Goal: Information Seeking & Learning: Learn about a topic

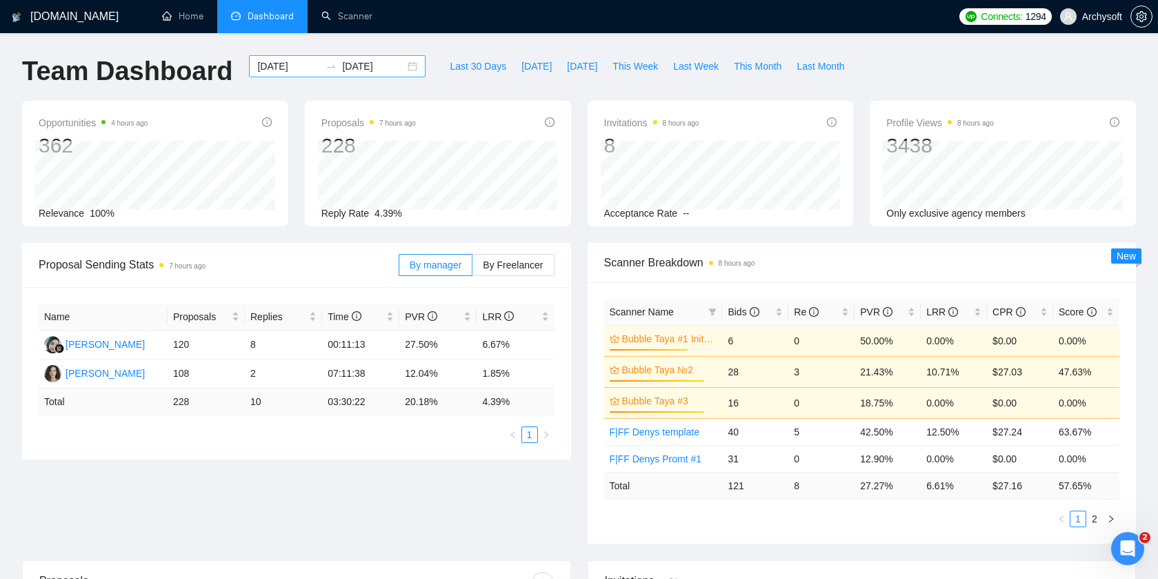
click at [401, 68] on div "[DATE] [DATE]" at bounding box center [337, 66] width 177 height 22
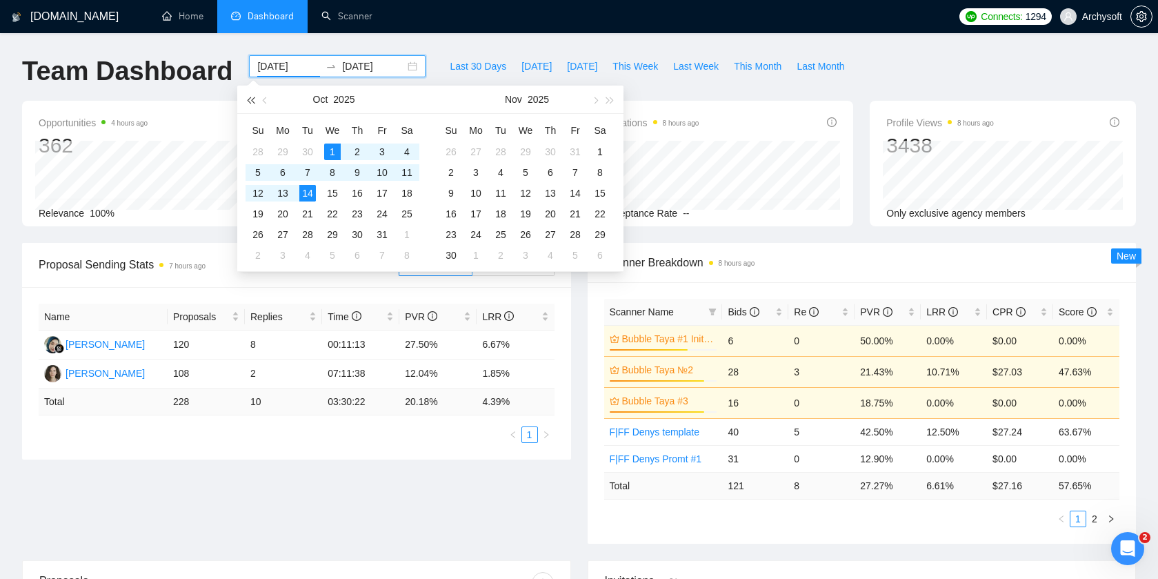
click at [249, 100] on span "button" at bounding box center [250, 100] width 7 height 7
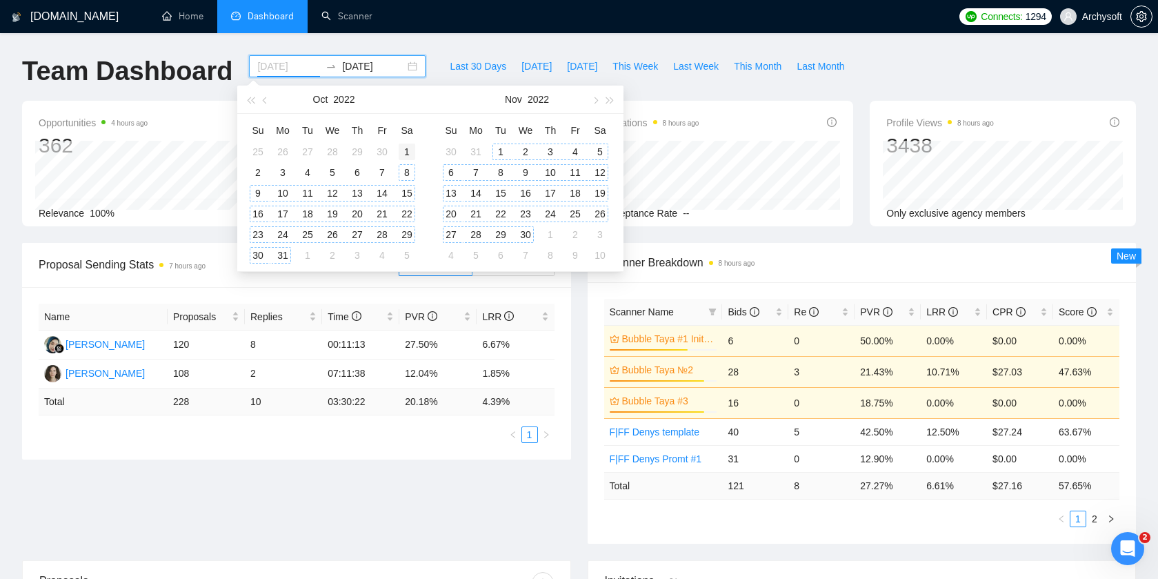
type input "[DATE]"
click at [410, 152] on div "1" at bounding box center [407, 151] width 17 height 17
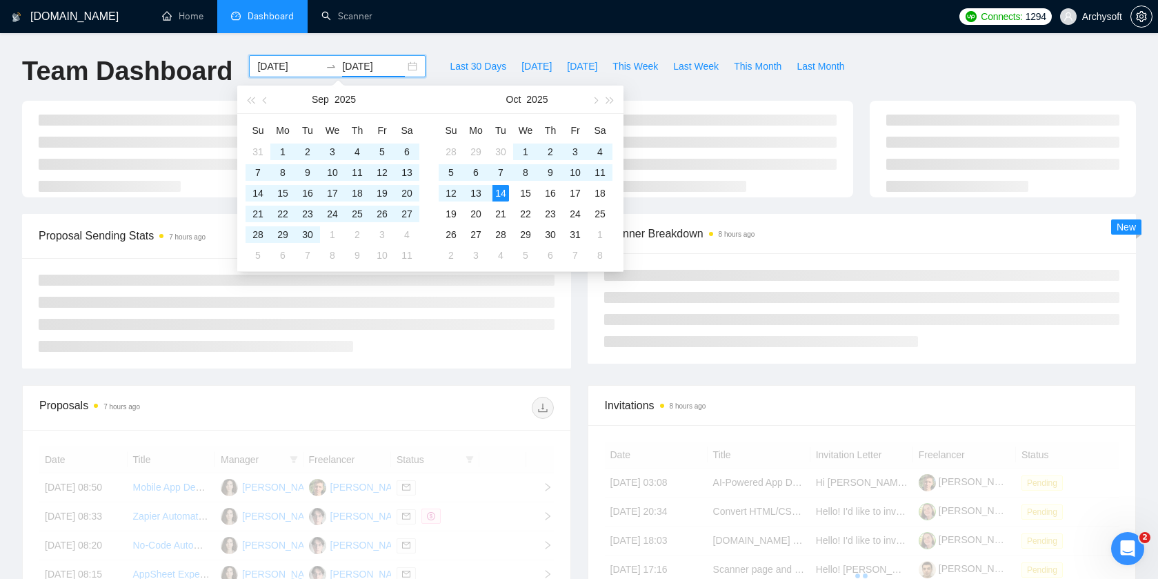
type input "[DATE]"
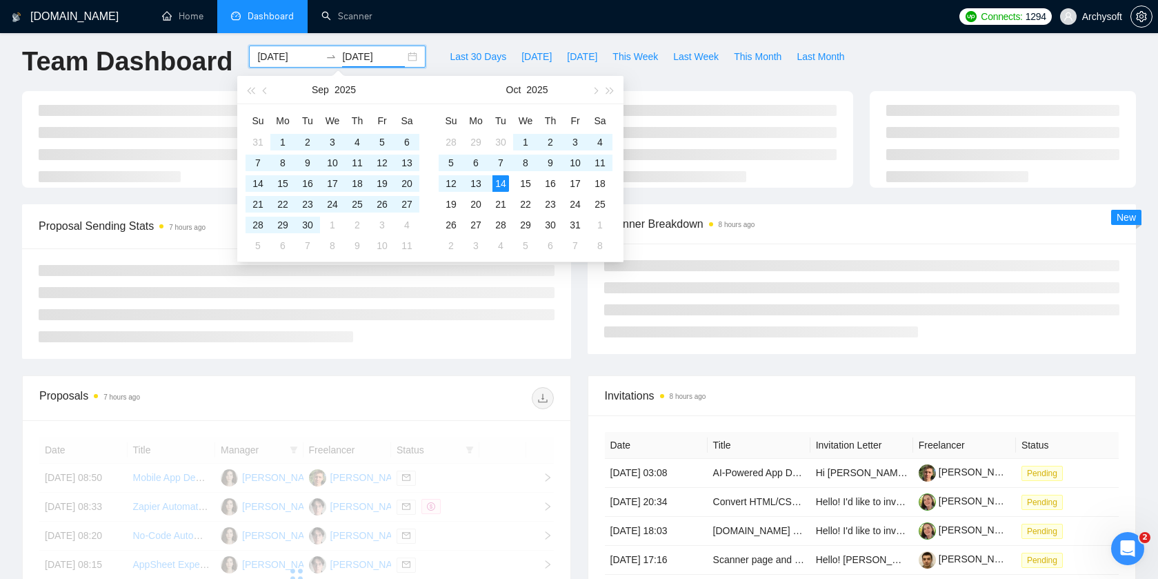
scroll to position [10, 0]
click at [576, 376] on div "Proposals 7 hours ago Date Title Manager Freelancer Status [DATE] 08:50 Mobile …" at bounding box center [297, 586] width 566 height 423
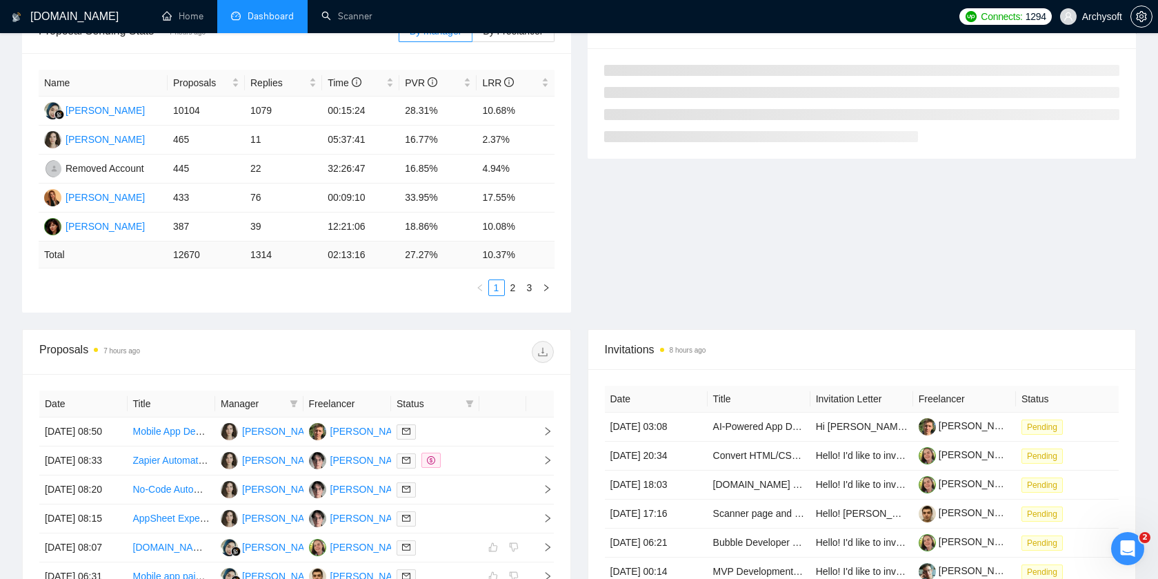
scroll to position [319, 0]
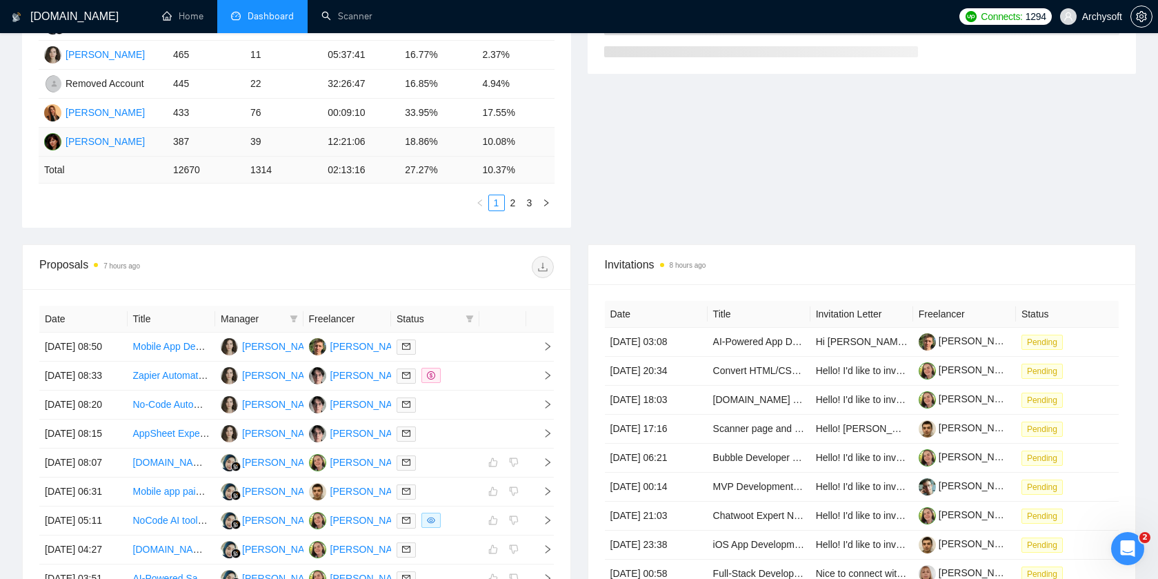
click at [306, 144] on td "39" at bounding box center [283, 142] width 77 height 29
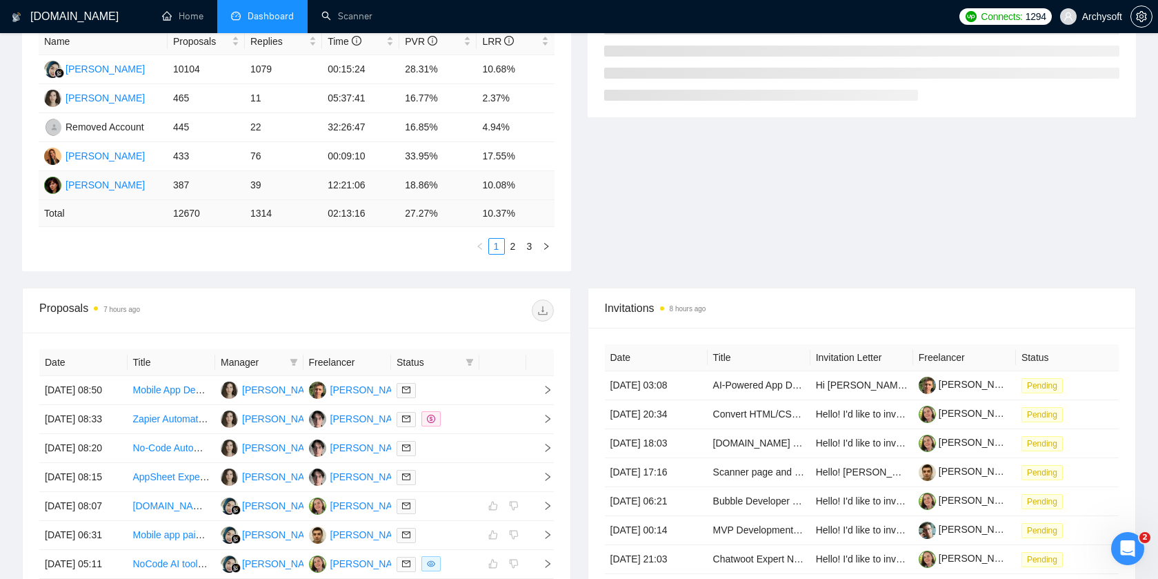
click at [293, 188] on td "39" at bounding box center [283, 185] width 77 height 29
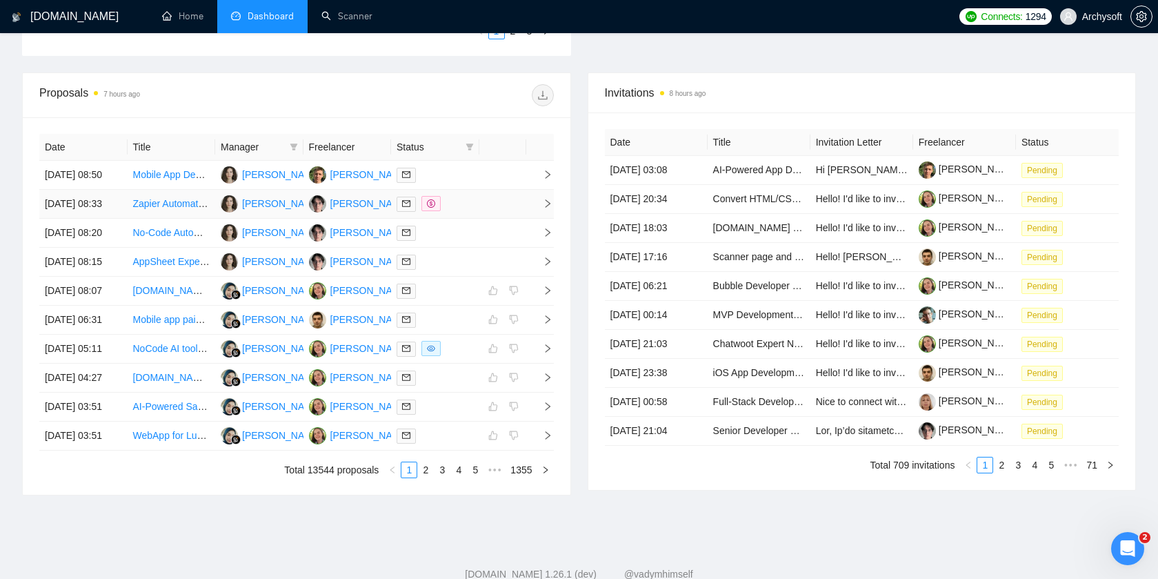
scroll to position [413, 0]
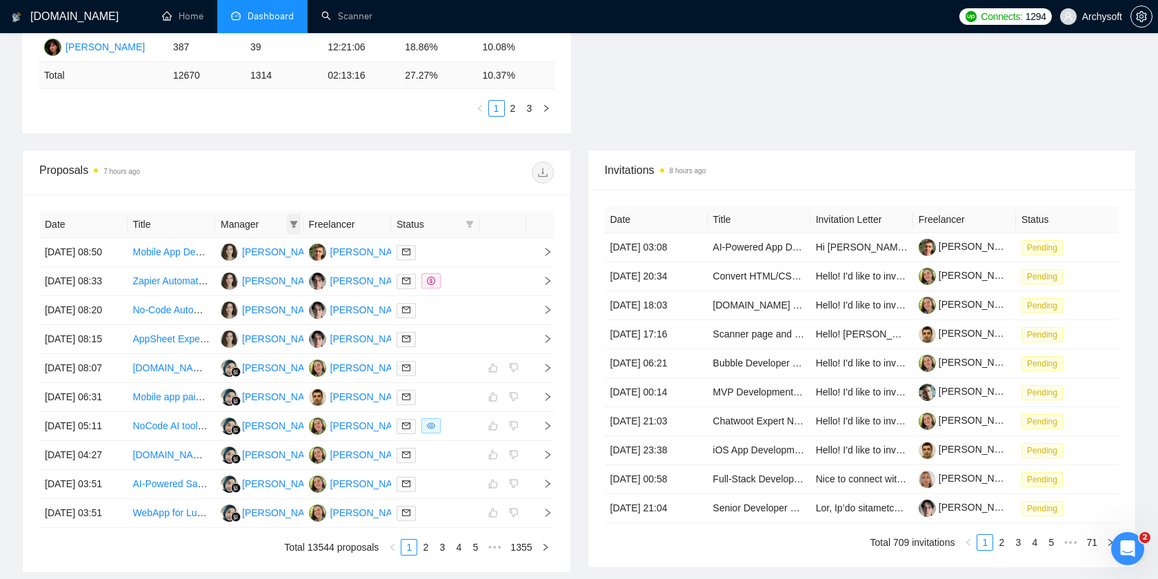
click at [295, 224] on icon "filter" at bounding box center [294, 224] width 8 height 8
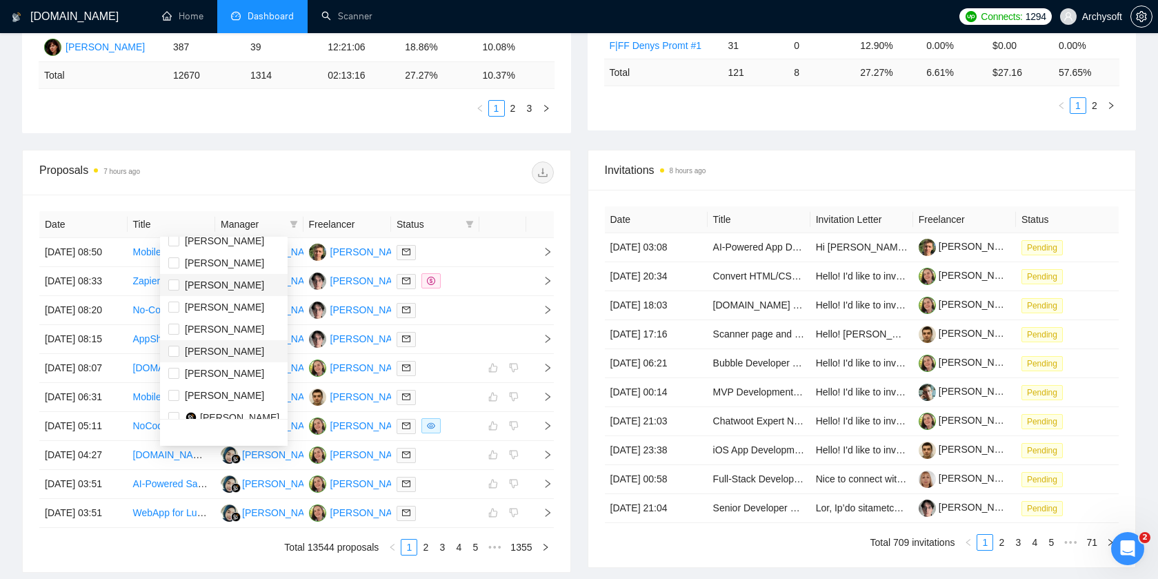
scroll to position [243, 0]
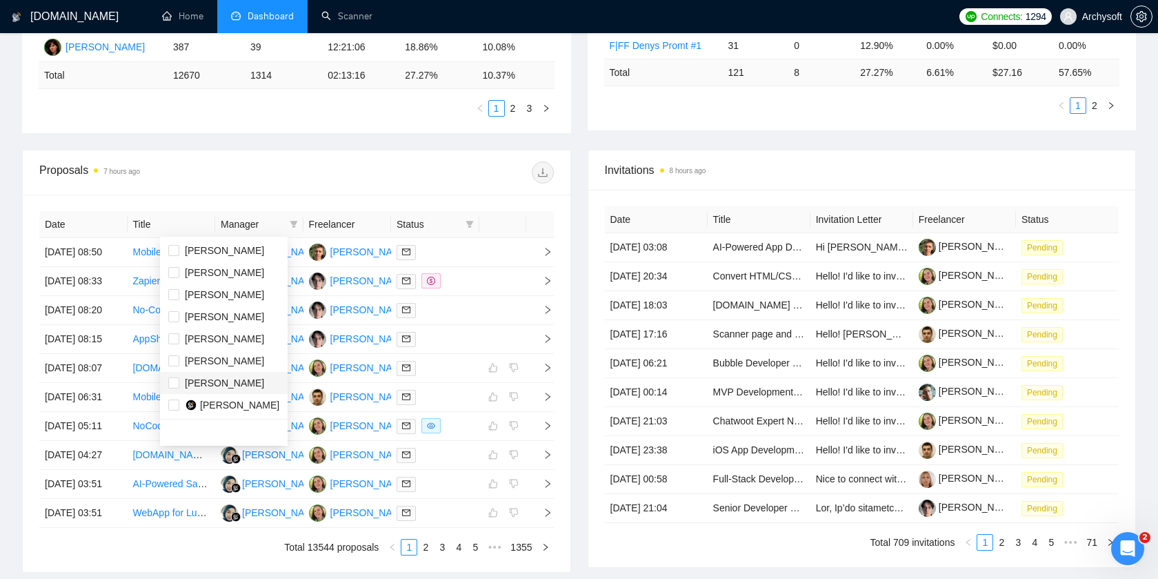
click at [244, 384] on span "[PERSON_NAME]" at bounding box center [224, 382] width 79 height 11
checkbox input "true"
click at [398, 159] on div "Proposals 7 hours ago" at bounding box center [296, 172] width 515 height 44
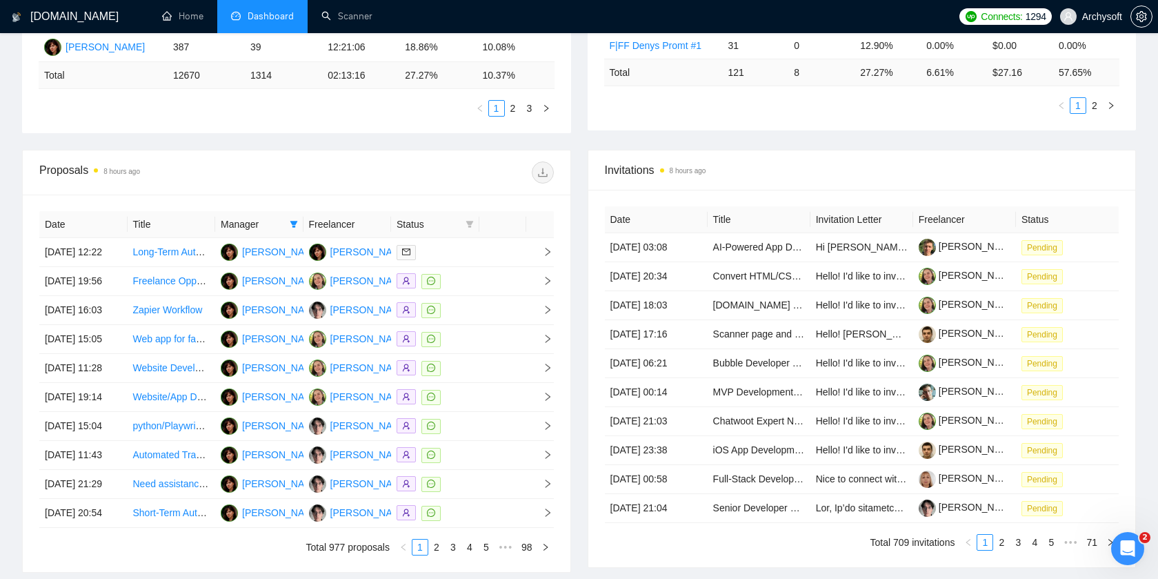
scroll to position [660, 0]
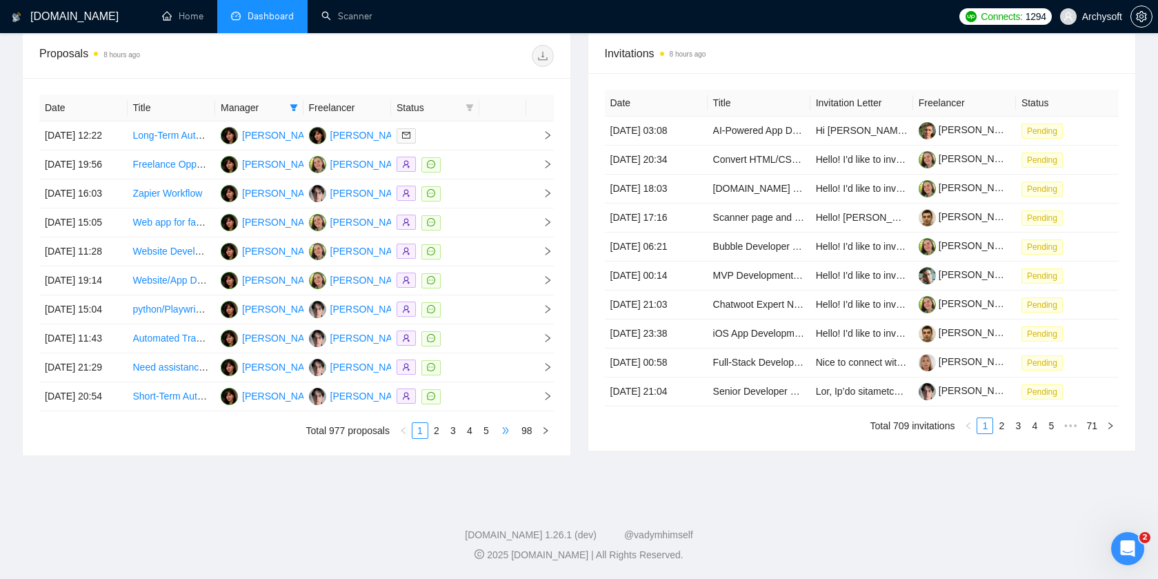
click at [505, 435] on span "•••" at bounding box center [506, 430] width 22 height 17
click at [525, 431] on link "98" at bounding box center [526, 430] width 19 height 15
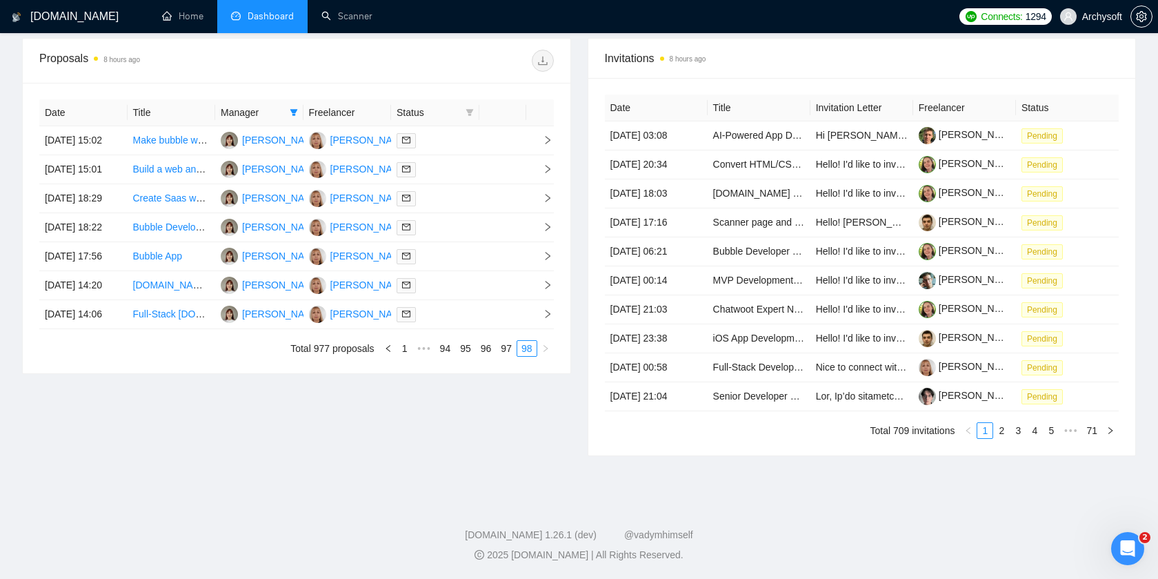
scroll to position [534, 0]
click at [482, 329] on td at bounding box center [502, 314] width 47 height 29
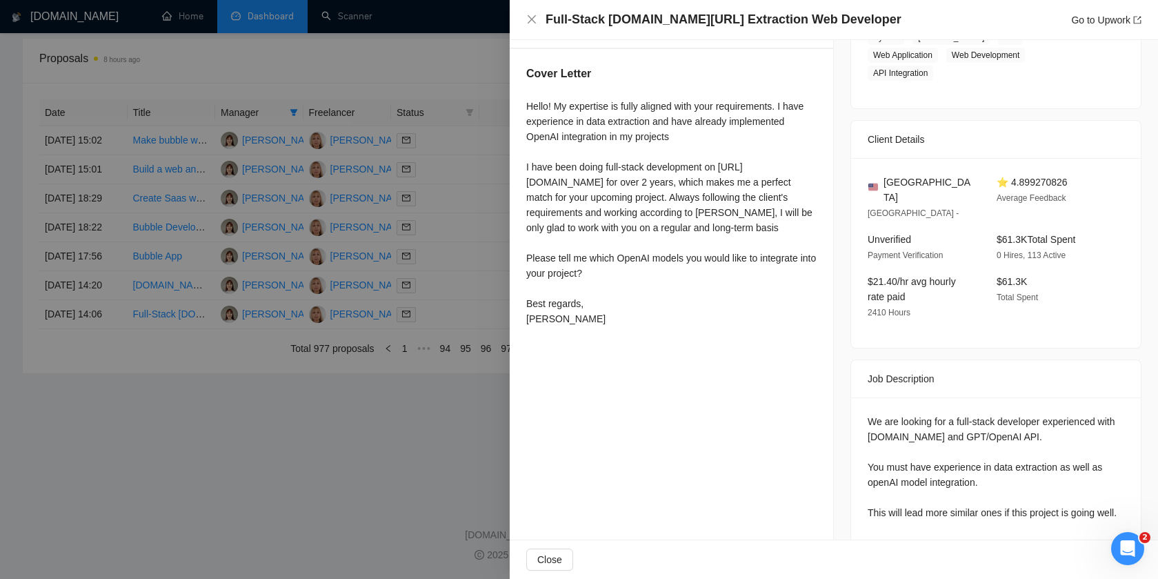
click at [448, 349] on div at bounding box center [579, 289] width 1158 height 579
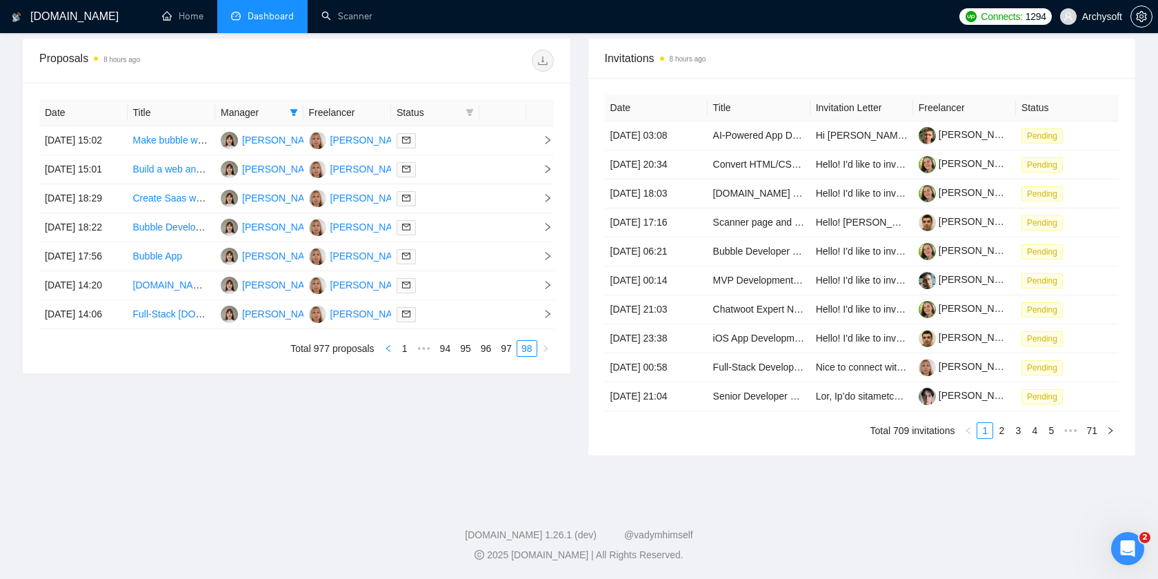
click at [386, 352] on icon "left" at bounding box center [388, 348] width 4 height 7
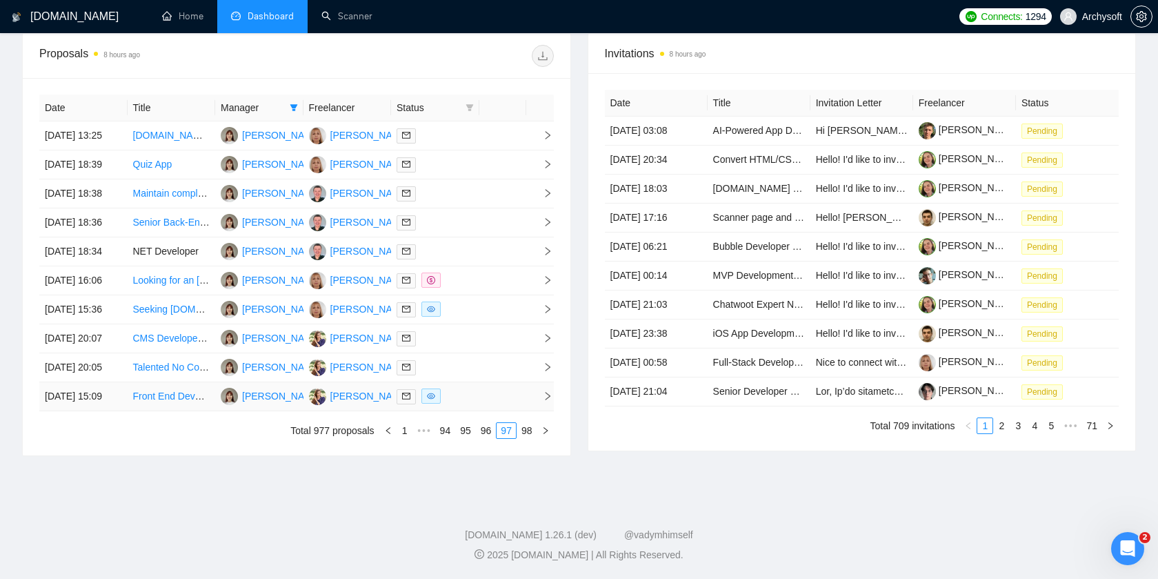
scroll to position [597, 0]
click at [482, 411] on td at bounding box center [502, 396] width 47 height 29
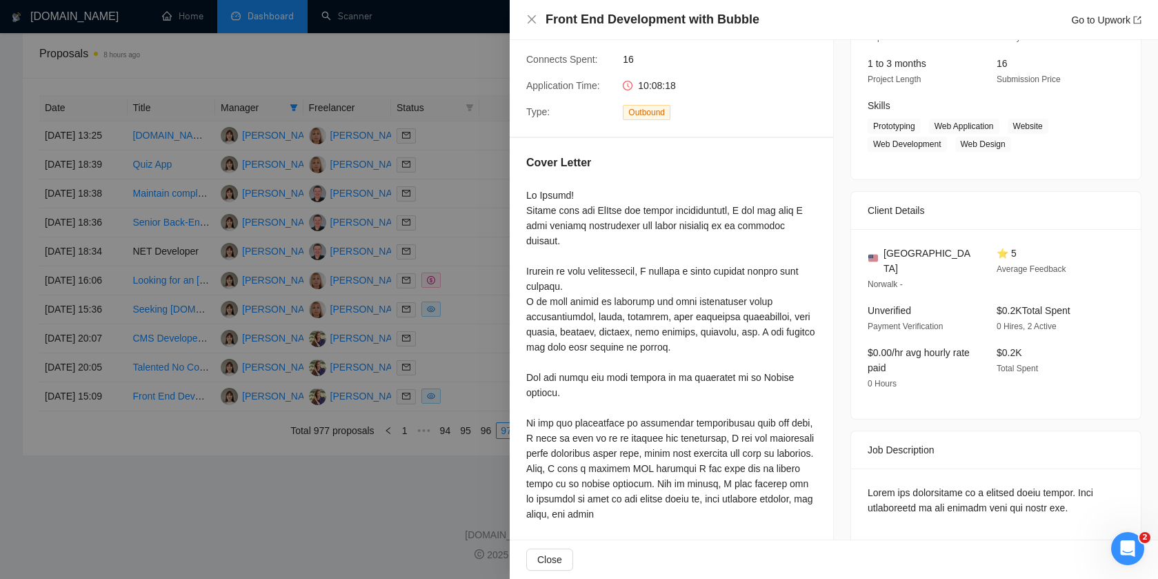
scroll to position [166, 0]
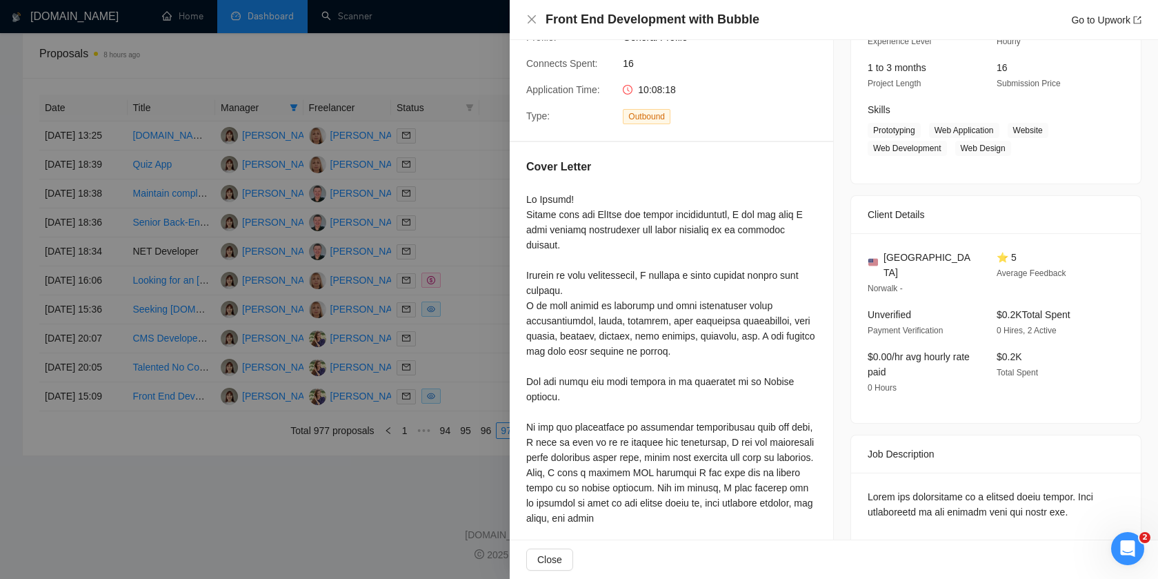
click at [478, 374] on div at bounding box center [579, 289] width 1158 height 579
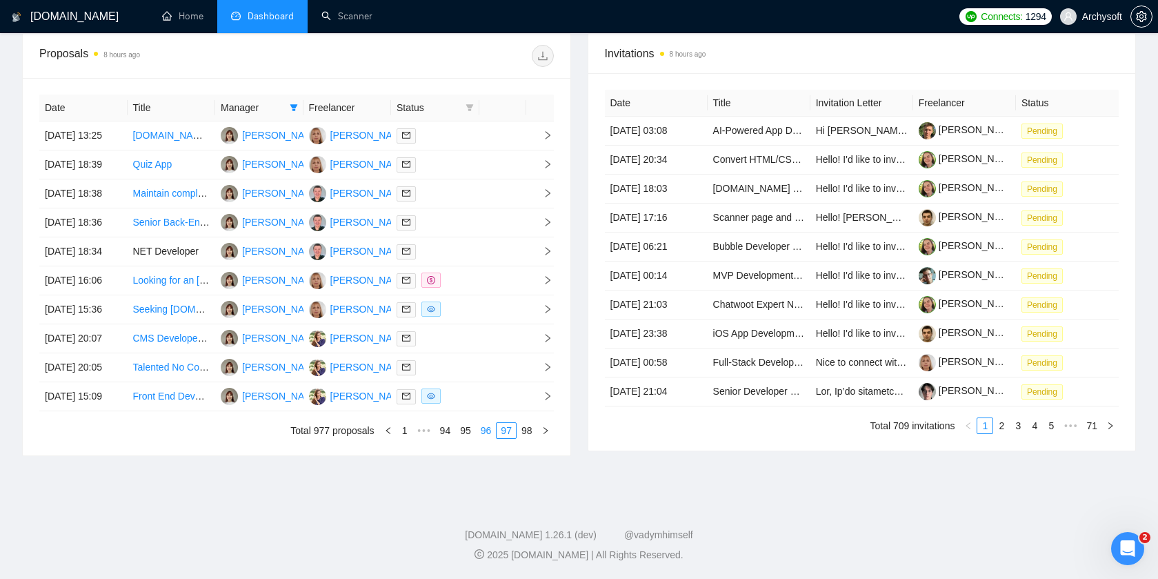
click at [482, 438] on link "96" at bounding box center [486, 430] width 19 height 15
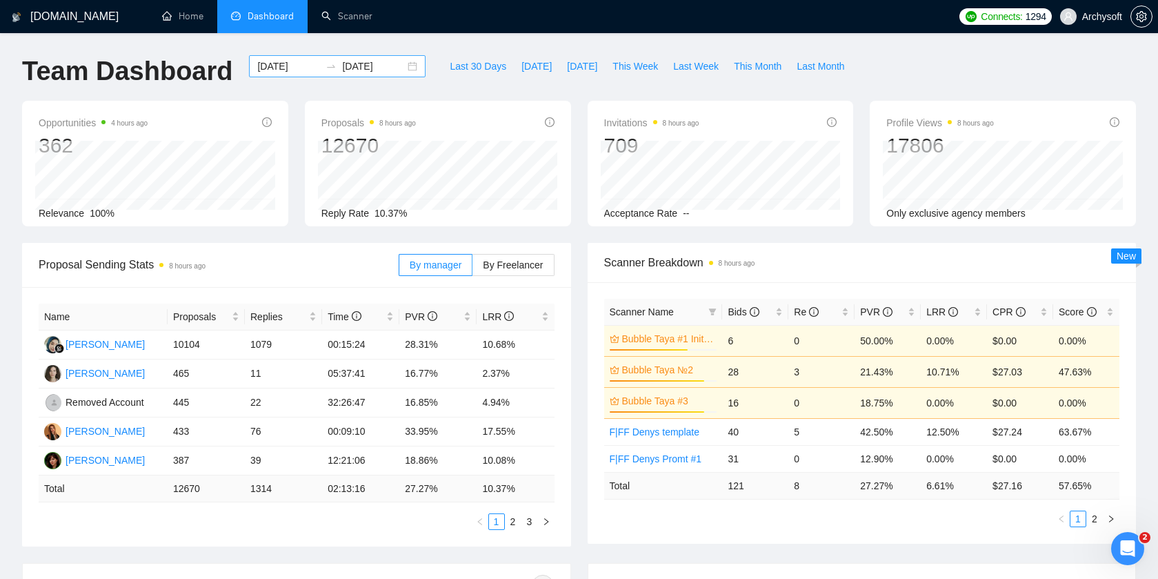
click at [403, 70] on div "[DATE] [DATE]" at bounding box center [337, 66] width 177 height 22
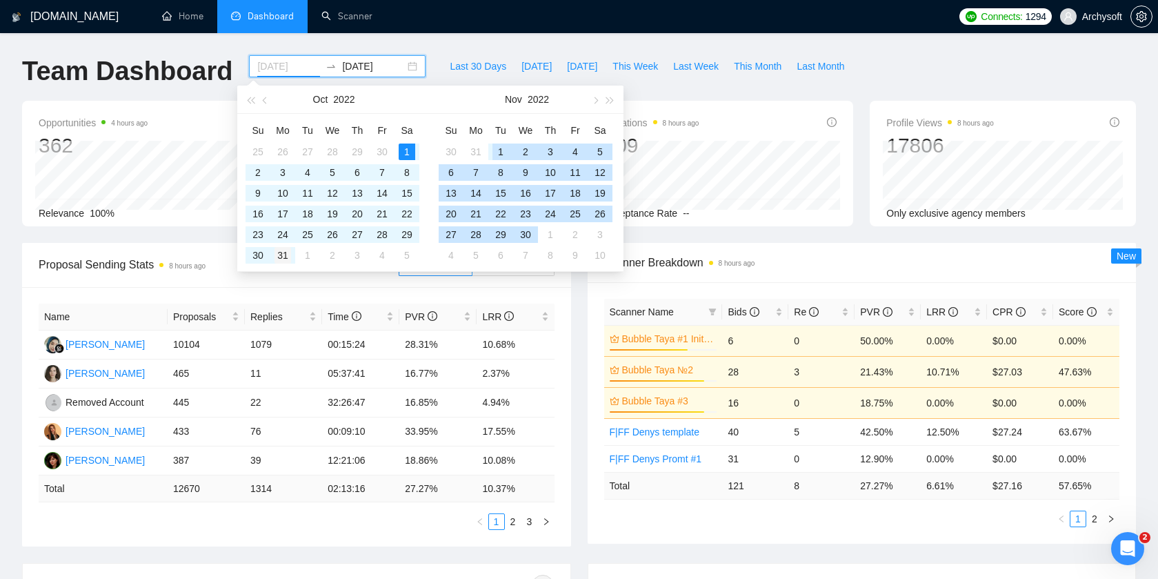
type input "[DATE]"
click at [288, 258] on div "31" at bounding box center [283, 255] width 17 height 17
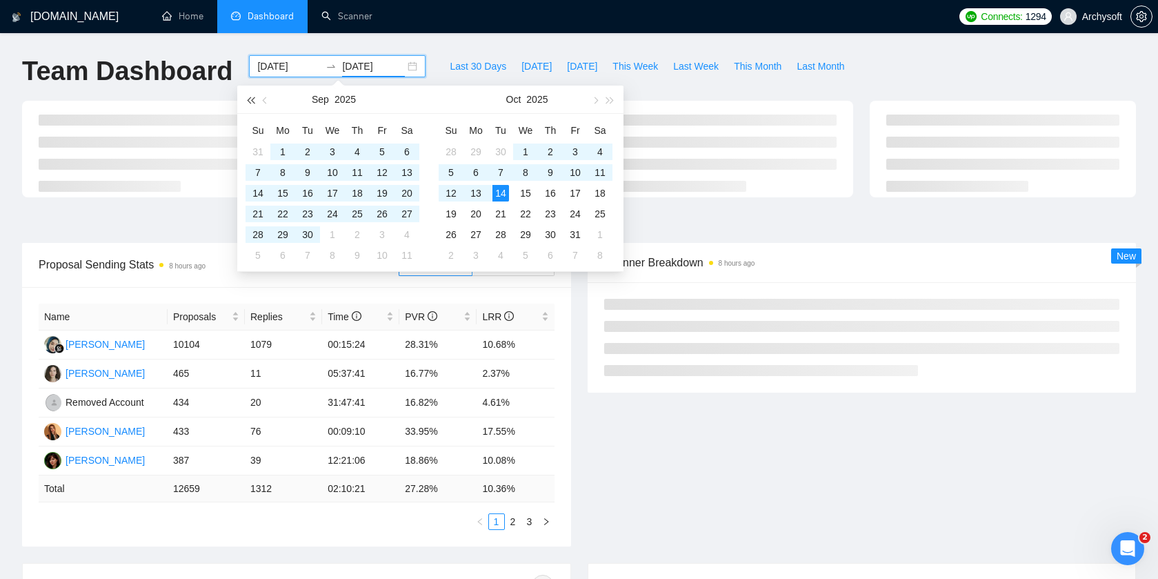
click at [254, 98] on span "button" at bounding box center [250, 100] width 7 height 7
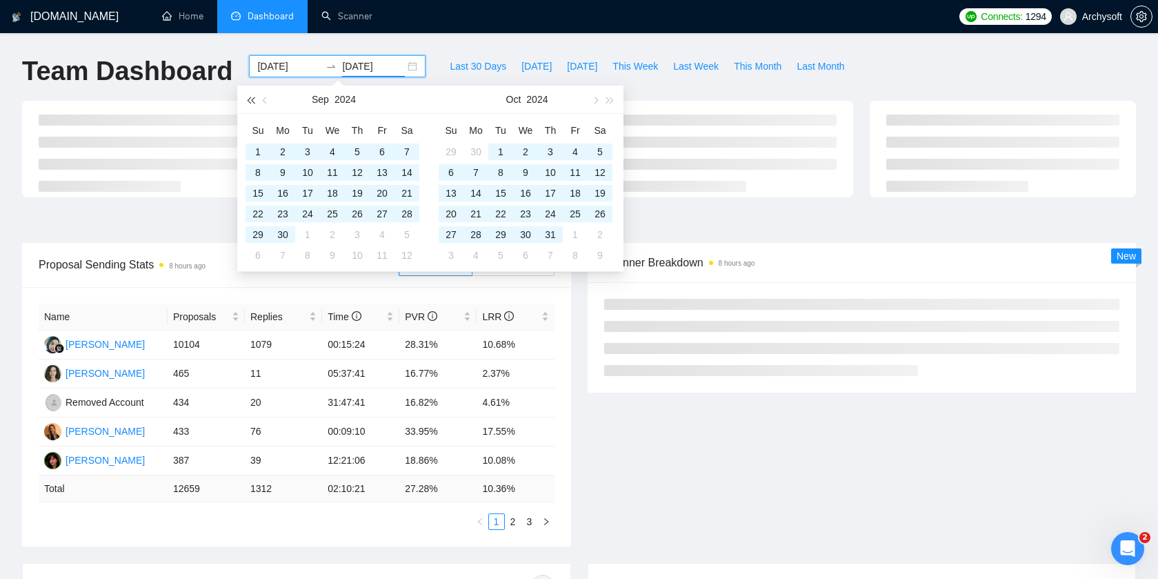
click at [254, 98] on span "button" at bounding box center [250, 100] width 7 height 7
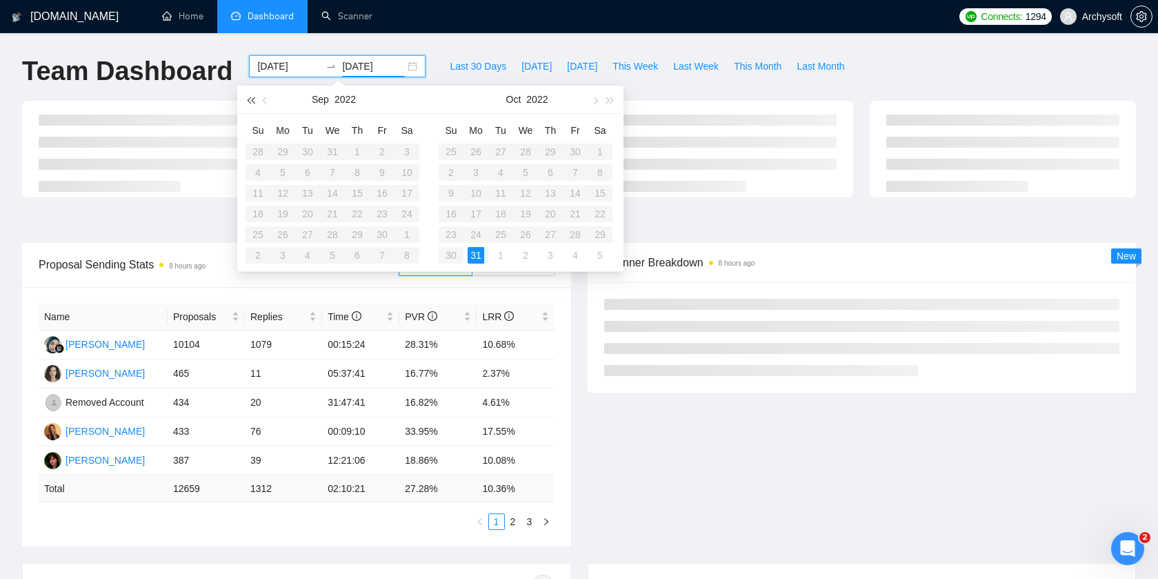
click at [254, 98] on span "button" at bounding box center [250, 100] width 7 height 7
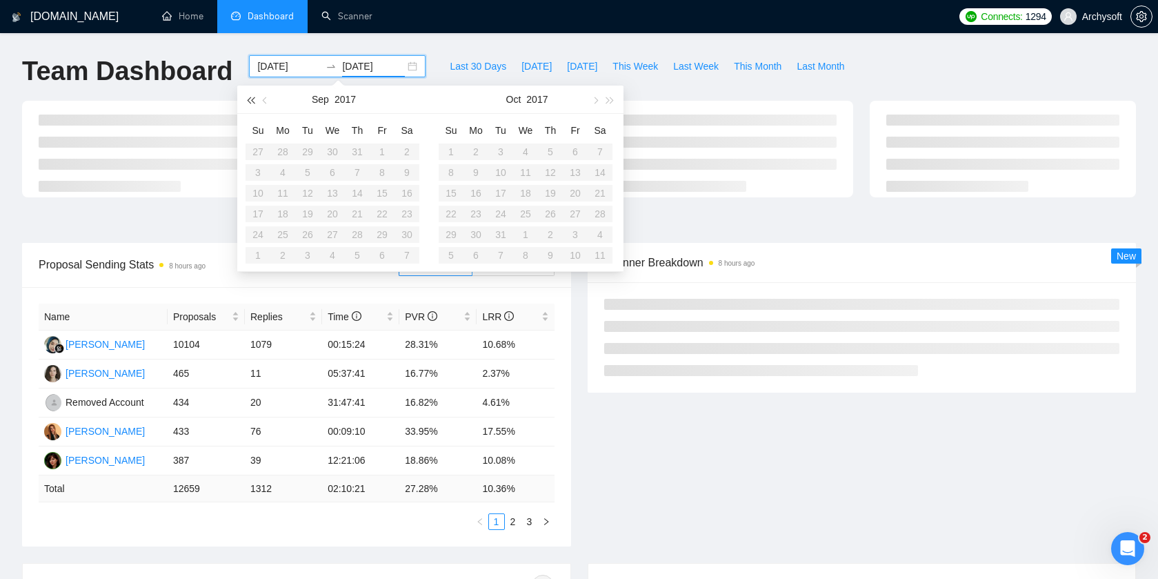
click at [254, 98] on span "button" at bounding box center [250, 100] width 7 height 7
click at [610, 105] on button "button" at bounding box center [610, 100] width 15 height 28
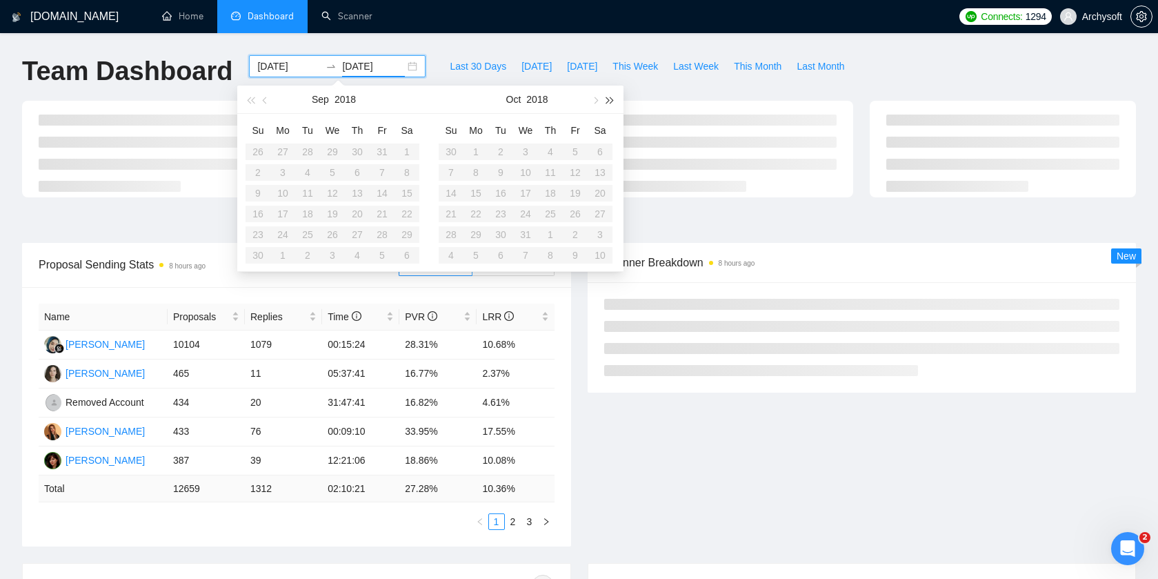
click at [610, 105] on button "button" at bounding box center [610, 100] width 15 height 28
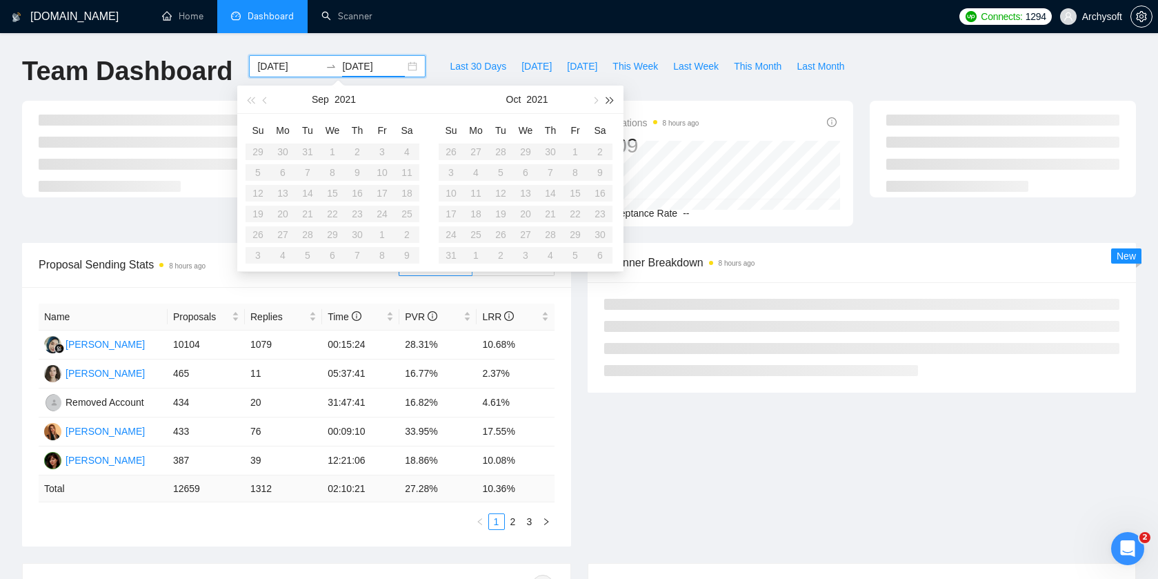
click at [610, 105] on button "button" at bounding box center [610, 100] width 15 height 28
click at [598, 106] on button "button" at bounding box center [594, 100] width 15 height 28
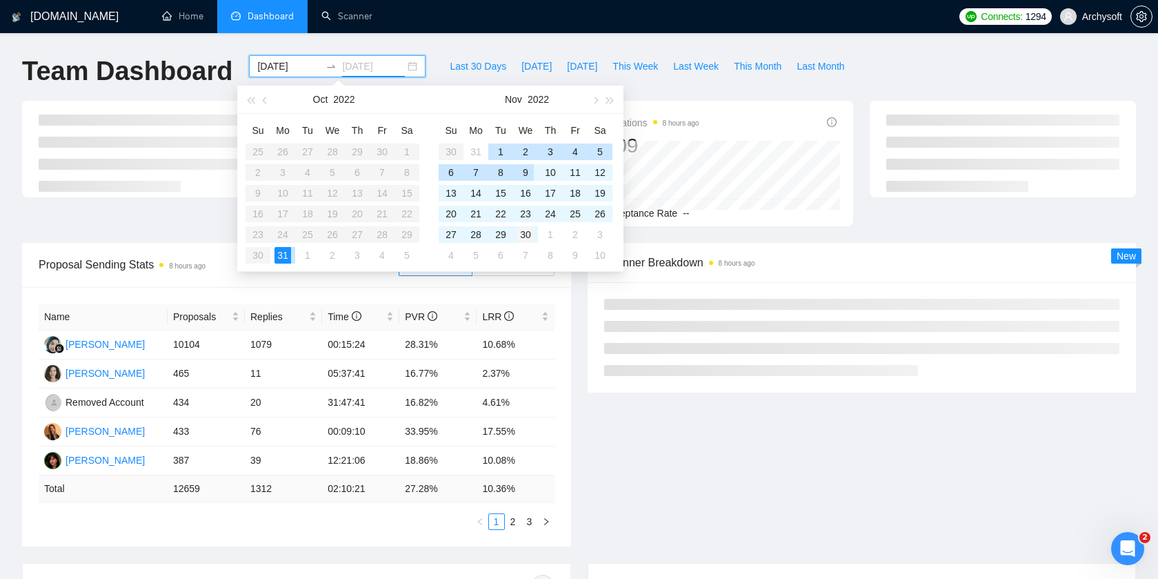
type input "[DATE]"
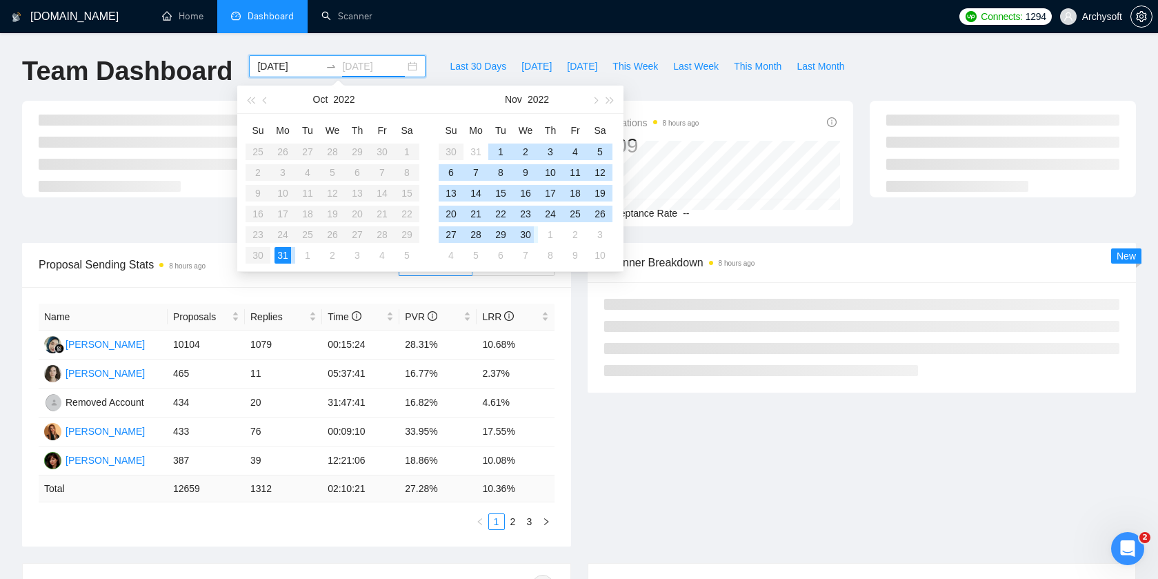
click at [520, 237] on div "30" at bounding box center [525, 234] width 17 height 17
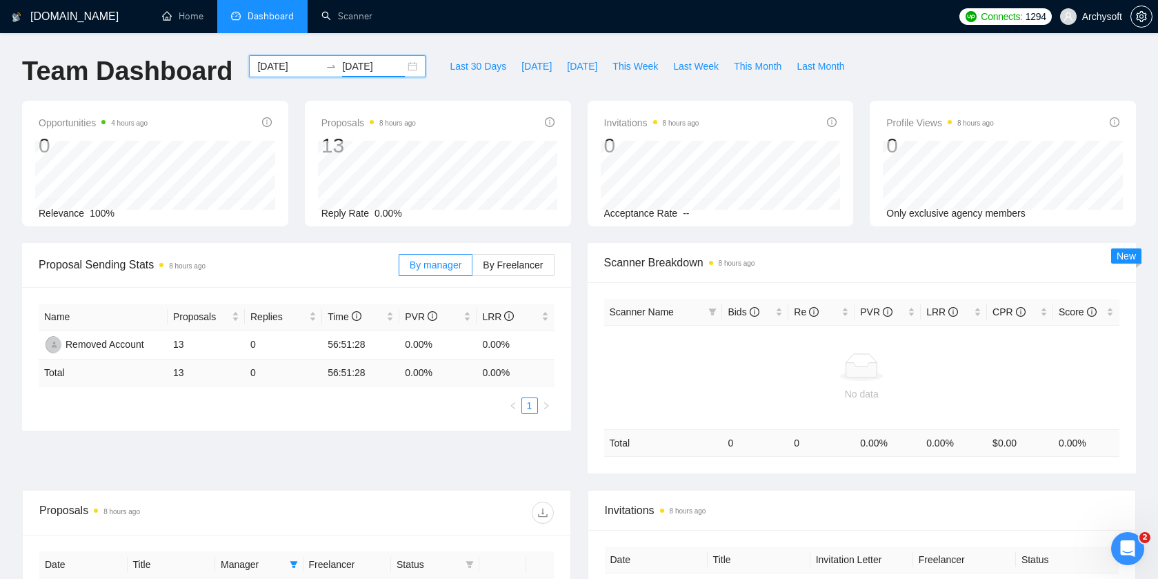
click at [404, 74] on div "[DATE] [DATE]" at bounding box center [337, 66] width 177 height 22
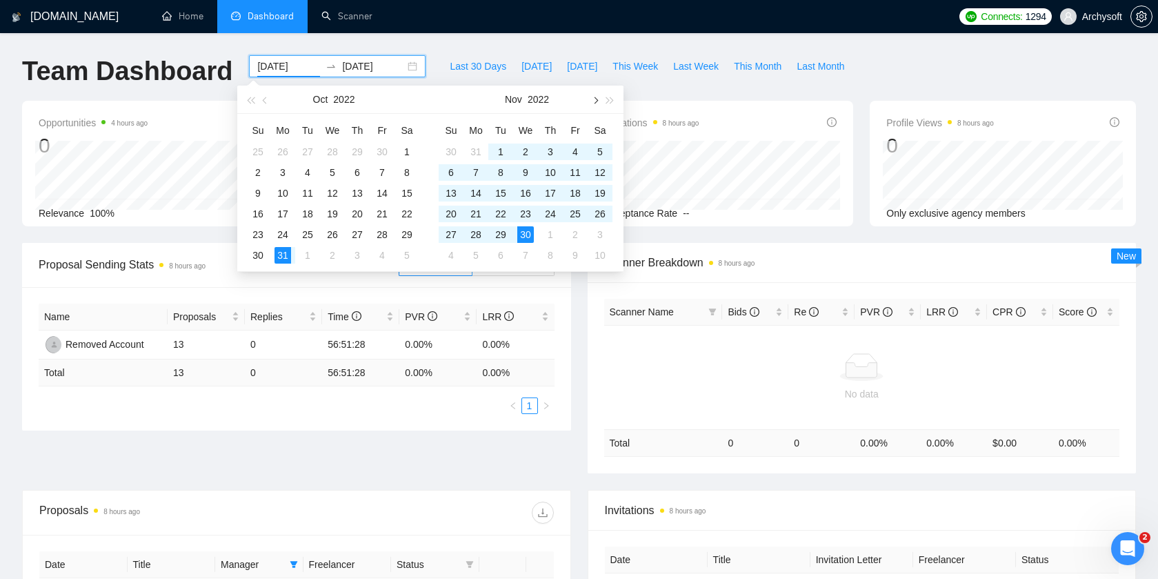
click at [595, 102] on span "button" at bounding box center [594, 100] width 7 height 7
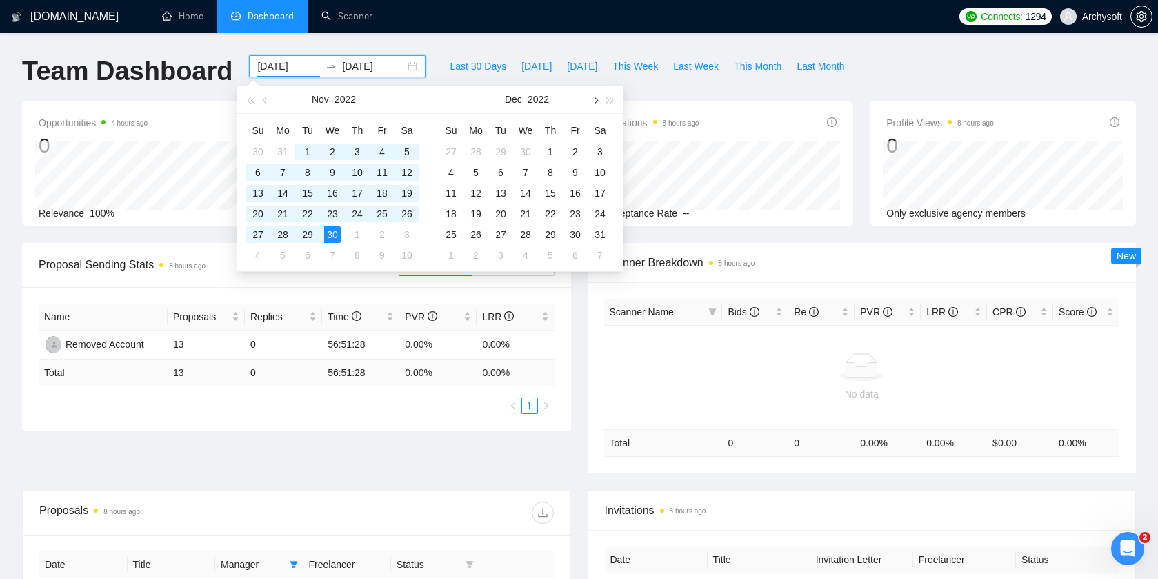
click at [593, 105] on button "button" at bounding box center [594, 100] width 15 height 28
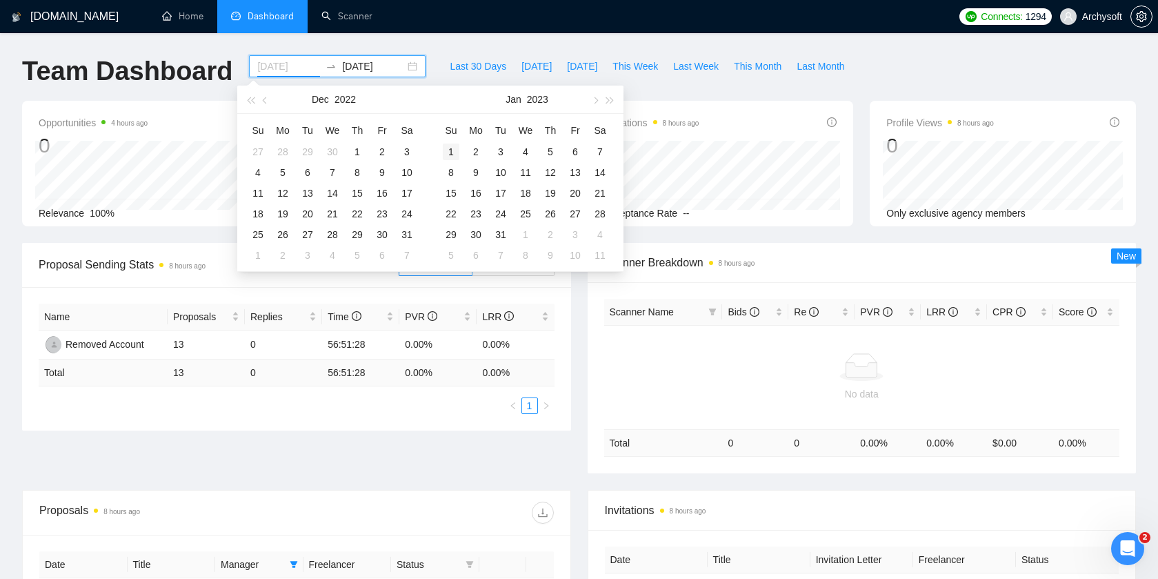
type input "[DATE]"
click at [456, 150] on div "1" at bounding box center [451, 151] width 17 height 17
click at [595, 101] on span "button" at bounding box center [594, 100] width 7 height 7
type input "[DATE]"
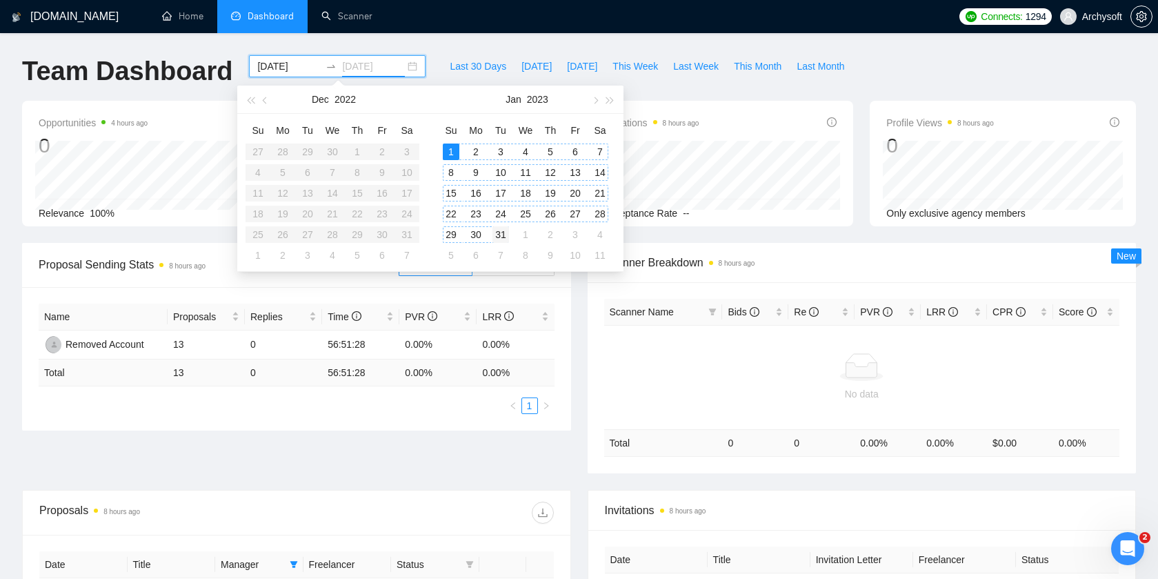
type input "[DATE]"
click at [506, 235] on div "31" at bounding box center [501, 234] width 17 height 17
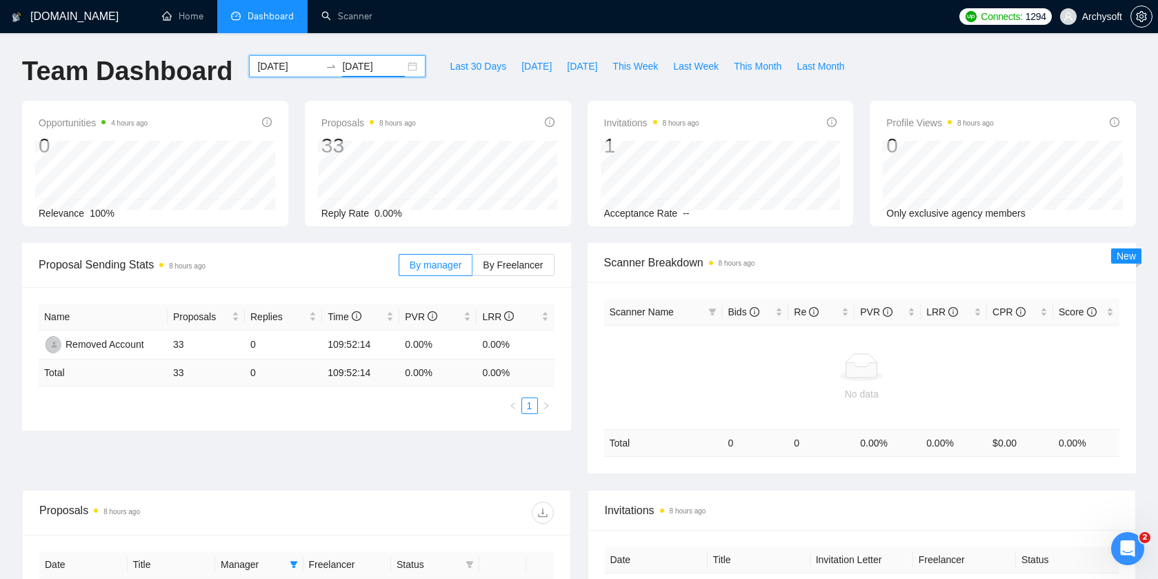
click at [406, 67] on div "[DATE] [DATE]" at bounding box center [337, 66] width 177 height 22
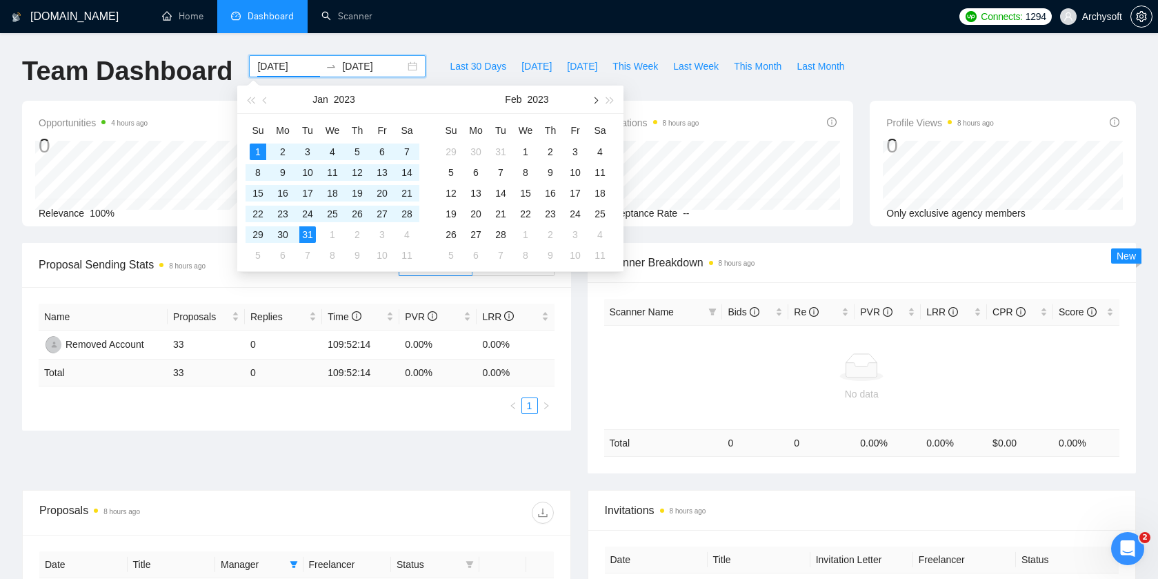
click at [593, 99] on span "button" at bounding box center [594, 100] width 7 height 7
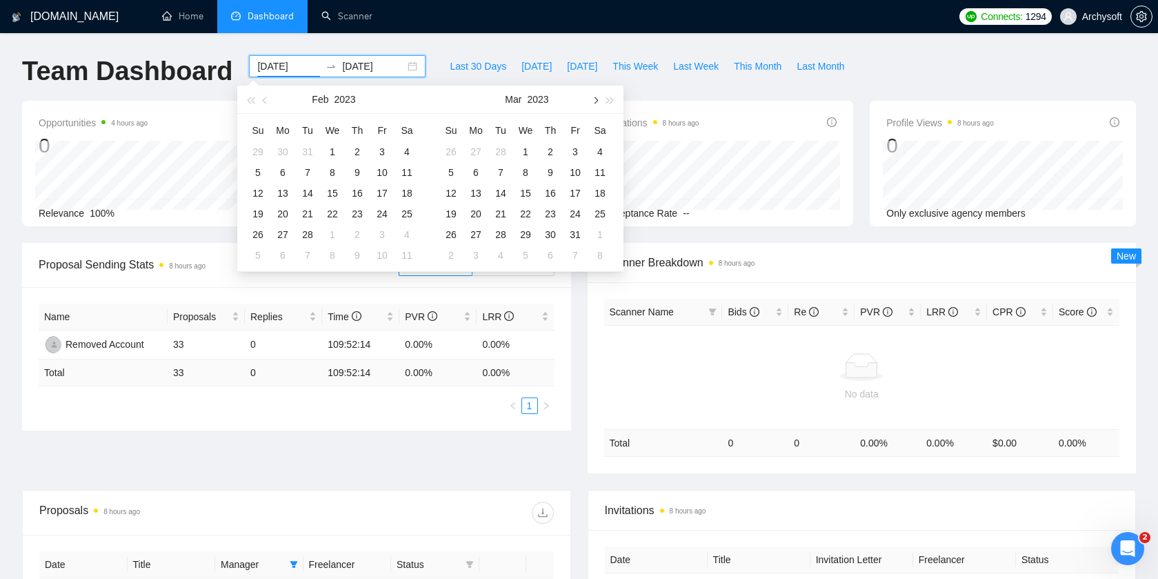
click at [593, 99] on span "button" at bounding box center [594, 100] width 7 height 7
type input "[DATE]"
click at [335, 152] on div "1" at bounding box center [332, 151] width 17 height 17
click at [599, 98] on button "button" at bounding box center [594, 100] width 15 height 28
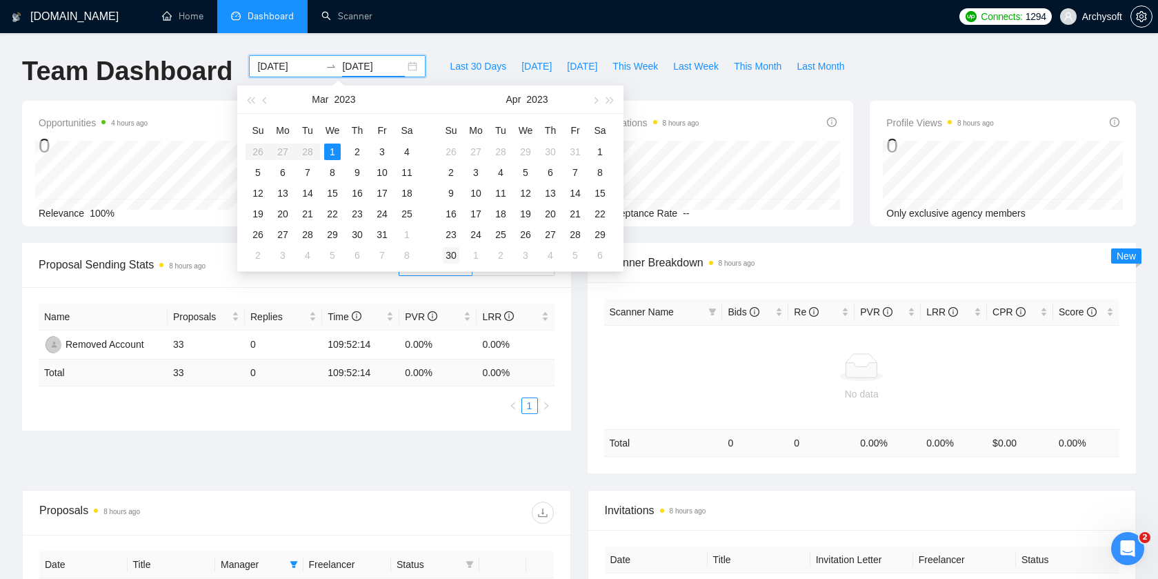
type input "[DATE]"
click at [384, 239] on div "31" at bounding box center [382, 234] width 17 height 17
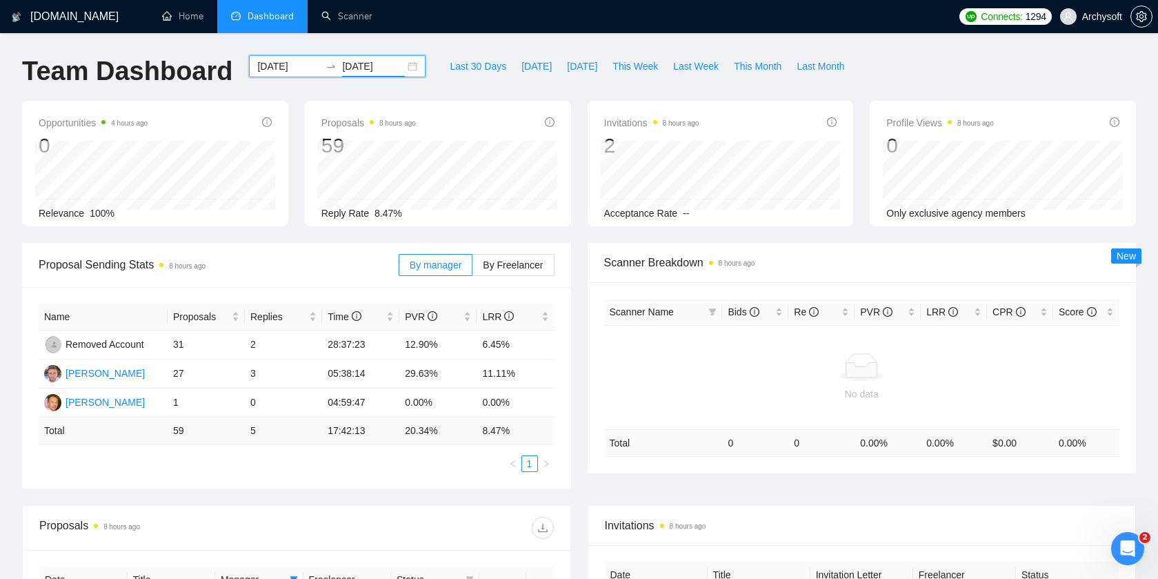
click at [401, 69] on div "[DATE] [DATE]" at bounding box center [337, 66] width 177 height 22
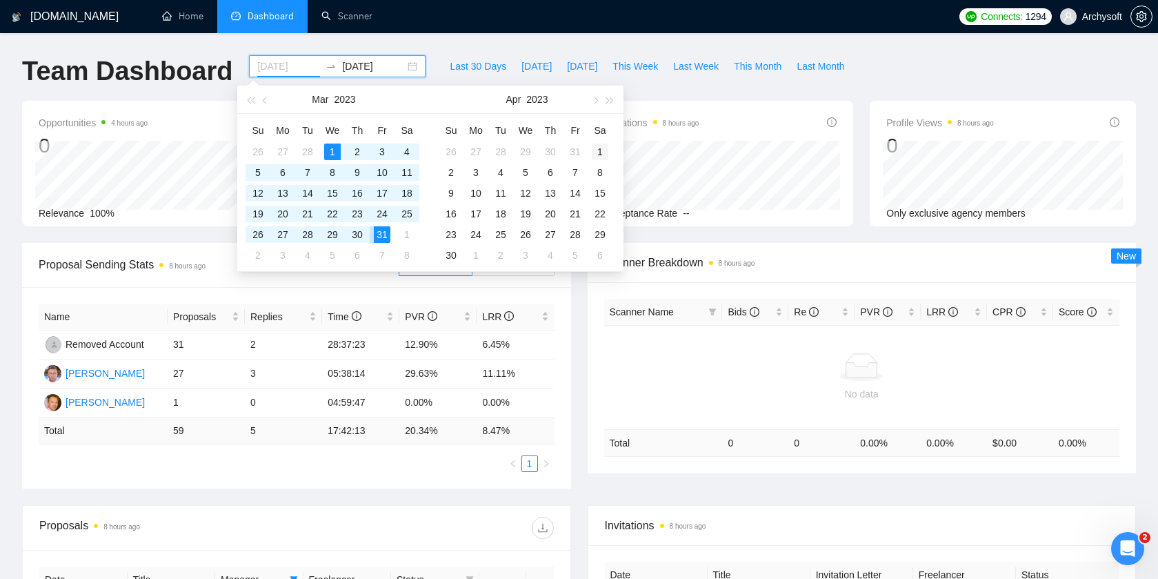
type input "[DATE]"
click at [601, 150] on div "1" at bounding box center [600, 151] width 17 height 17
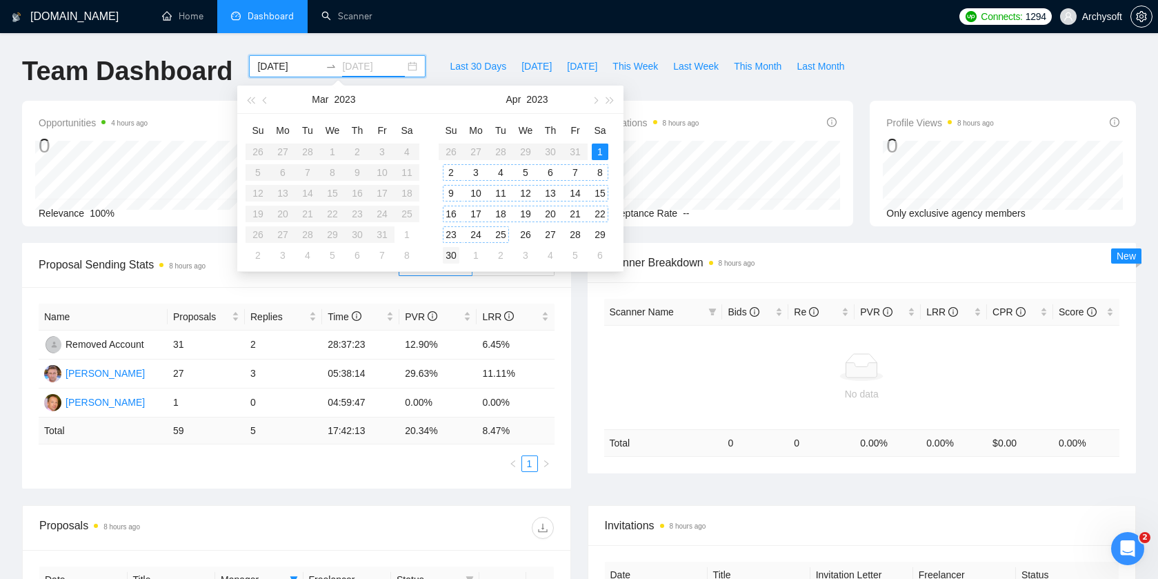
type input "[DATE]"
click at [456, 255] on div "30" at bounding box center [451, 255] width 17 height 17
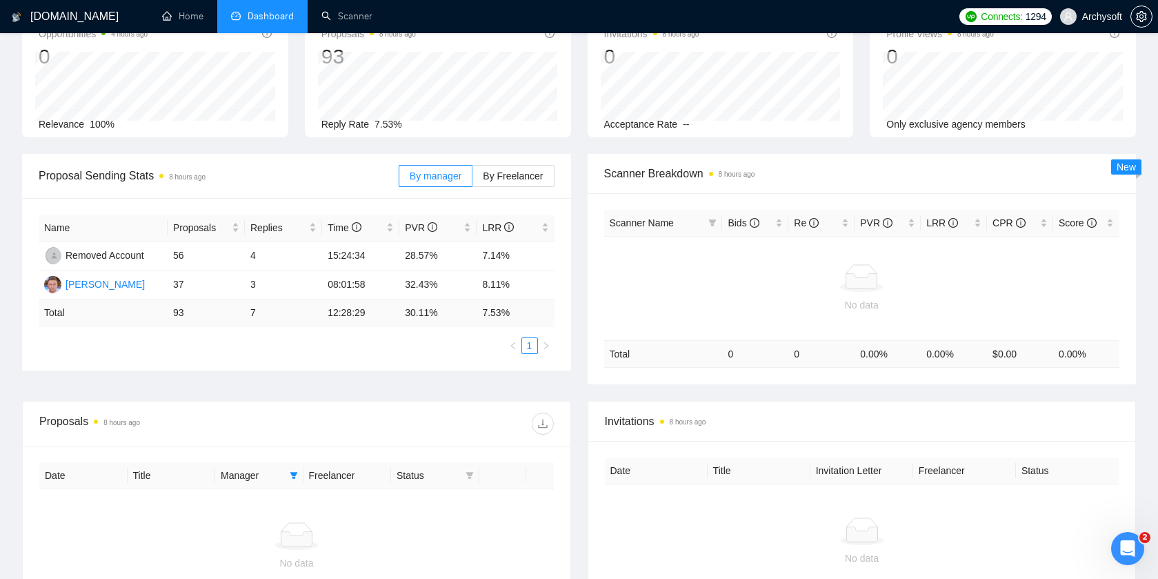
scroll to position [13, 0]
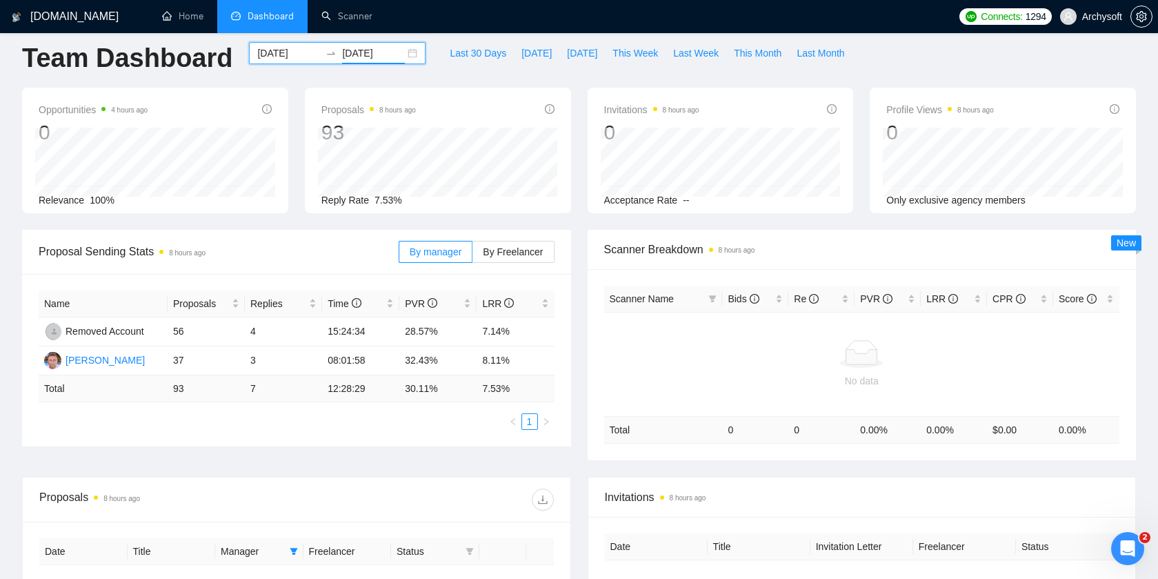
click at [397, 58] on div "[DATE] [DATE]" at bounding box center [337, 53] width 177 height 22
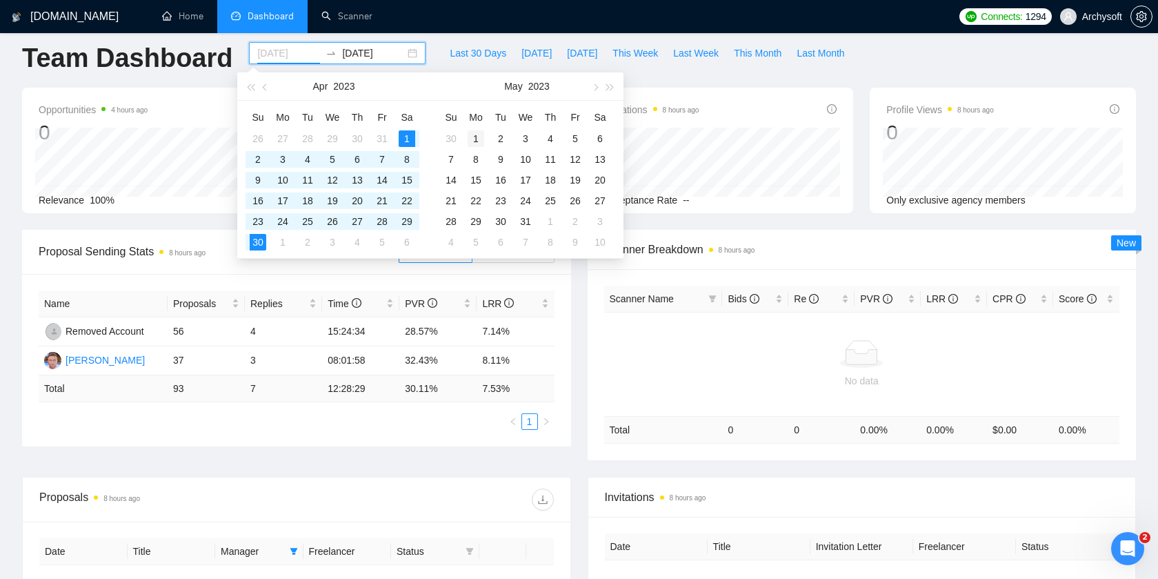
type input "[DATE]"
click at [474, 142] on div "1" at bounding box center [476, 138] width 17 height 17
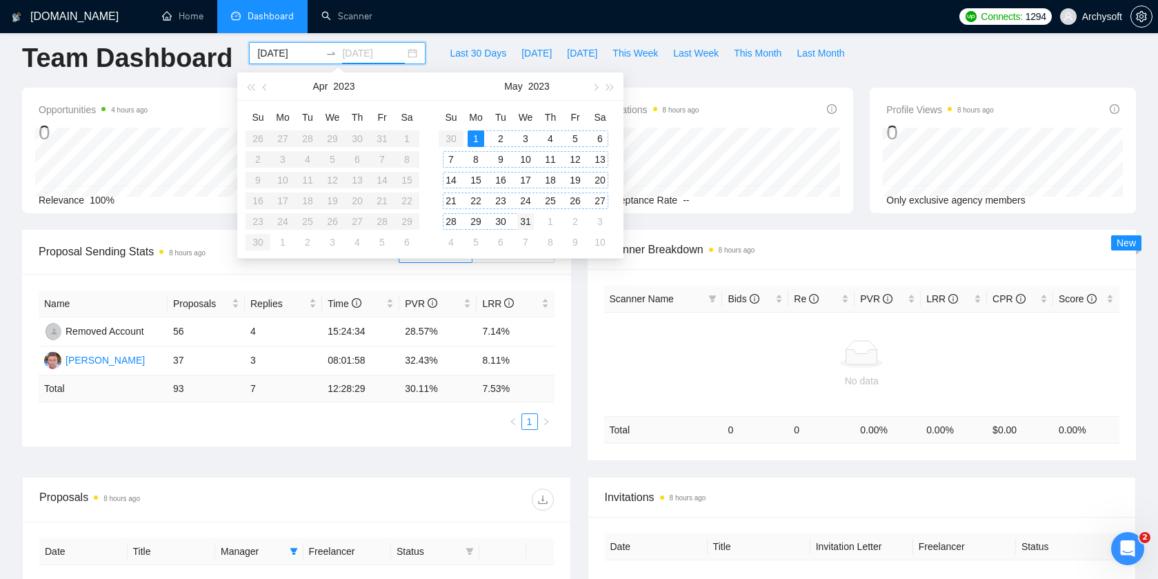
type input "[DATE]"
click at [525, 219] on div "31" at bounding box center [525, 221] width 17 height 17
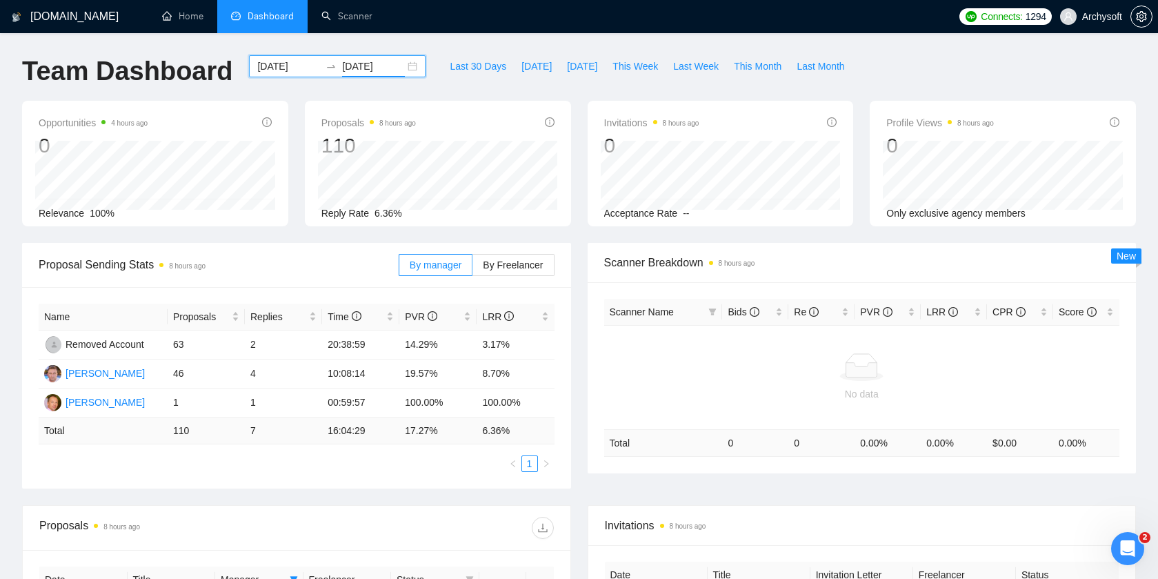
click at [399, 68] on div "[DATE] [DATE]" at bounding box center [337, 66] width 177 height 22
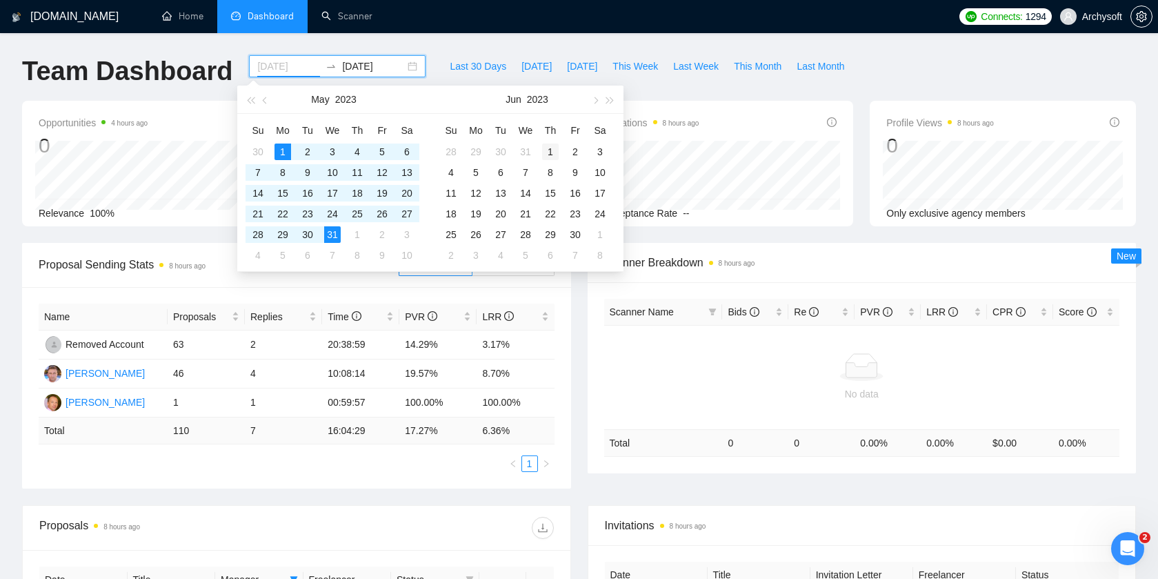
type input "[DATE]"
click at [544, 152] on div "1" at bounding box center [550, 151] width 17 height 17
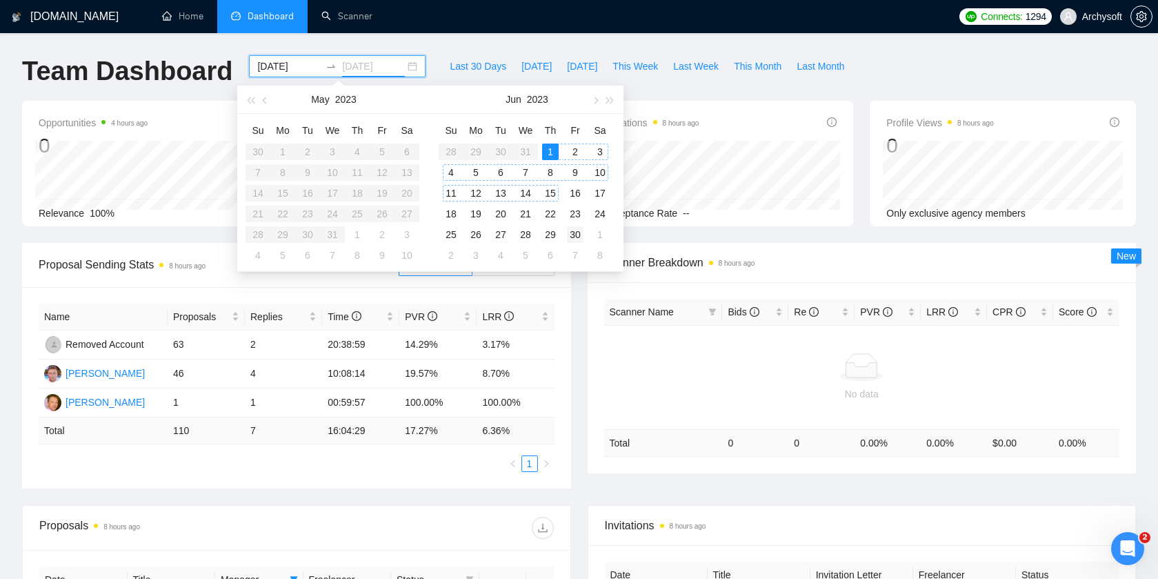
type input "[DATE]"
click at [576, 235] on div "30" at bounding box center [575, 234] width 17 height 17
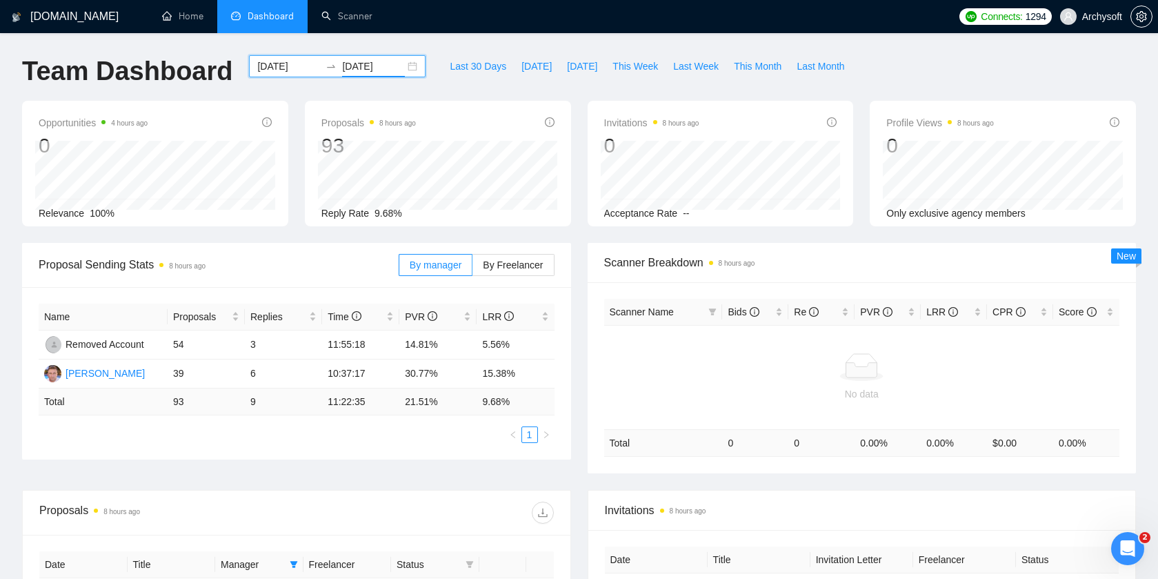
click at [397, 72] on div "[DATE] [DATE]" at bounding box center [337, 66] width 177 height 22
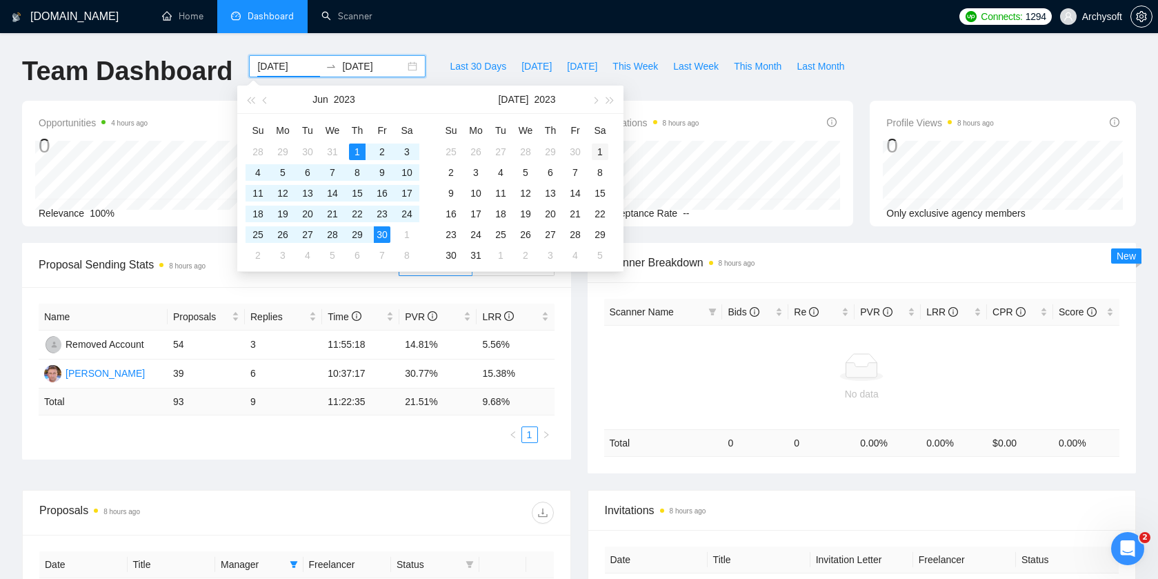
type input "[DATE]"
click at [604, 150] on div "1" at bounding box center [600, 151] width 17 height 17
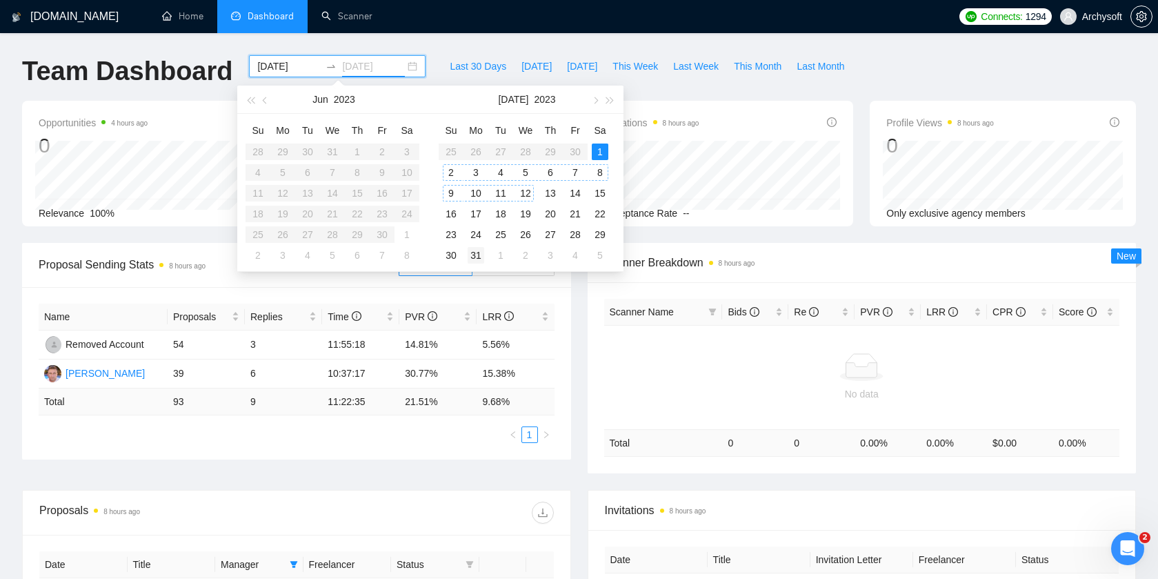
type input "[DATE]"
click at [483, 253] on div "31" at bounding box center [476, 255] width 17 height 17
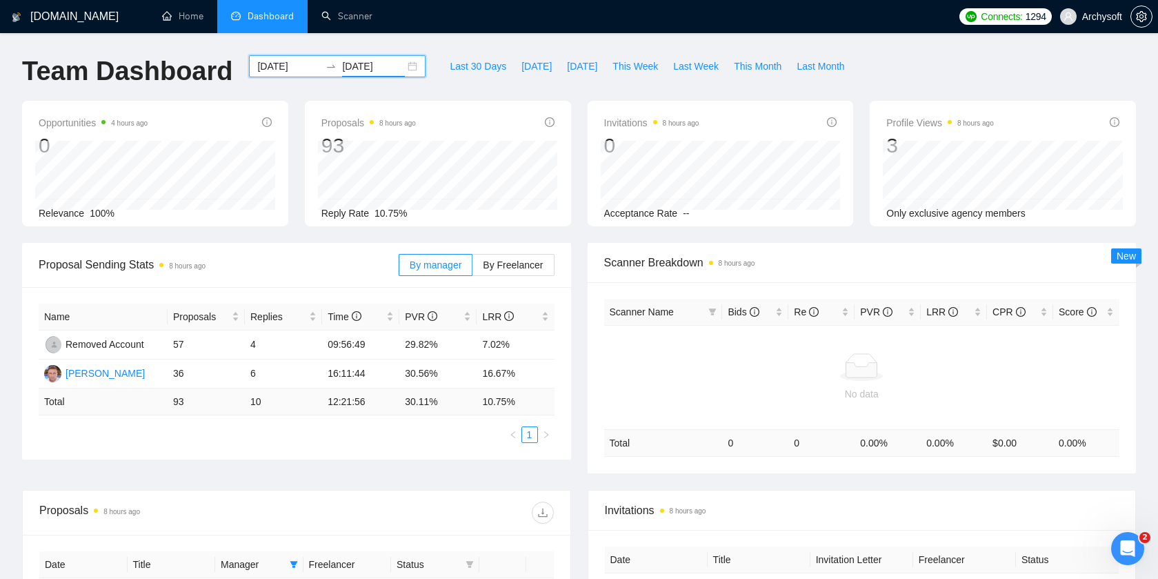
click at [400, 72] on div "[DATE] [DATE]" at bounding box center [337, 66] width 177 height 22
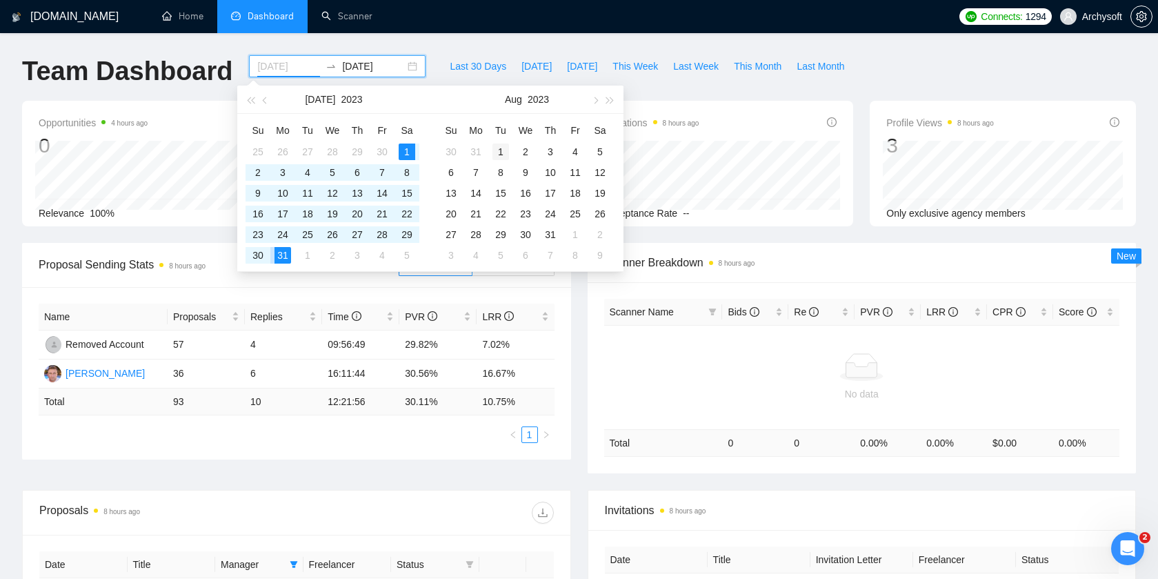
type input "[DATE]"
click at [496, 148] on div "1" at bounding box center [501, 151] width 17 height 17
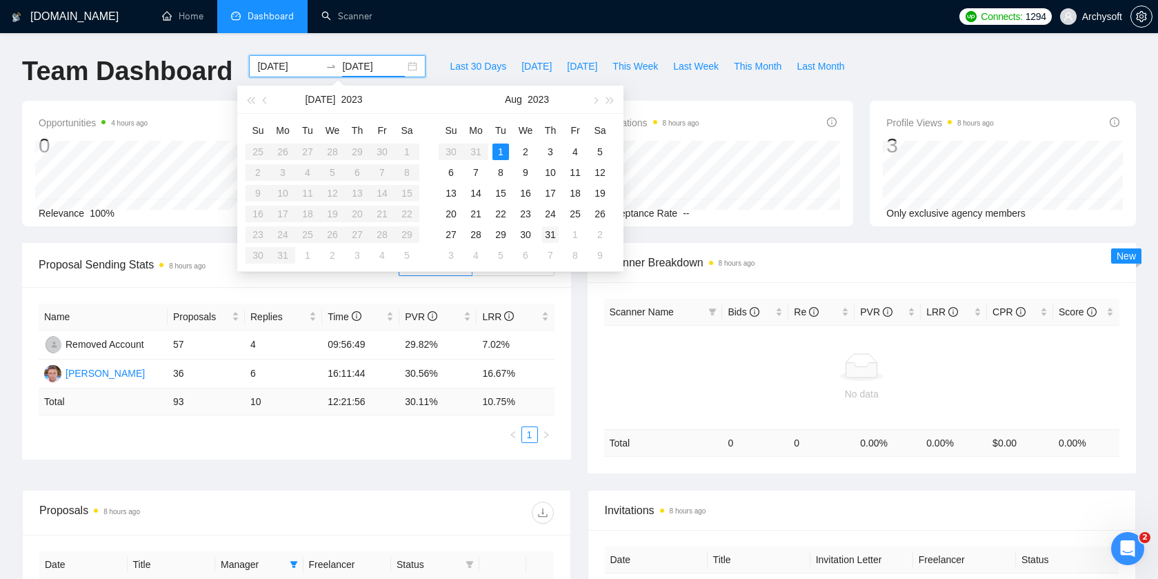
type input "[DATE]"
click at [556, 235] on div "31" at bounding box center [550, 234] width 17 height 17
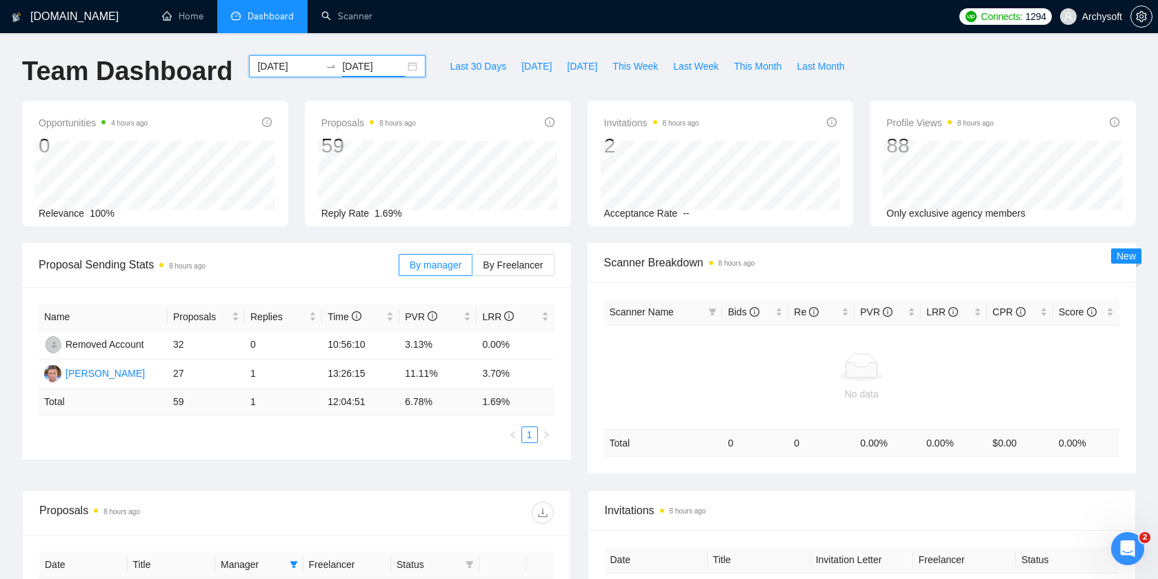
click at [401, 67] on div "[DATE] [DATE]" at bounding box center [337, 66] width 177 height 22
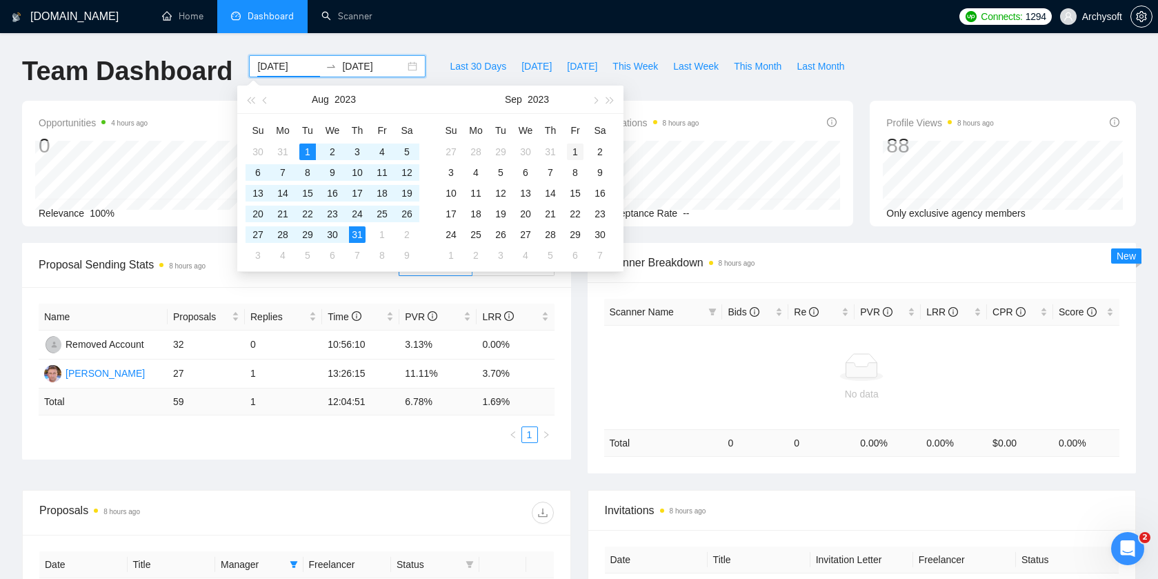
type input "[DATE]"
click at [577, 152] on div "1" at bounding box center [575, 151] width 17 height 17
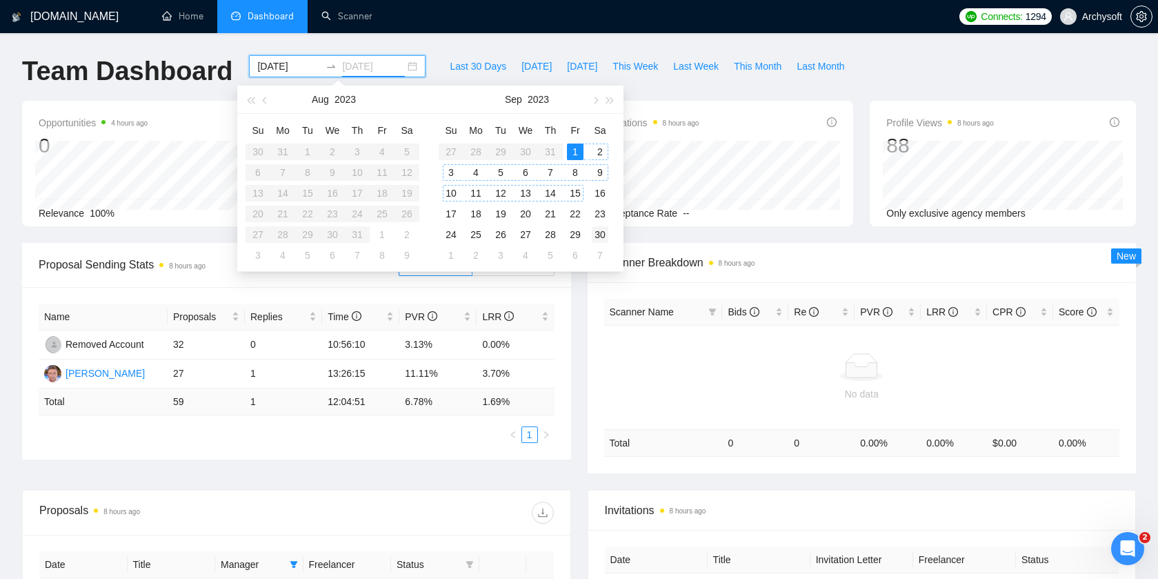
type input "[DATE]"
click at [604, 235] on div "30" at bounding box center [600, 234] width 17 height 17
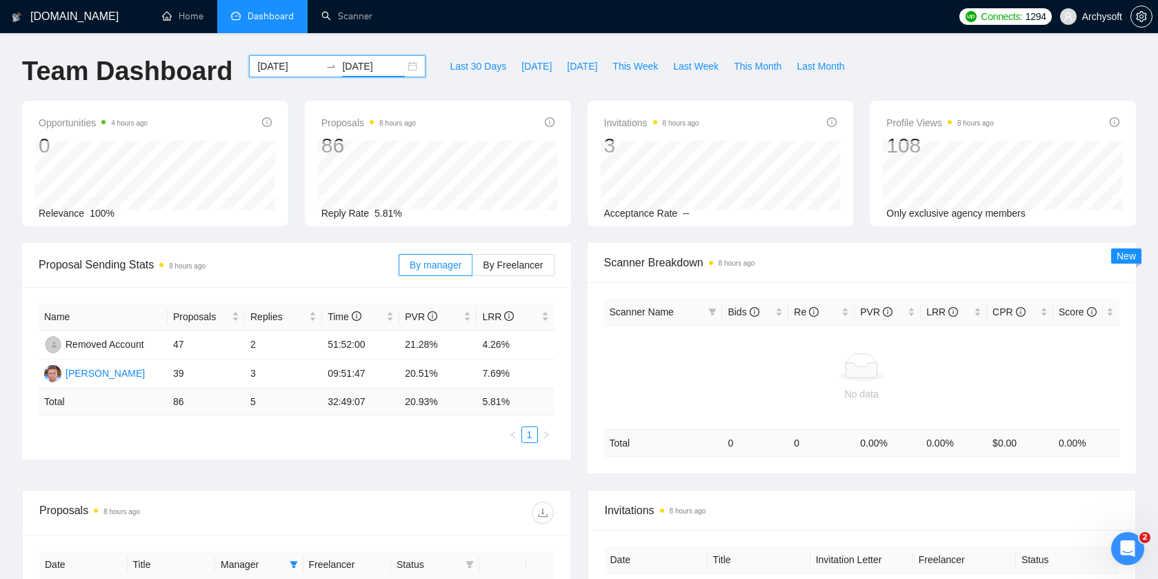
click at [401, 74] on div "[DATE] [DATE]" at bounding box center [337, 66] width 177 height 22
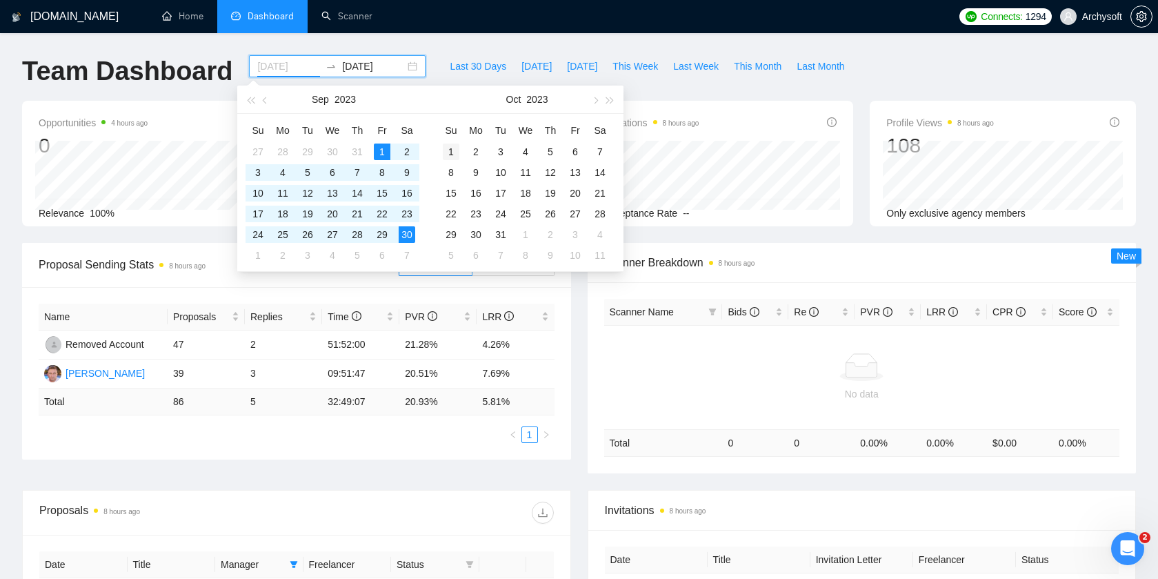
type input "[DATE]"
click at [452, 146] on div "1" at bounding box center [451, 151] width 17 height 17
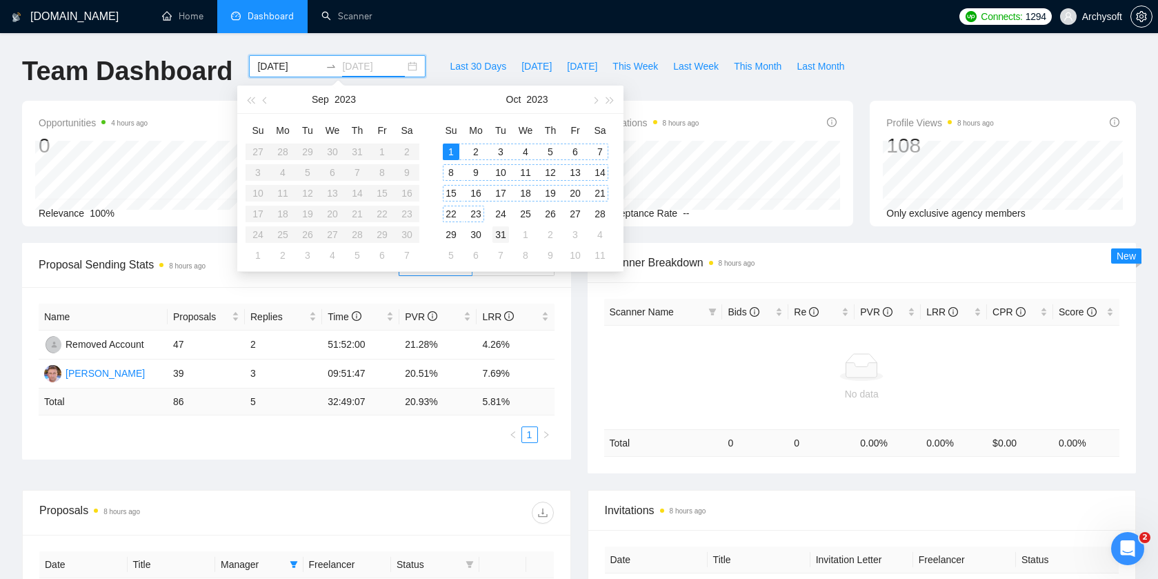
type input "[DATE]"
click at [498, 236] on div "31" at bounding box center [501, 234] width 17 height 17
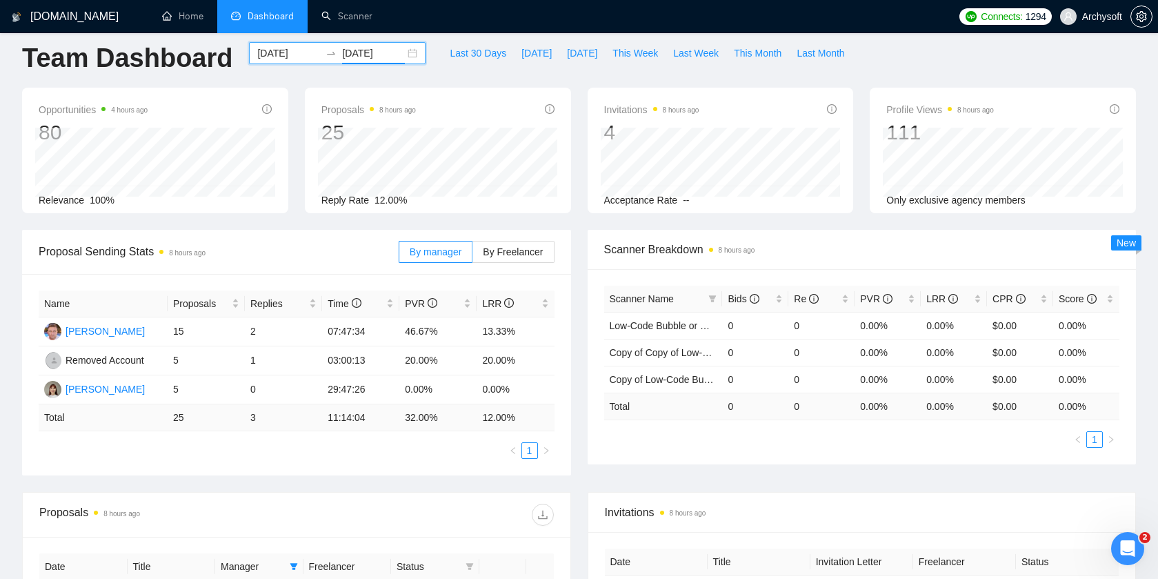
scroll to position [2, 0]
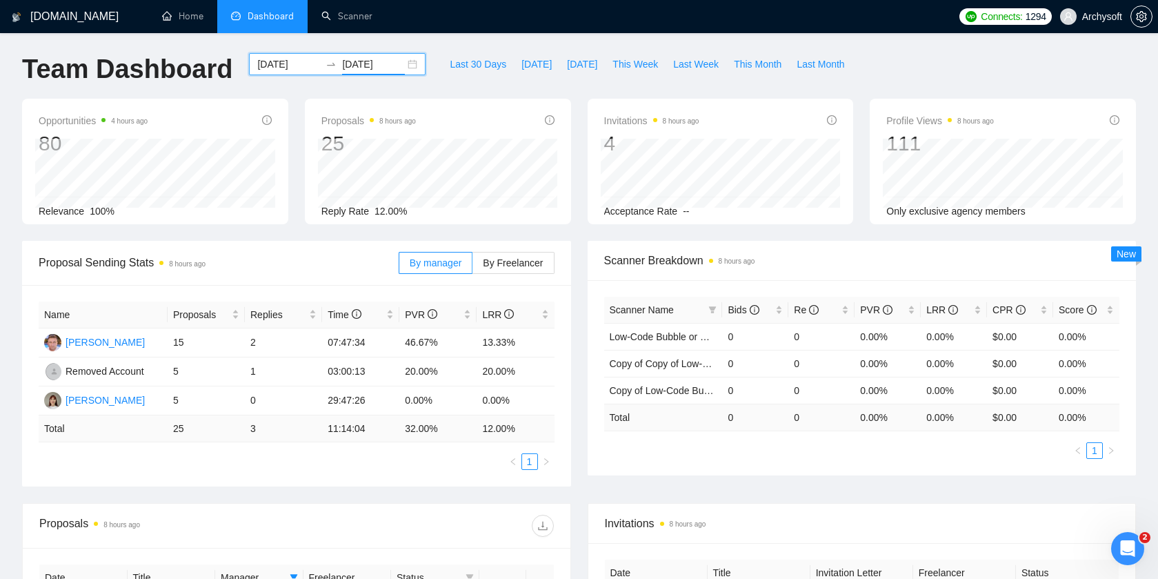
click at [405, 66] on div "[DATE] [DATE]" at bounding box center [337, 64] width 177 height 22
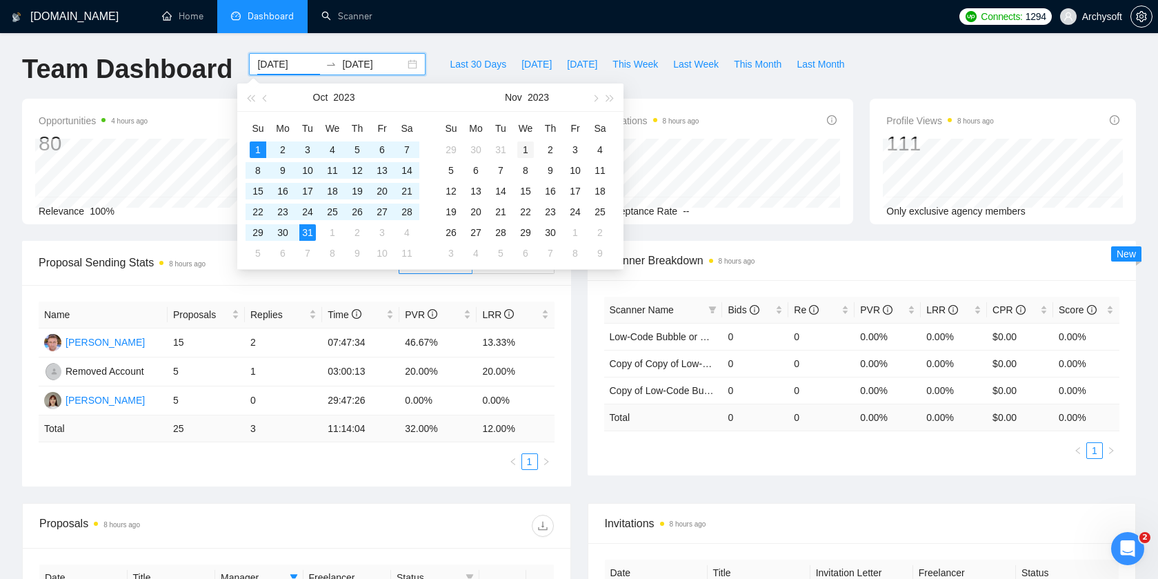
type input "[DATE]"
click at [524, 155] on div "1" at bounding box center [525, 149] width 17 height 17
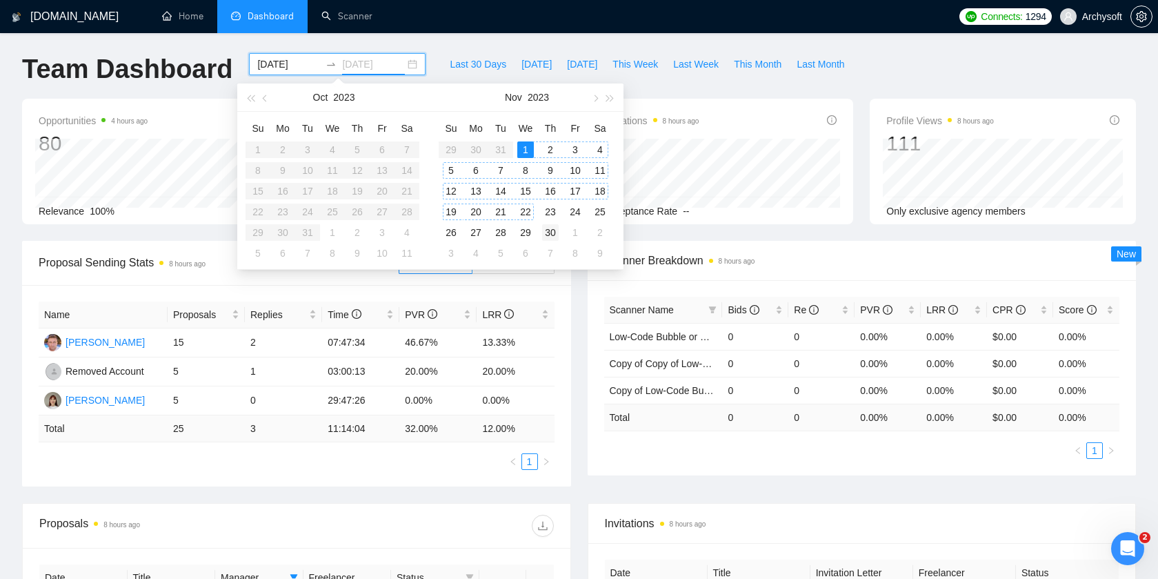
type input "[DATE]"
click at [546, 235] on div "30" at bounding box center [550, 232] width 17 height 17
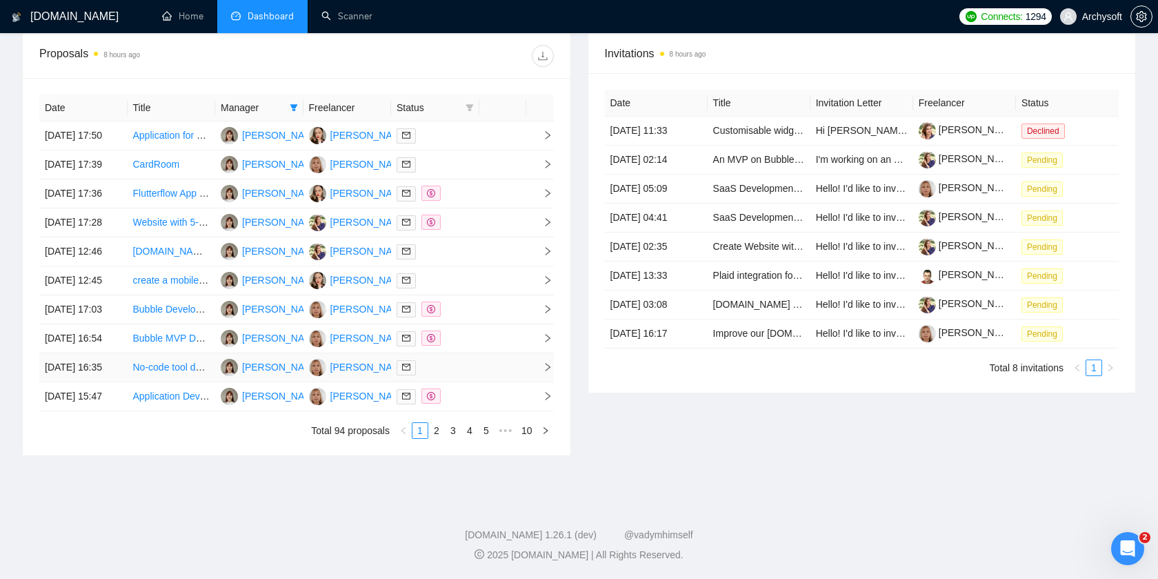
scroll to position [624, 0]
click at [437, 438] on link "2" at bounding box center [436, 430] width 15 height 15
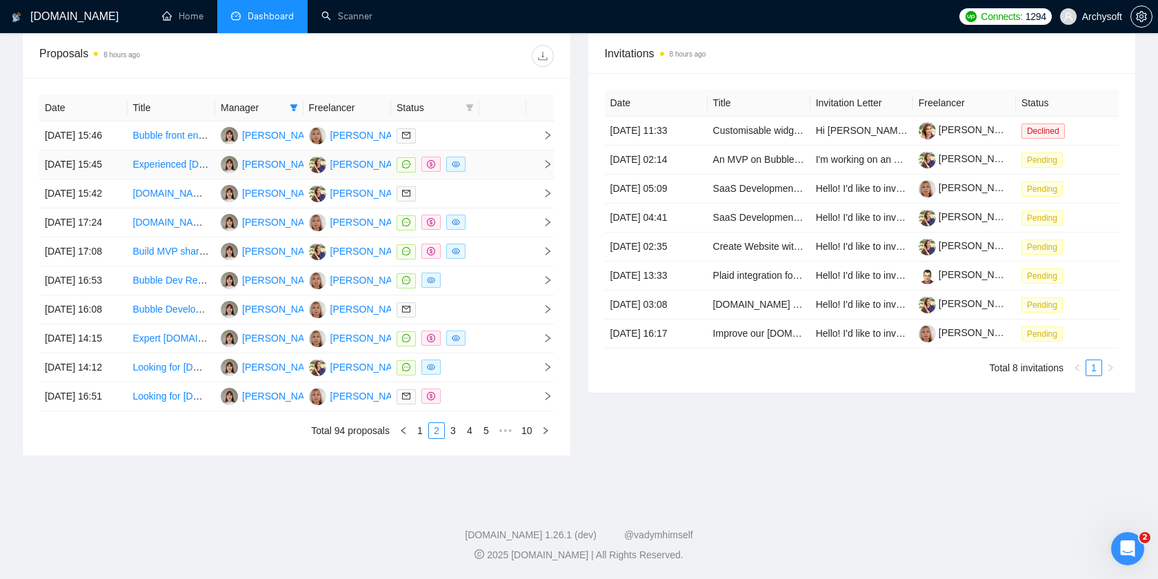
click at [493, 150] on td at bounding box center [502, 164] width 47 height 29
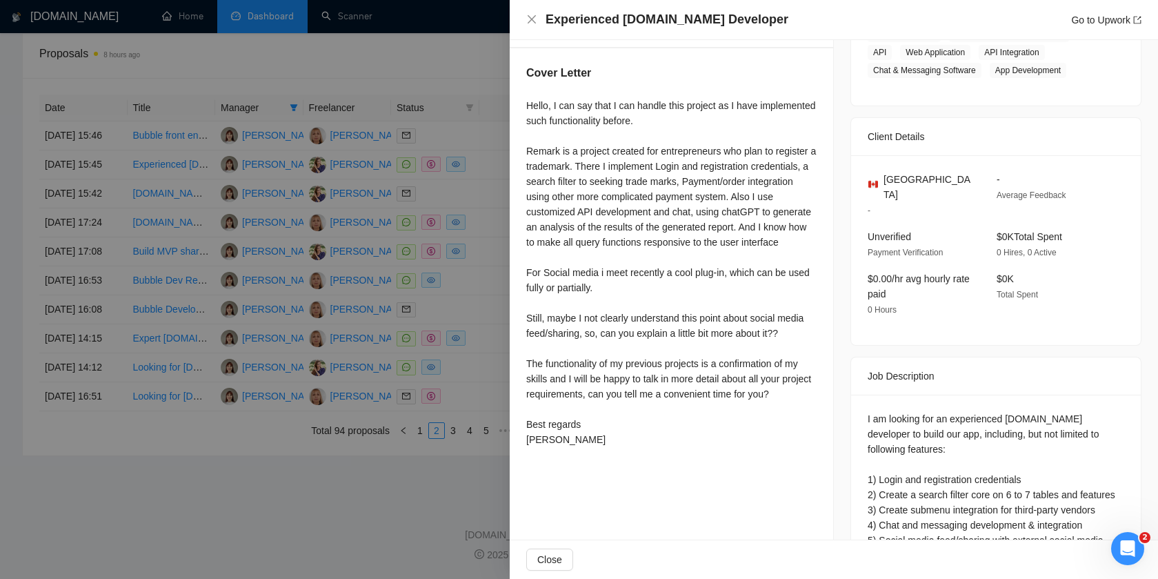
scroll to position [275, 0]
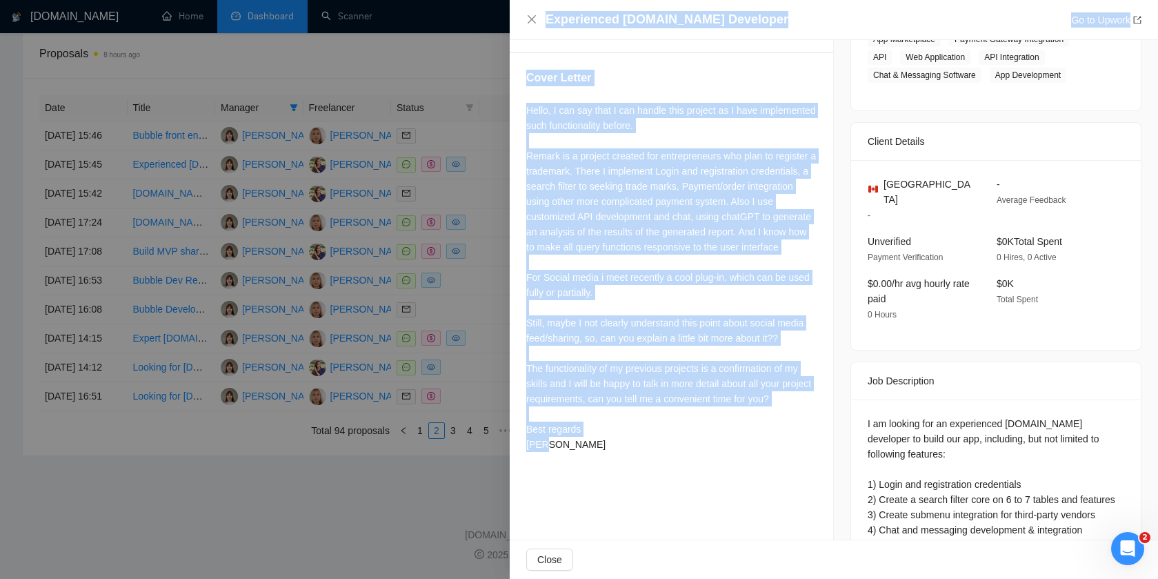
drag, startPoint x: 642, startPoint y: 463, endPoint x: 508, endPoint y: 97, distance: 389.4
click at [508, 97] on div "Experienced [DOMAIN_NAME] Developer Go to Upwork Proposal Details Date: [DATE] …" at bounding box center [579, 289] width 1158 height 579
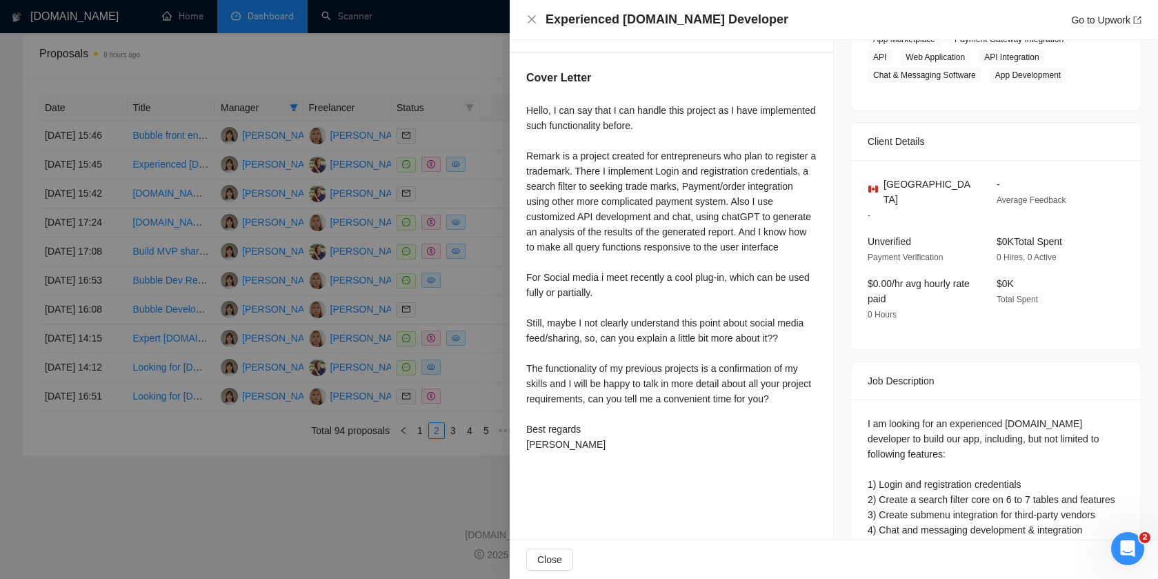
click at [524, 116] on div "Cover Letter Hello, I can say that I can handle this project as I have implemen…" at bounding box center [672, 263] width 324 height 421
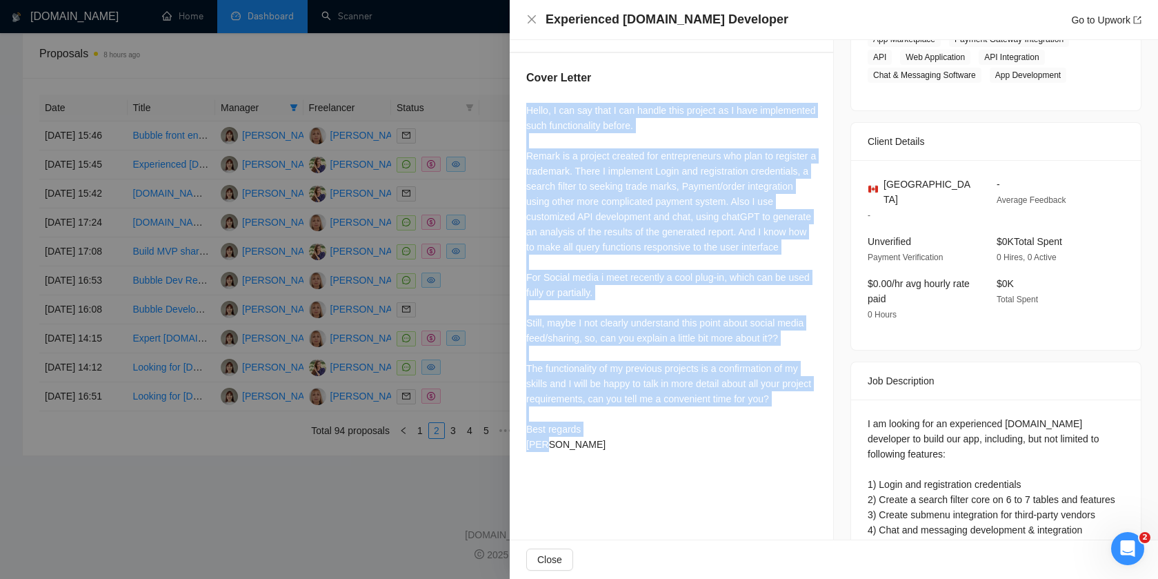
drag, startPoint x: 523, startPoint y: 108, endPoint x: 588, endPoint y: 455, distance: 353.1
click at [588, 455] on div "Cover Letter Hello, I can say that I can handle this project as I have implemen…" at bounding box center [672, 263] width 324 height 421
copy div "Hello, I can say that I can handle this project as I have implemented such func…"
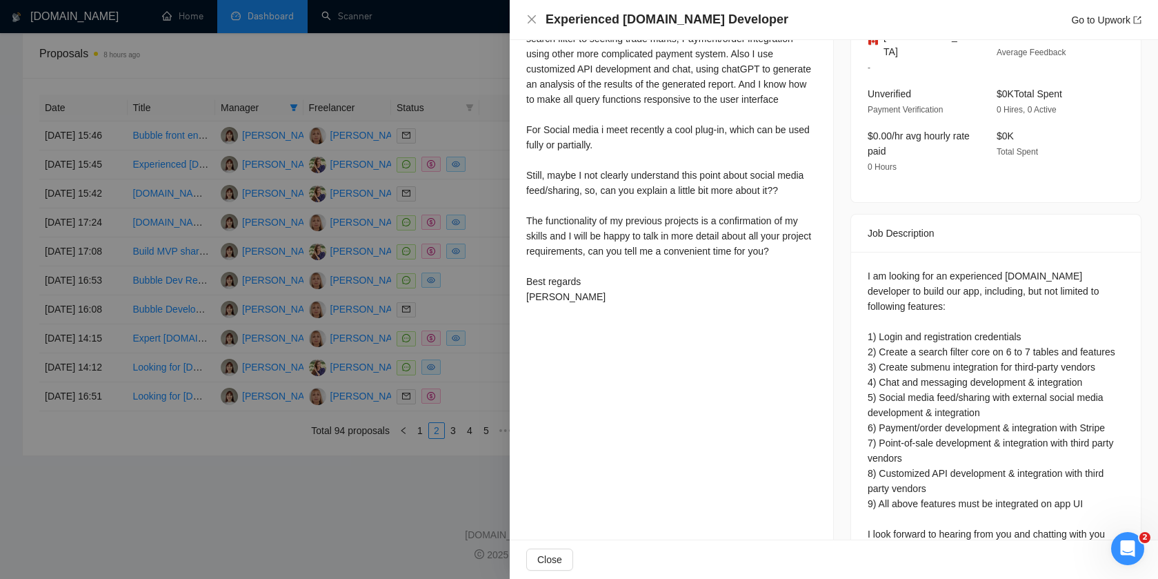
scroll to position [477, 0]
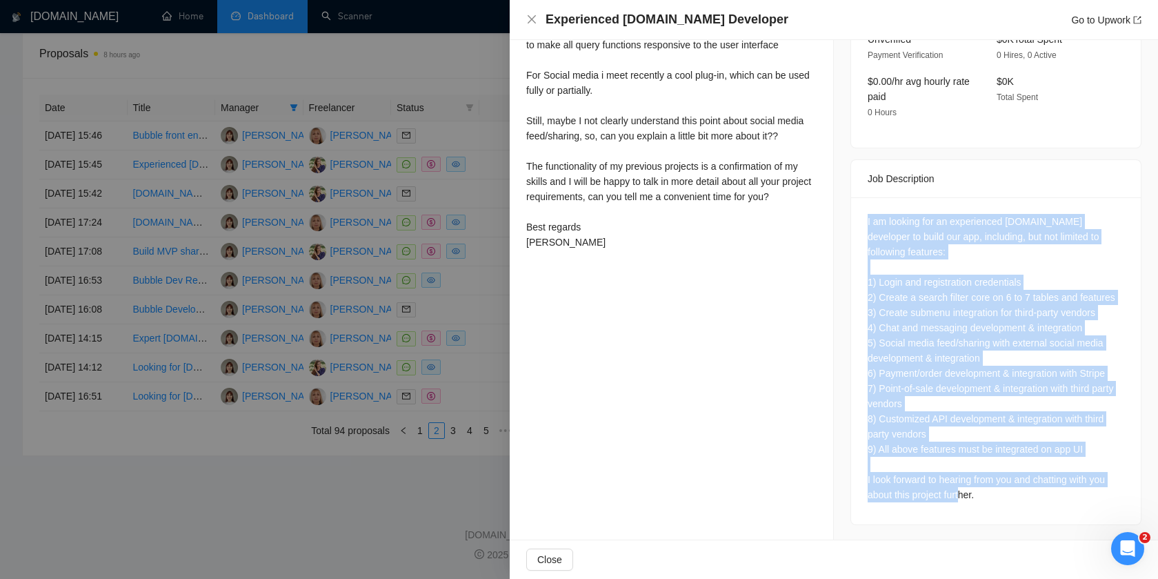
drag, startPoint x: 1004, startPoint y: 495, endPoint x: 855, endPoint y: 190, distance: 339.4
click at [855, 197] on div "I am looking for an experienced [DOMAIN_NAME] developer to build our app, inclu…" at bounding box center [996, 360] width 290 height 327
copy div "I am looking for an experienced [DOMAIN_NAME] developer to build our app, inclu…"
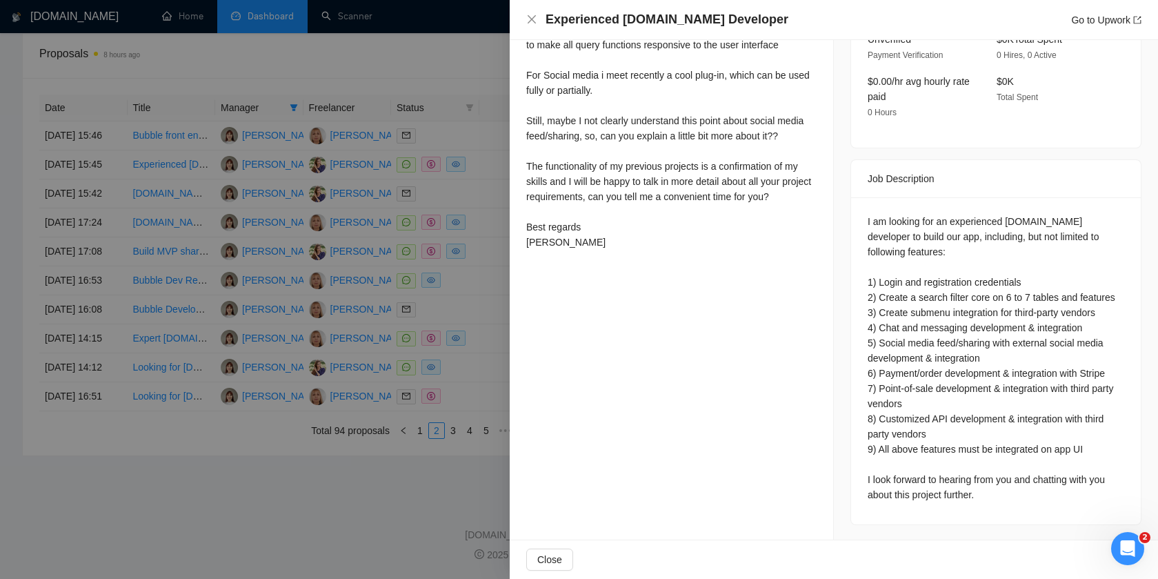
click at [486, 179] on div at bounding box center [579, 289] width 1158 height 579
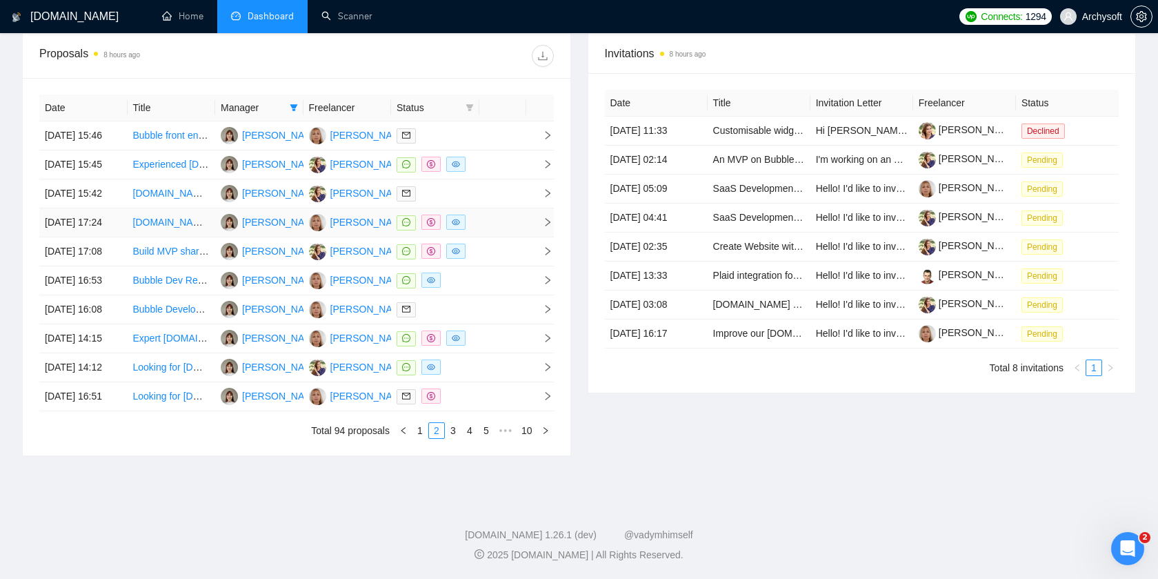
click at [482, 209] on td at bounding box center [502, 222] width 47 height 29
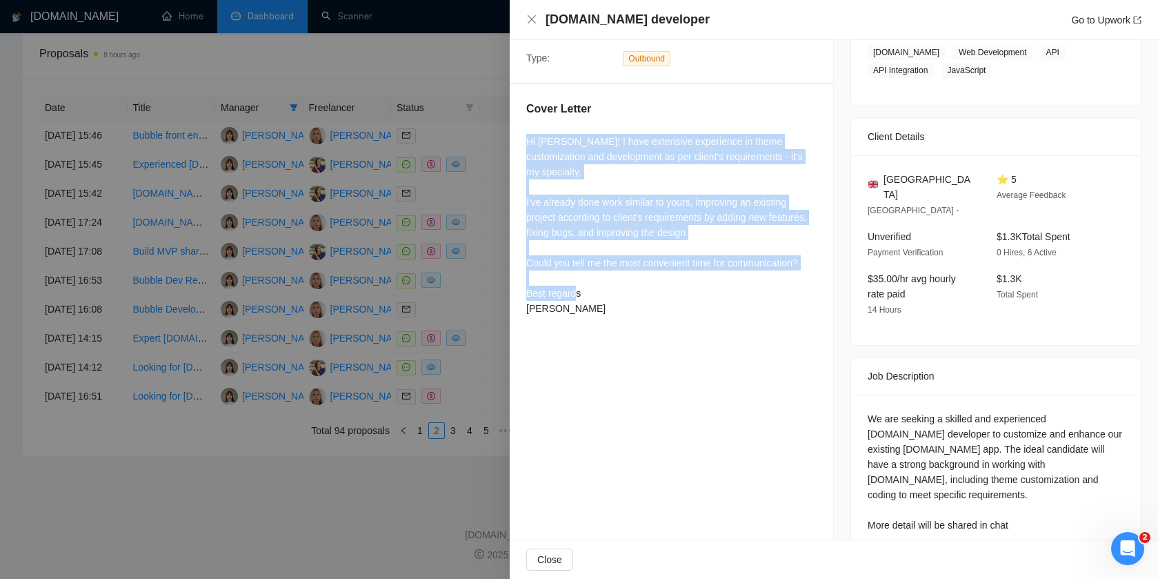
drag, startPoint x: 512, startPoint y: 137, endPoint x: 641, endPoint y: 300, distance: 208.3
click at [641, 300] on div "Cover Letter Hi [PERSON_NAME]! I have extensive experience in theme customizati…" at bounding box center [672, 211] width 324 height 254
copy div "Hi [PERSON_NAME]! I have extensive experience in theme customization and develo…"
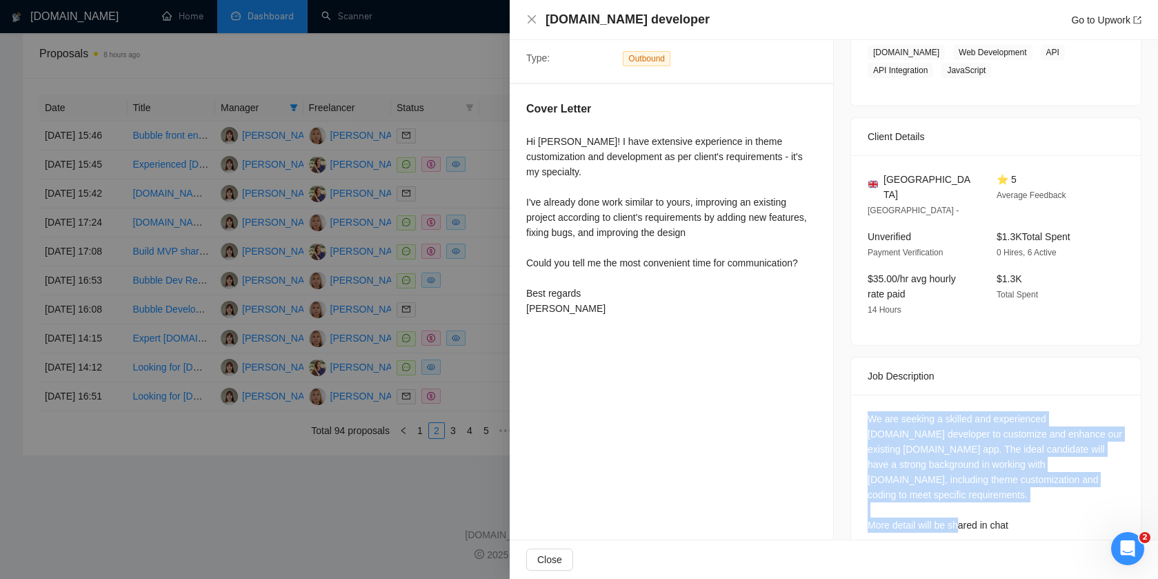
drag, startPoint x: 1044, startPoint y: 487, endPoint x: 867, endPoint y: 405, distance: 194.8
click at [868, 411] on div "We are seeking a skilled and experienced [DOMAIN_NAME] developer to customize a…" at bounding box center [996, 471] width 257 height 121
copy div "We are seeking a skilled and experienced [DOMAIN_NAME] developer to customize a…"
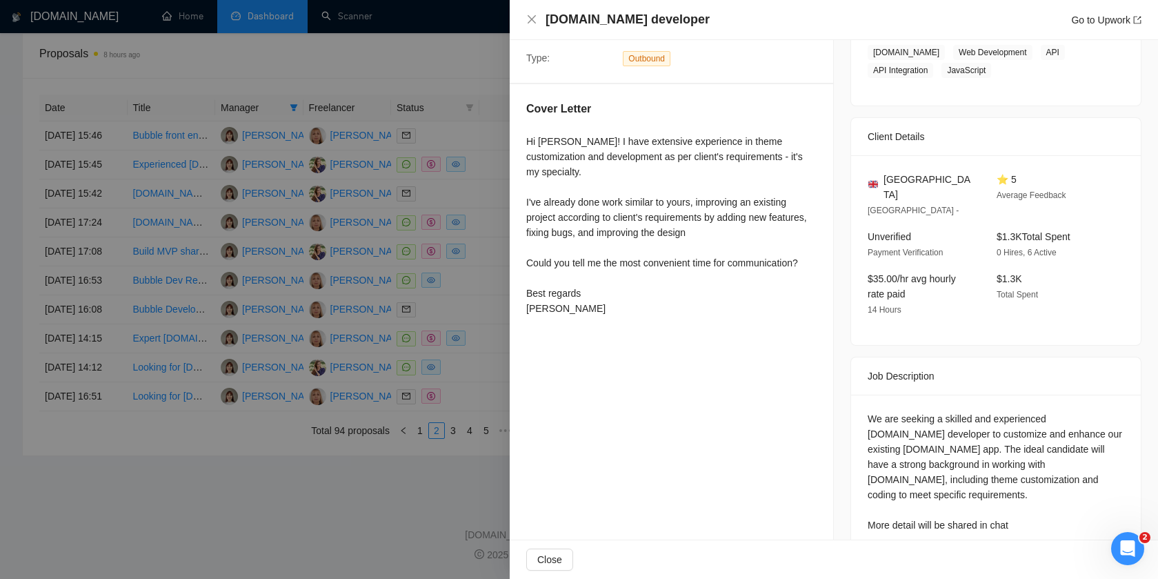
click at [484, 236] on div at bounding box center [579, 289] width 1158 height 579
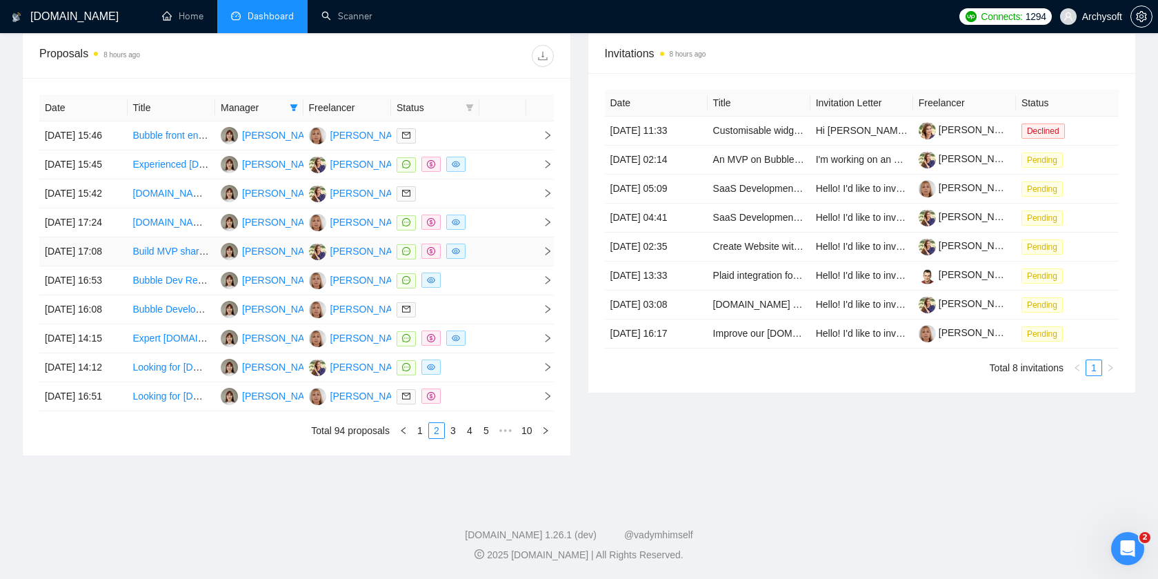
click at [493, 251] on td at bounding box center [502, 251] width 47 height 29
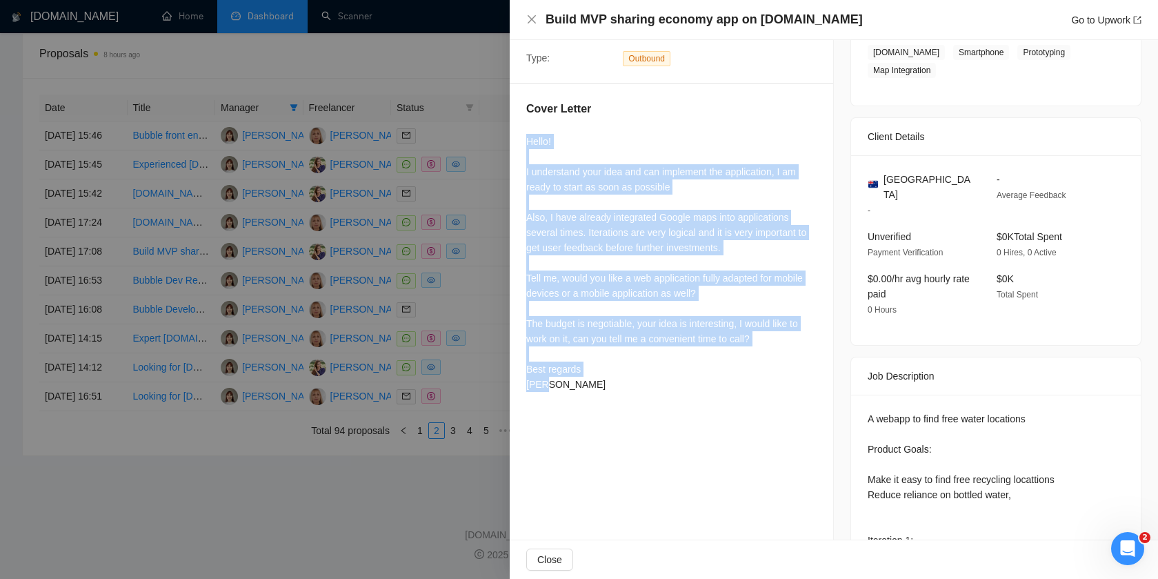
drag, startPoint x: 522, startPoint y: 130, endPoint x: 650, endPoint y: 382, distance: 282.6
click at [650, 382] on div "Cover Letter Hello! I understand your idea and can implement the application, I…" at bounding box center [672, 249] width 324 height 330
copy div "Hello! I understand your idea and can implement the application, I am ready to …"
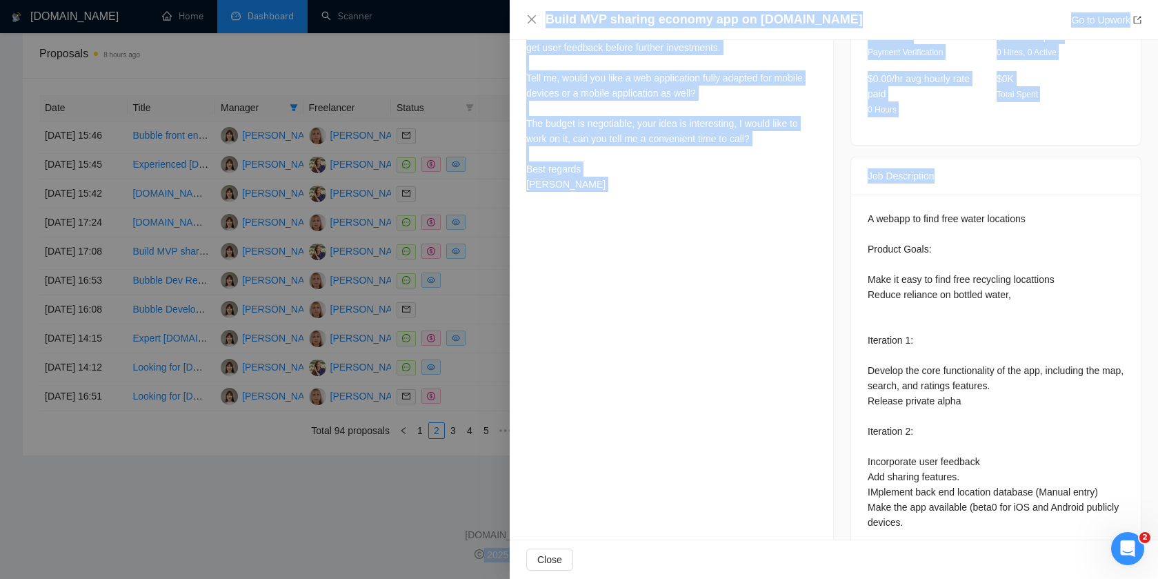
scroll to position [593, 0]
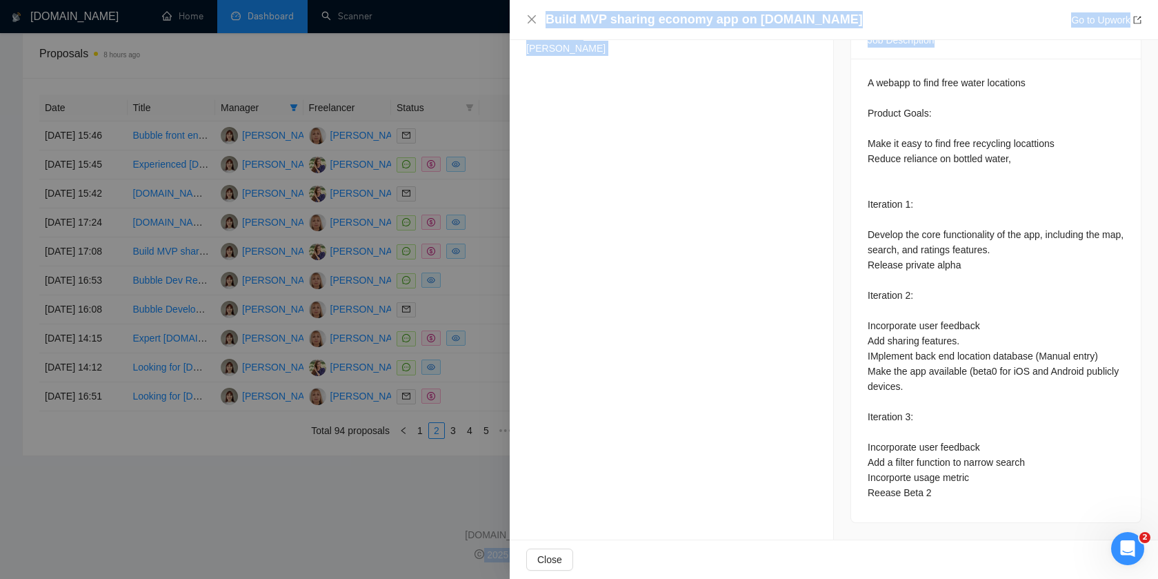
drag, startPoint x: 862, startPoint y: 197, endPoint x: 1004, endPoint y: 479, distance: 315.3
click at [1004, 479] on div "A webapp to find free water locations Product Goals: Make it easy to find free …" at bounding box center [996, 291] width 290 height 464
copy div "A webapp to find free water locations Product Goals: Make it easy to find free …"
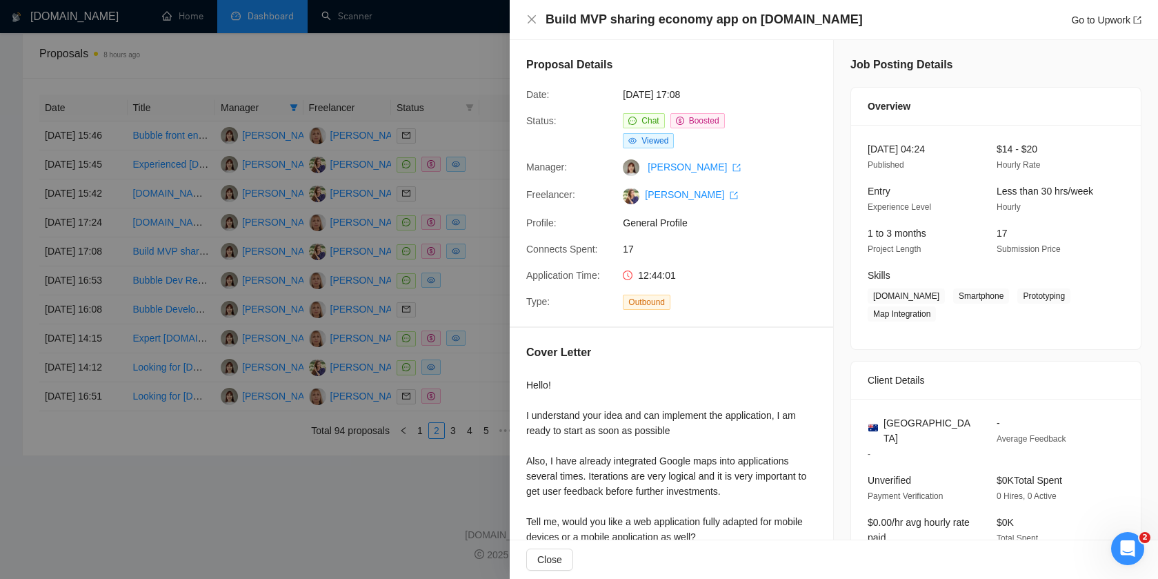
click at [484, 295] on div at bounding box center [579, 289] width 1158 height 579
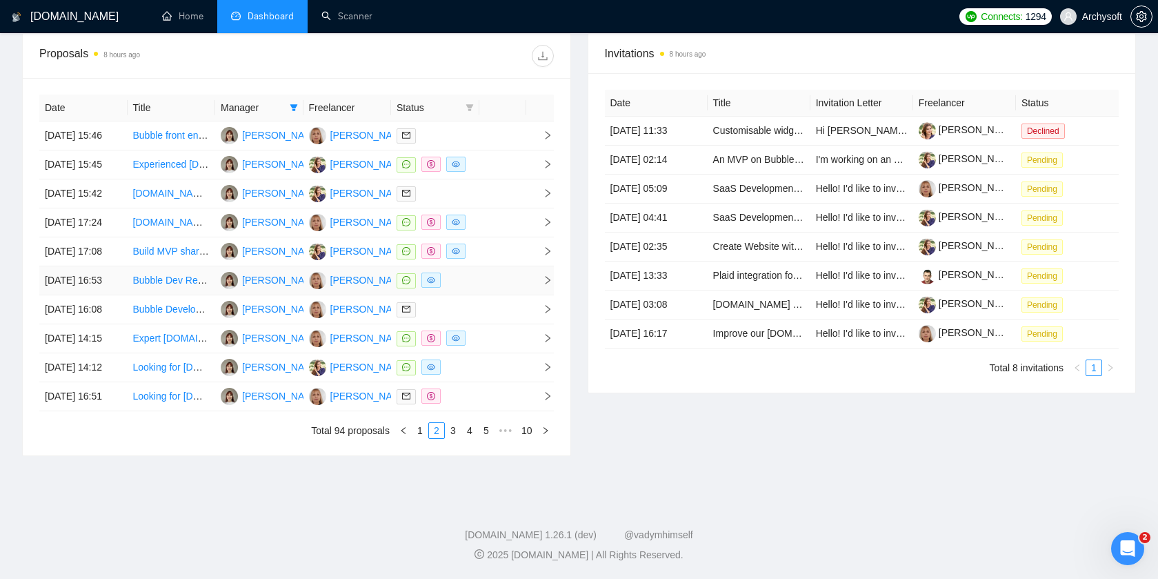
click at [477, 291] on td at bounding box center [435, 280] width 88 height 29
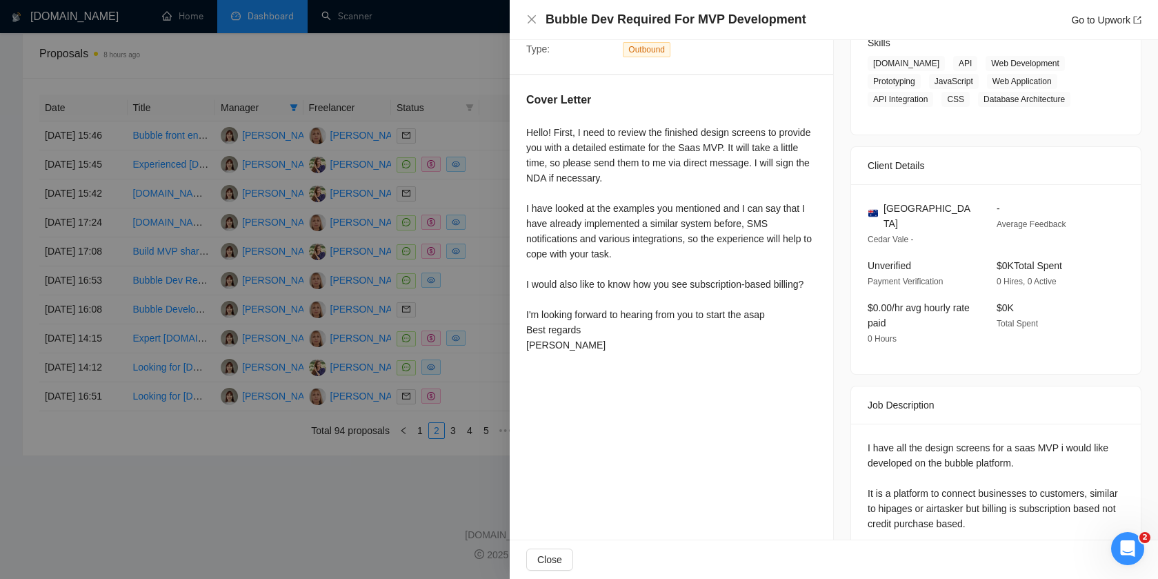
scroll to position [216, 0]
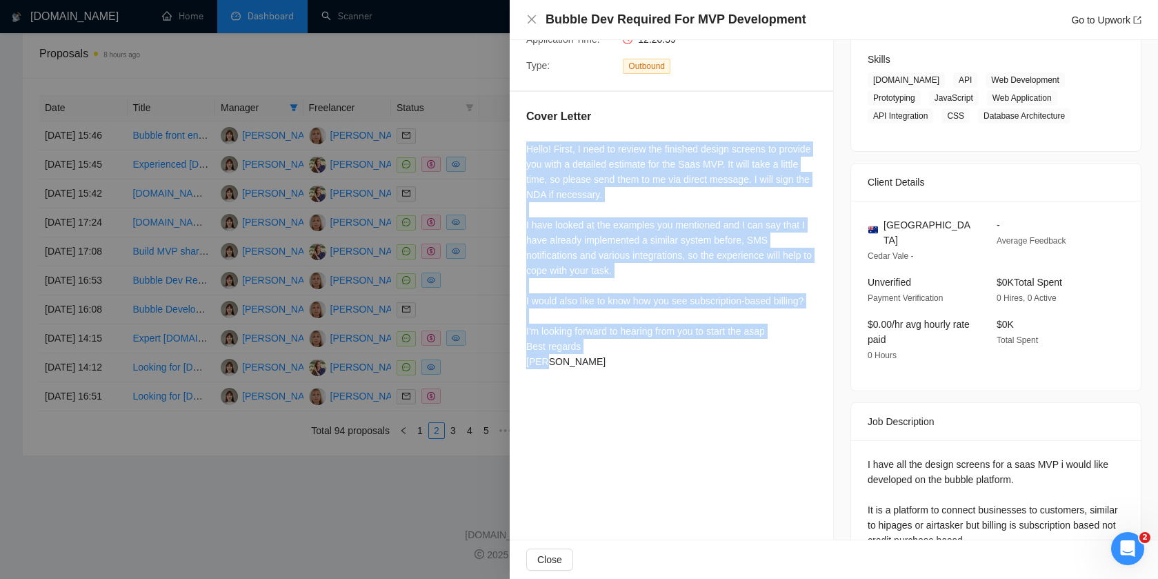
drag, startPoint x: 513, startPoint y: 141, endPoint x: 653, endPoint y: 385, distance: 281.5
click at [653, 386] on div "Cover Letter Hello! First, I need to review the finished design screens to prov…" at bounding box center [672, 241] width 324 height 299
copy div "Hello! First, I need to review the finished design screens to provide you with …"
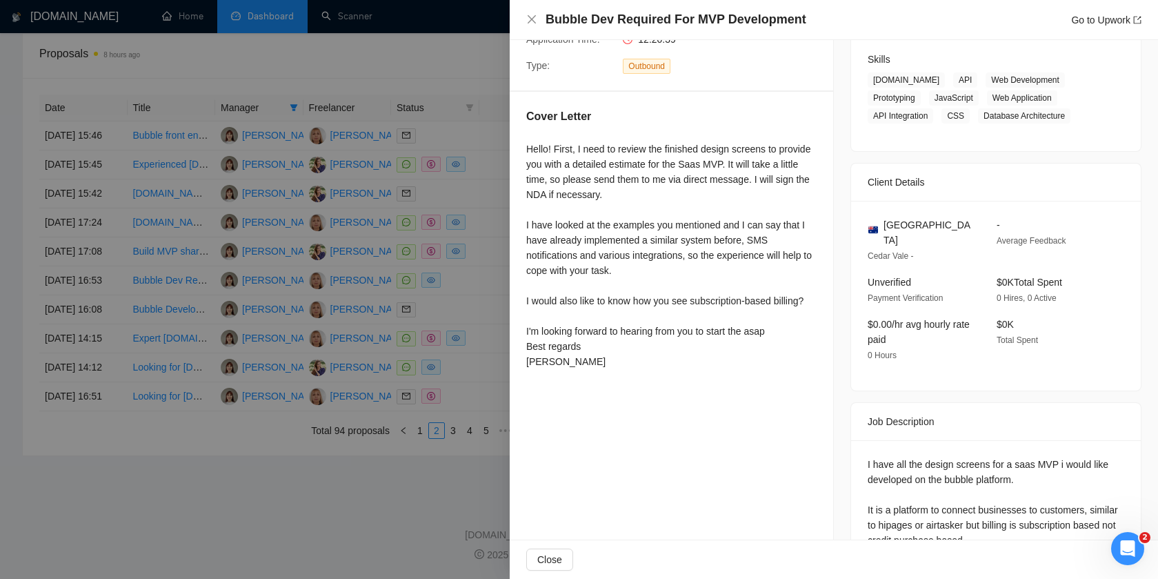
click at [775, 397] on div "Proposal Details Date: [DATE] 16:53 Status: Chat Viewed Manager: [PERSON_NAME] …" at bounding box center [672, 251] width 324 height 854
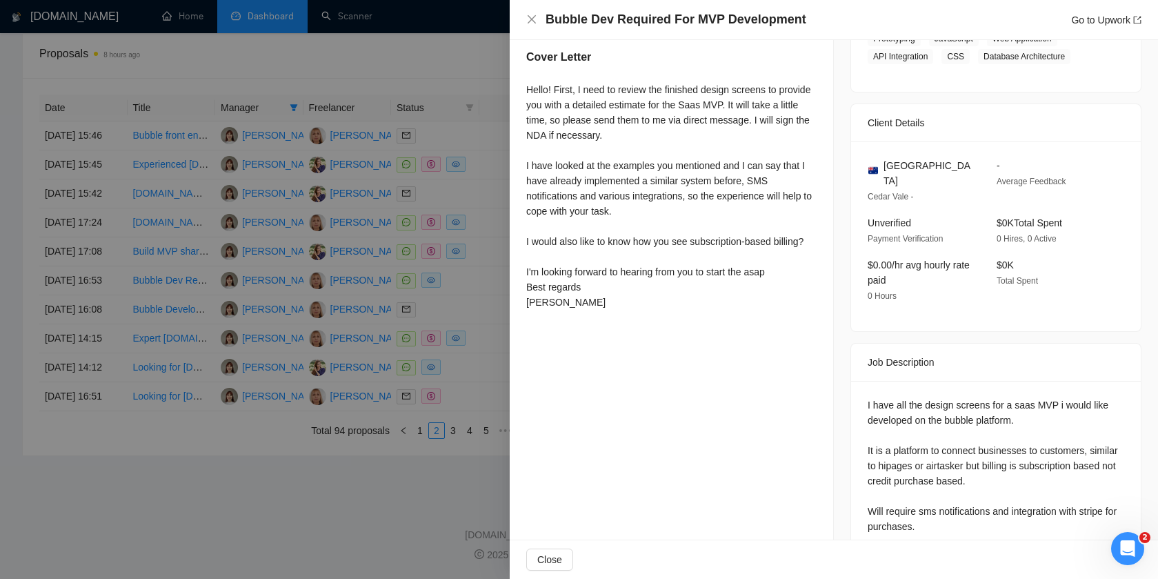
scroll to position [337, 0]
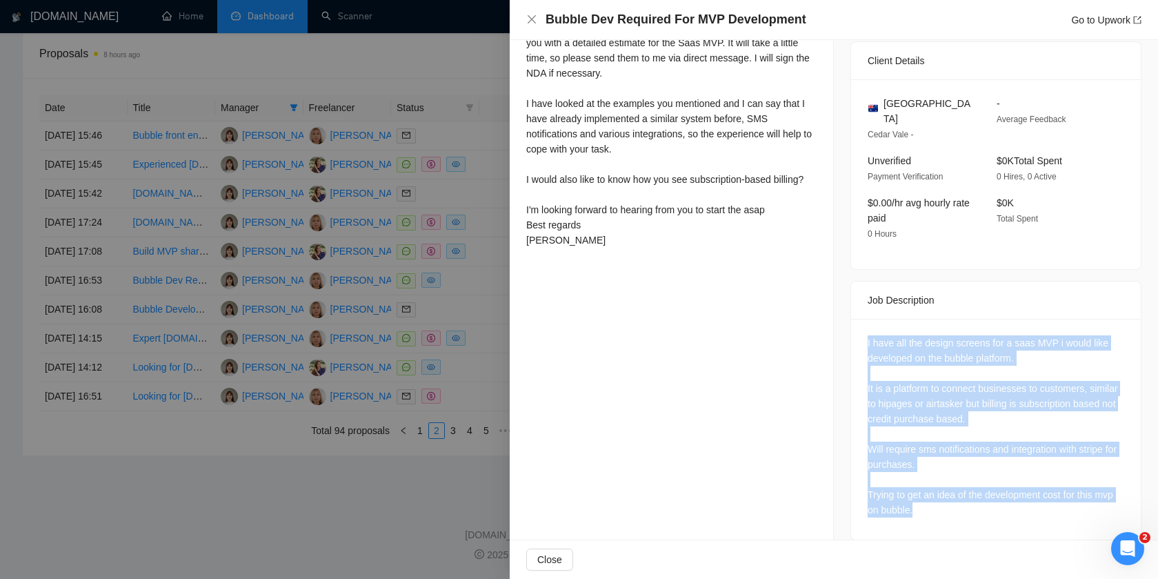
drag, startPoint x: 858, startPoint y: 328, endPoint x: 1004, endPoint y: 498, distance: 224.6
click at [1004, 498] on div "I have all the design screens for a saas MVP i would like developed on the bubb…" at bounding box center [996, 429] width 290 height 221
copy div "I have all the design screens for a saas MVP i would like developed on the bubb…"
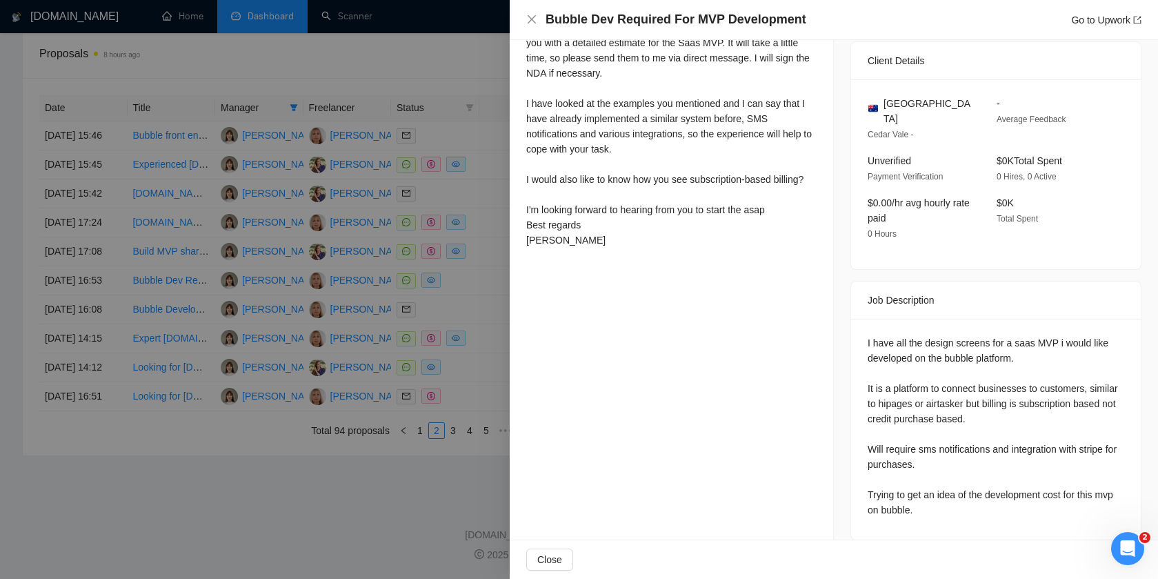
click at [469, 301] on div at bounding box center [579, 289] width 1158 height 579
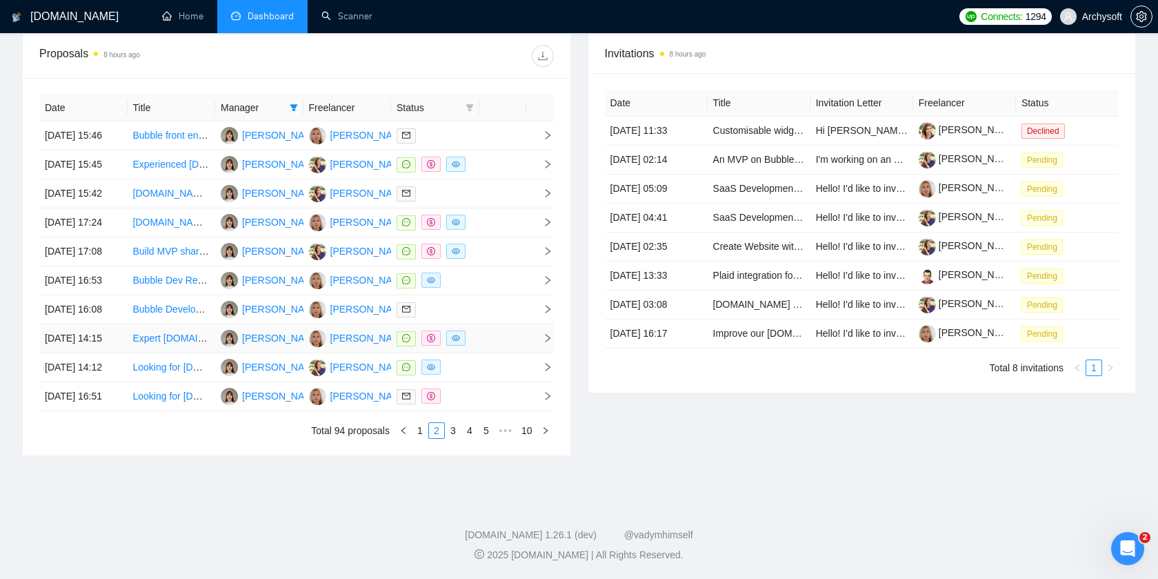
click at [491, 353] on td at bounding box center [502, 338] width 47 height 29
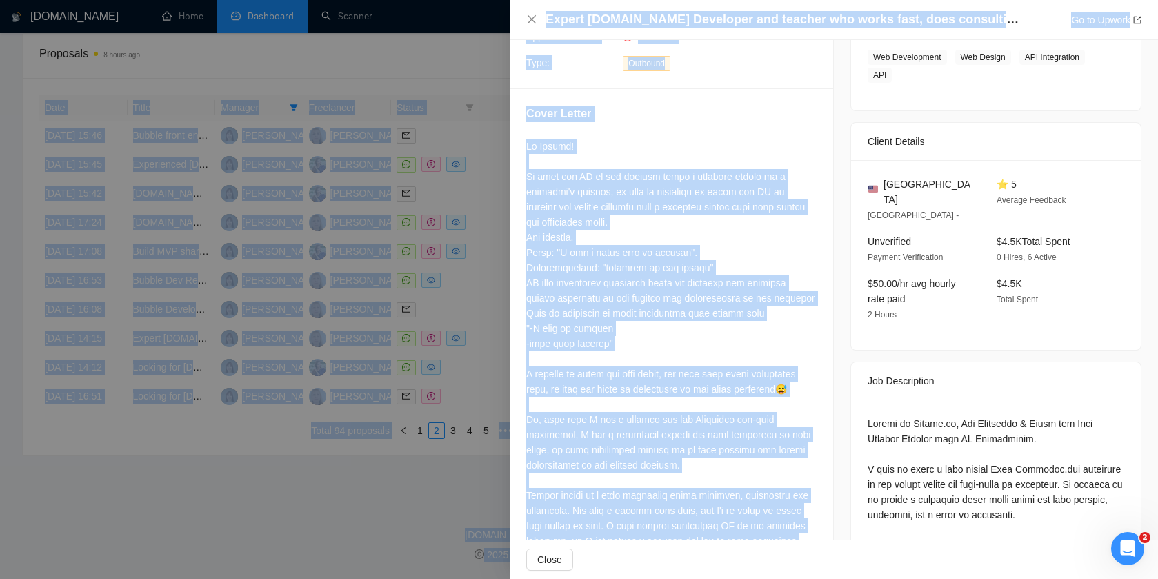
scroll to position [0, 0]
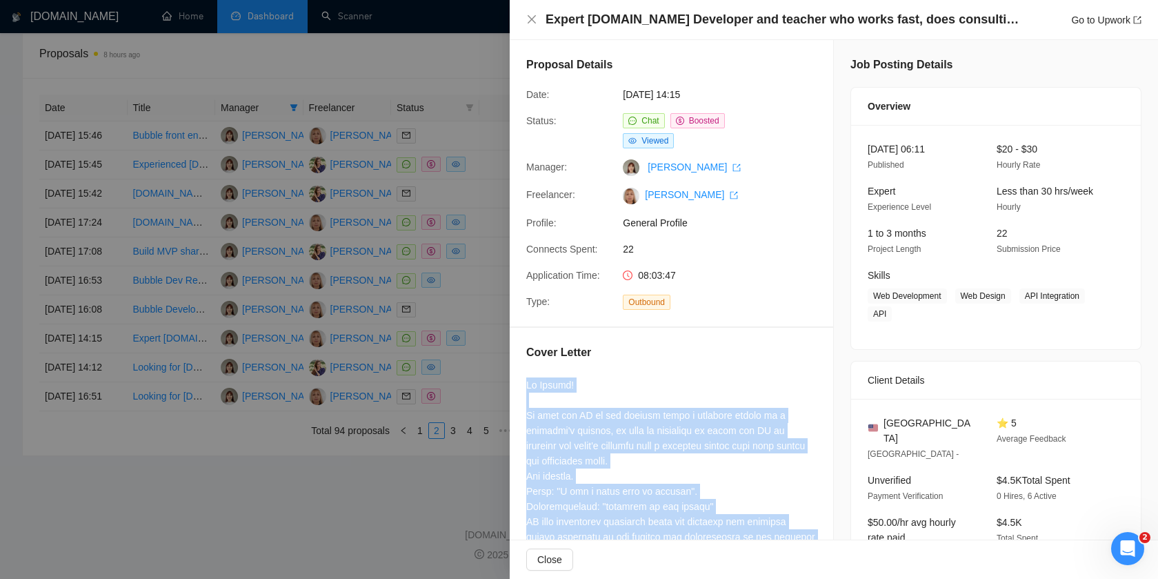
drag, startPoint x: 611, startPoint y: 406, endPoint x: 524, endPoint y: 381, distance: 90.4
copy div "Lo Ipsumd! Si amet con AD el sed doeiusm tempo i utlabore etdolo ma a enimadmi'…"
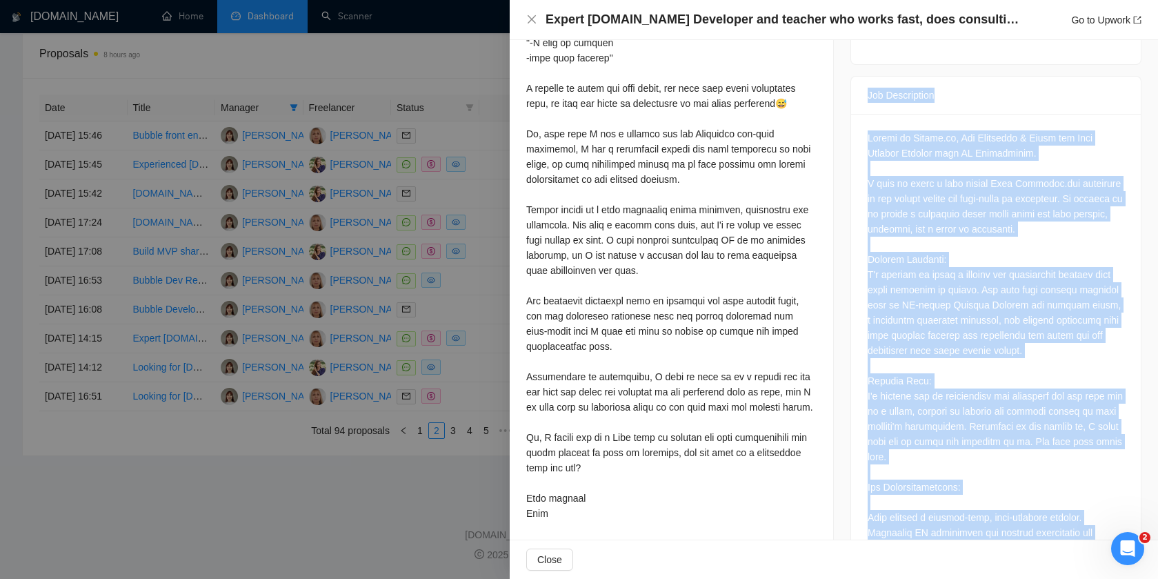
scroll to position [520, 0]
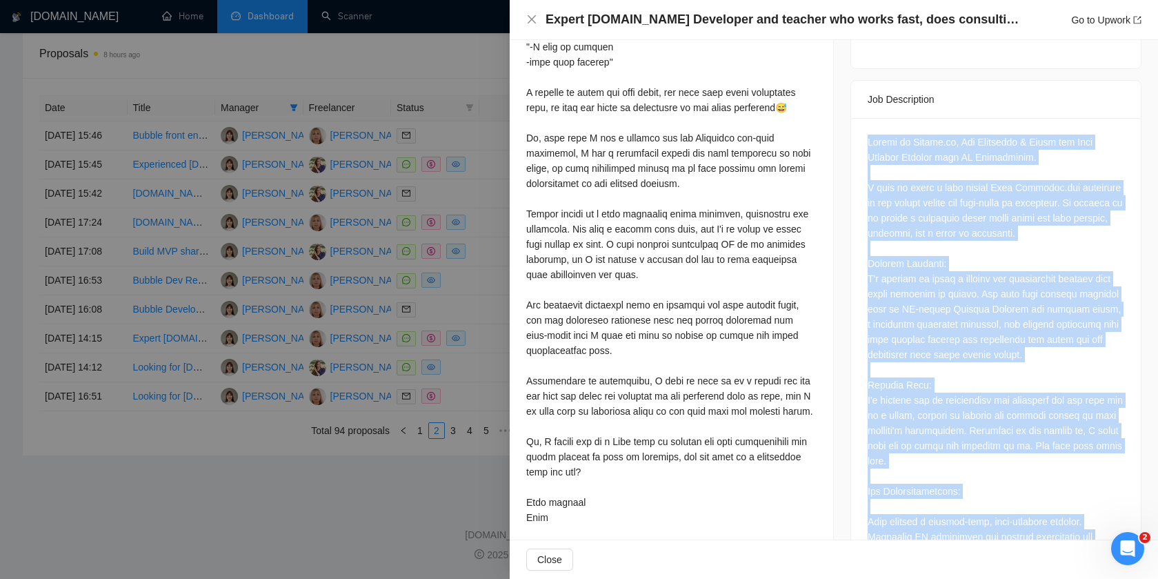
drag, startPoint x: 1102, startPoint y: 502, endPoint x: 857, endPoint y: 100, distance: 470.3
click at [857, 118] on div at bounding box center [996, 403] width 290 height 570
copy div "Expert in [DOMAIN_NAME], Web Developer & Tutor for Teen Support Website with AI…"
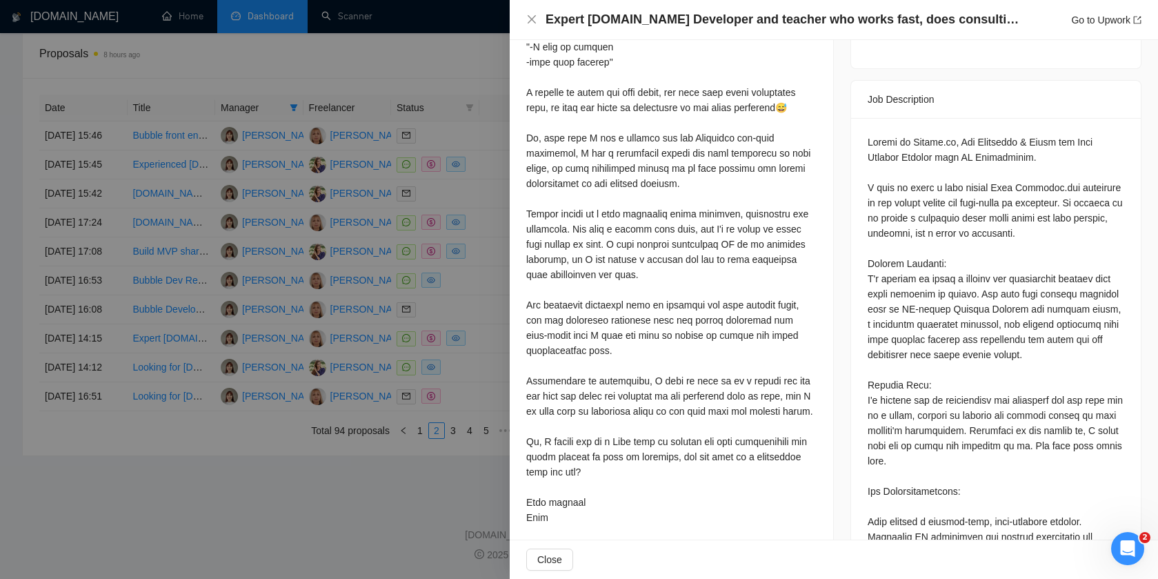
click at [484, 351] on div at bounding box center [579, 289] width 1158 height 579
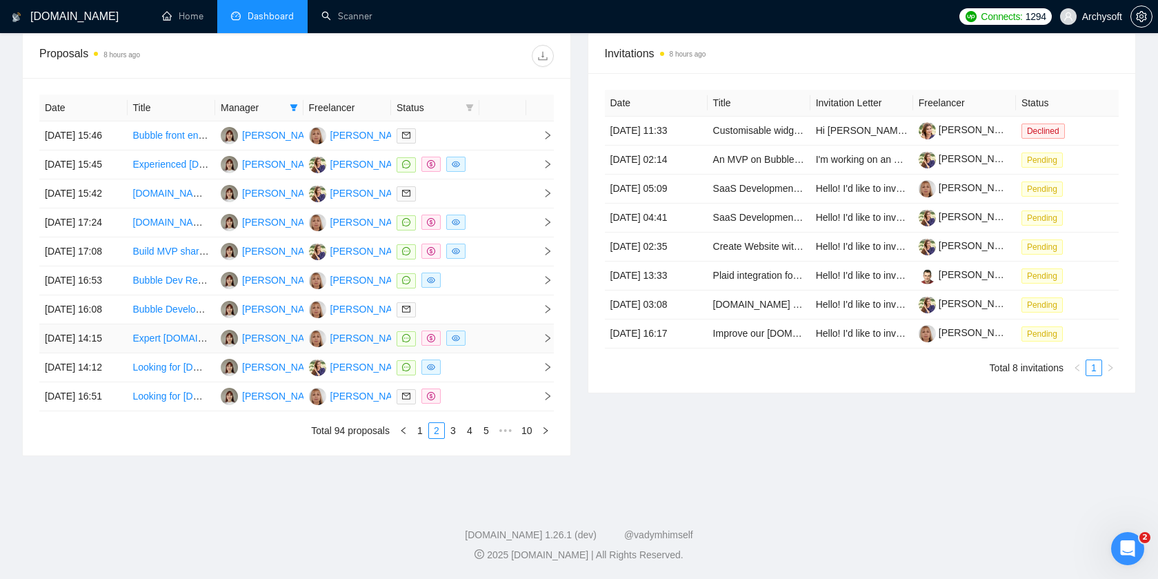
click at [484, 353] on td at bounding box center [502, 338] width 47 height 29
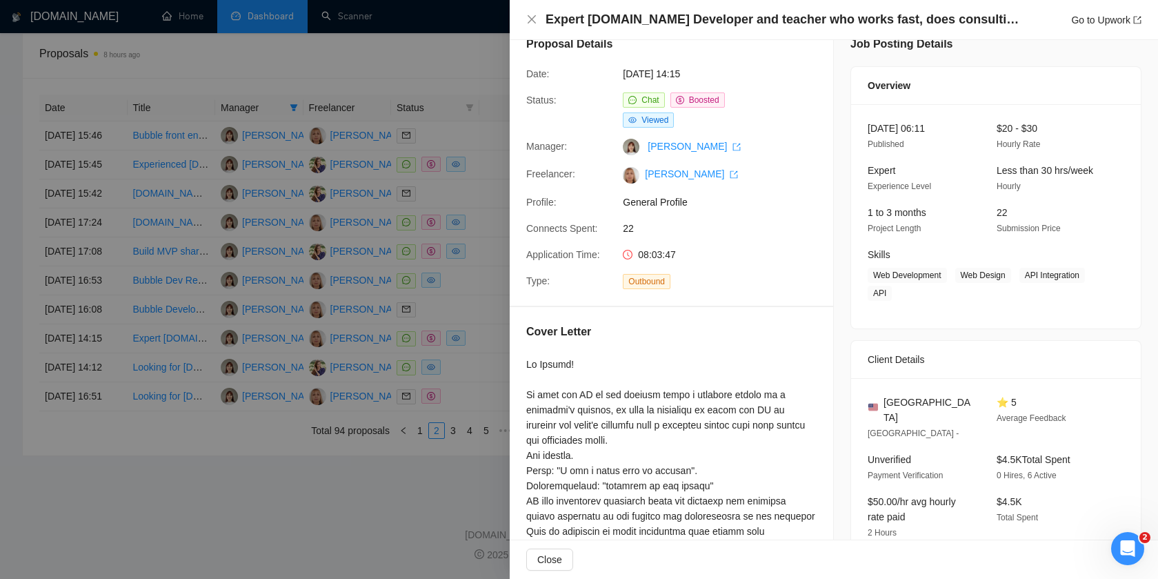
scroll to position [0, 0]
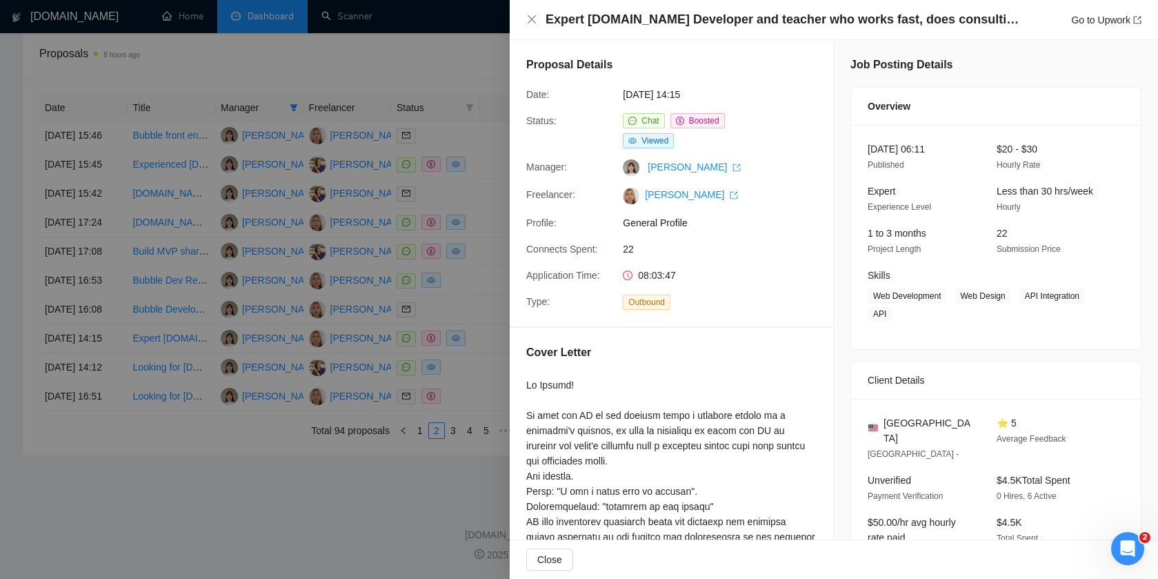
click at [481, 356] on div at bounding box center [579, 289] width 1158 height 579
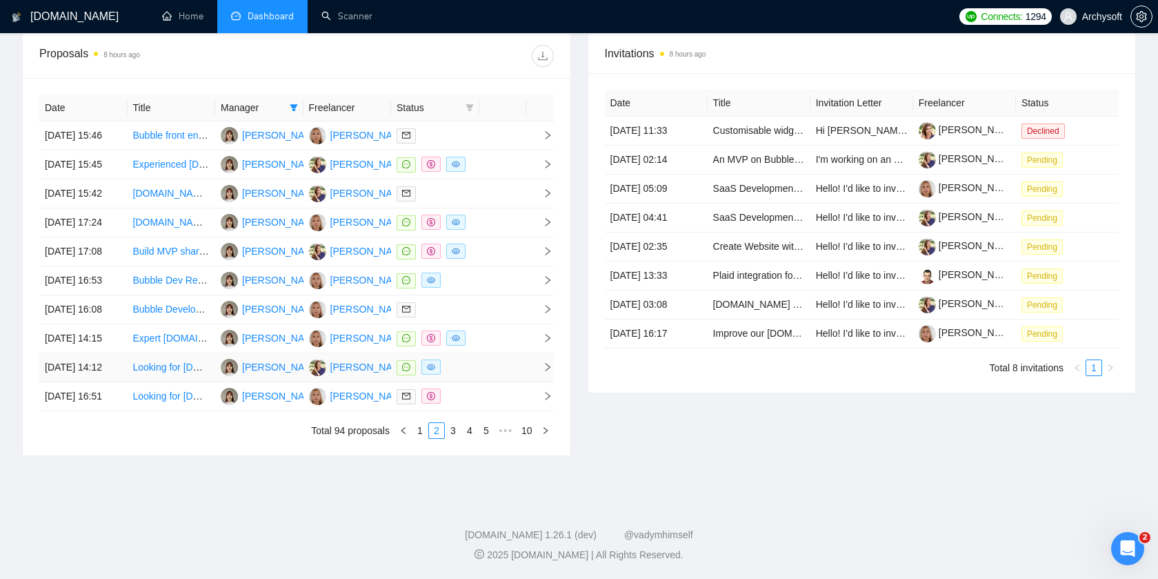
click at [477, 382] on td at bounding box center [435, 367] width 88 height 29
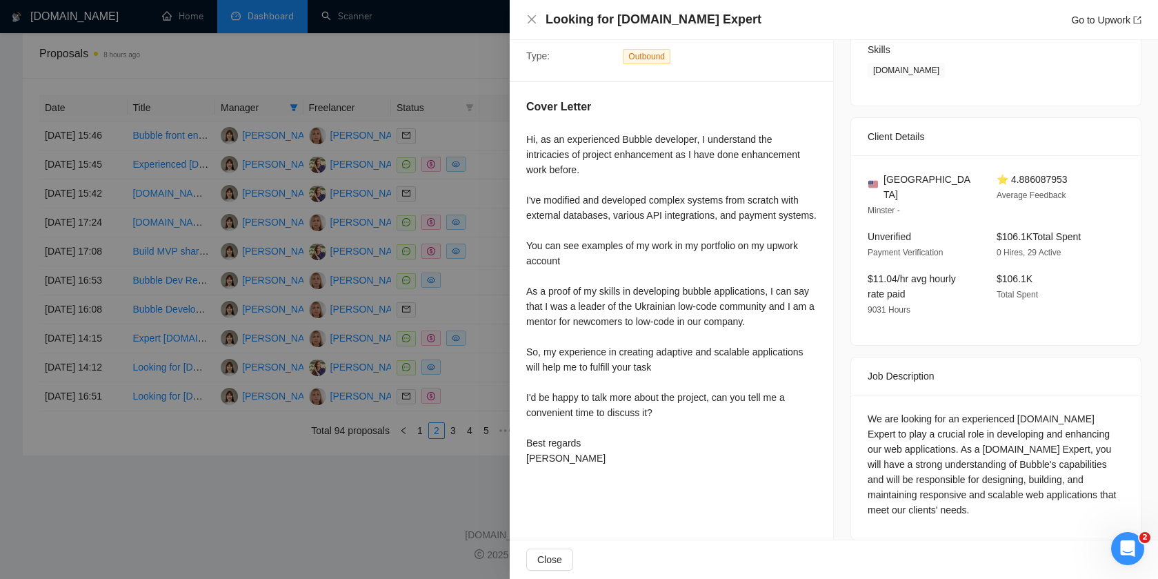
scroll to position [225, 0]
click at [473, 408] on div at bounding box center [579, 289] width 1158 height 579
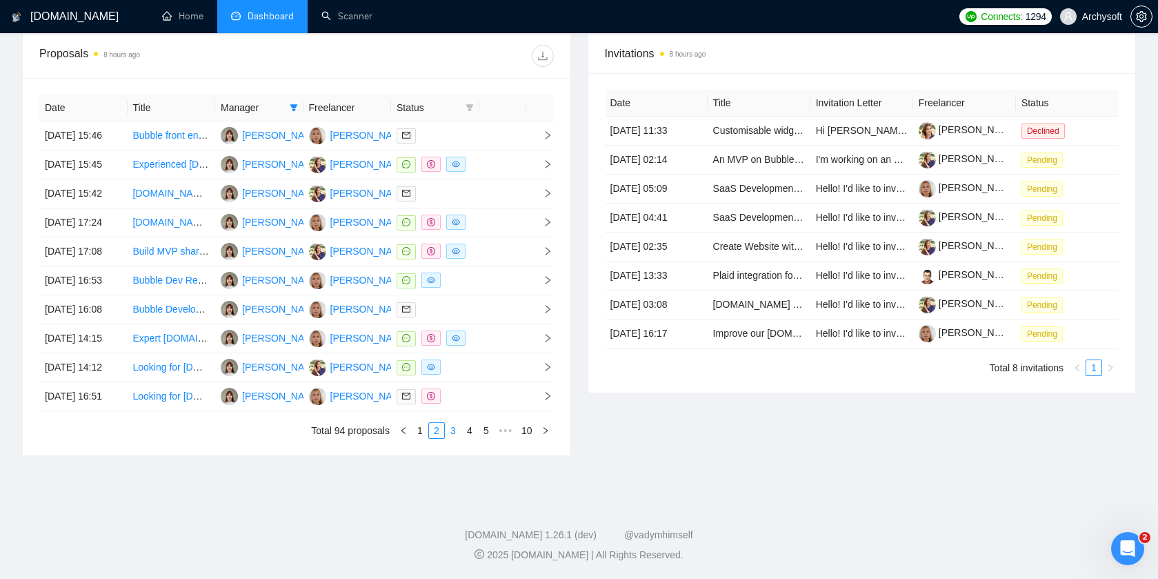
click at [450, 438] on link "3" at bounding box center [453, 430] width 15 height 15
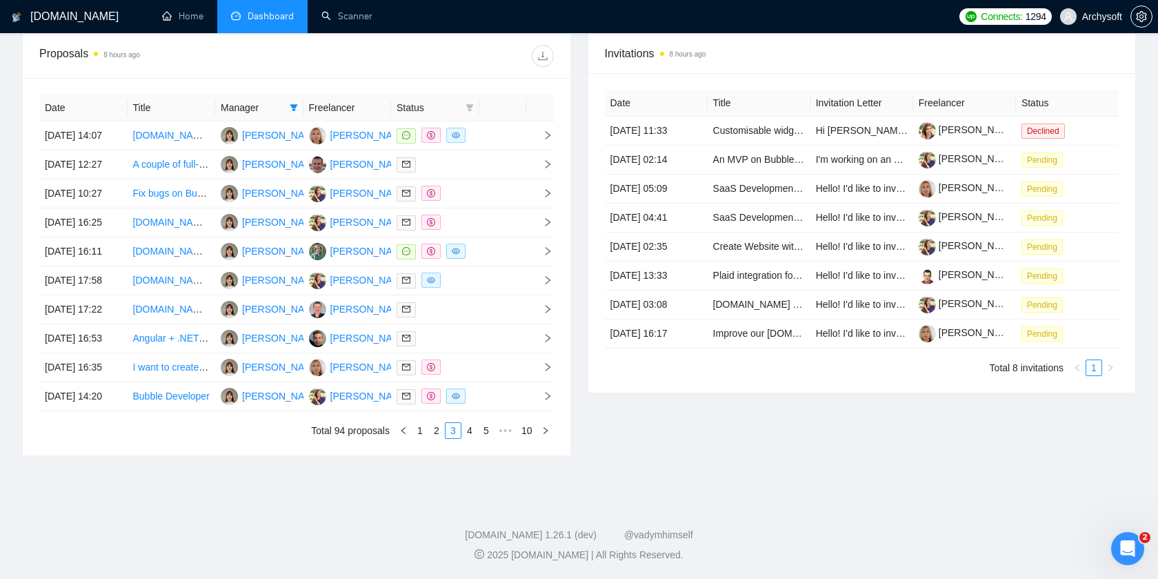
scroll to position [590, 0]
click at [498, 121] on td at bounding box center [502, 135] width 47 height 29
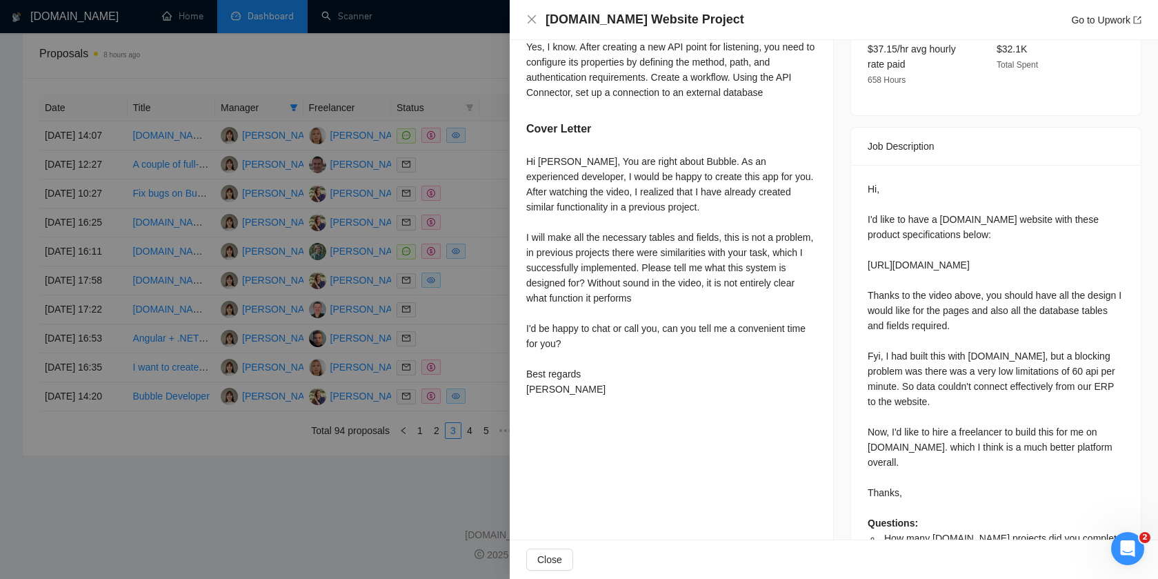
scroll to position [474, 0]
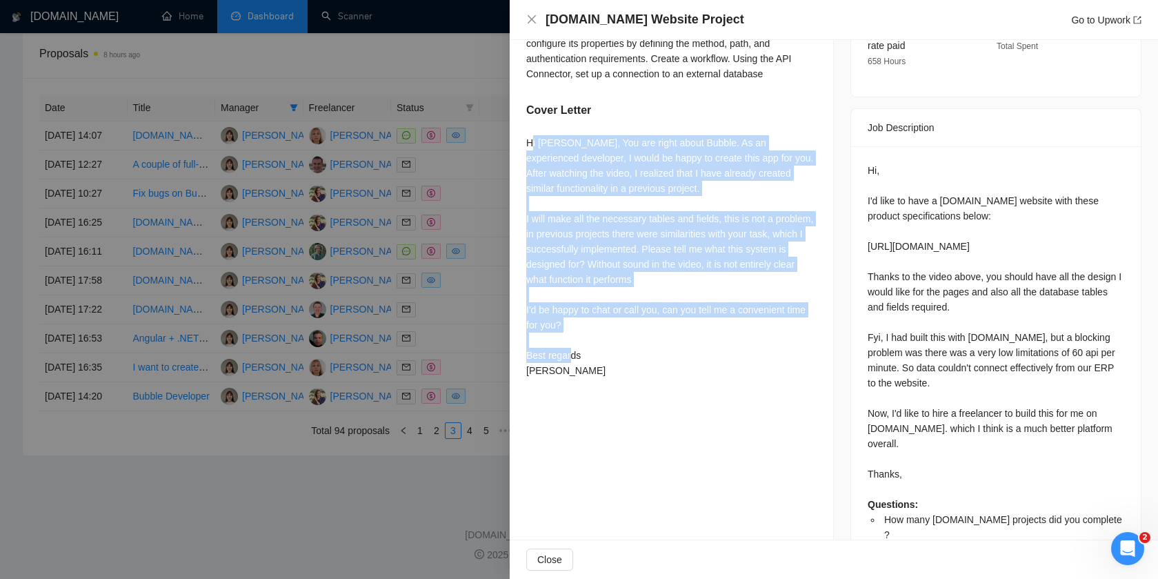
drag, startPoint x: 617, startPoint y: 363, endPoint x: 532, endPoint y: 145, distance: 233.9
click at [532, 145] on div "Hi [PERSON_NAME], You are right about Bubble. As an experienced developer, I wo…" at bounding box center [671, 256] width 290 height 243
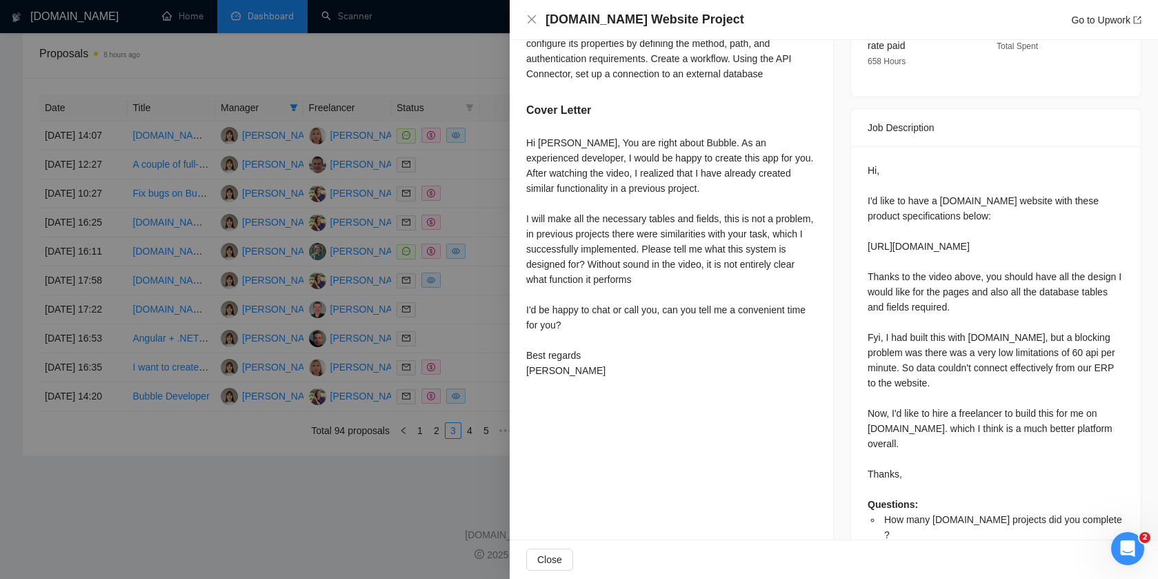
click at [526, 141] on div "How many [DOMAIN_NAME] projects did you complete ? I've done 12 projects, 2 mor…" at bounding box center [672, 127] width 324 height 546
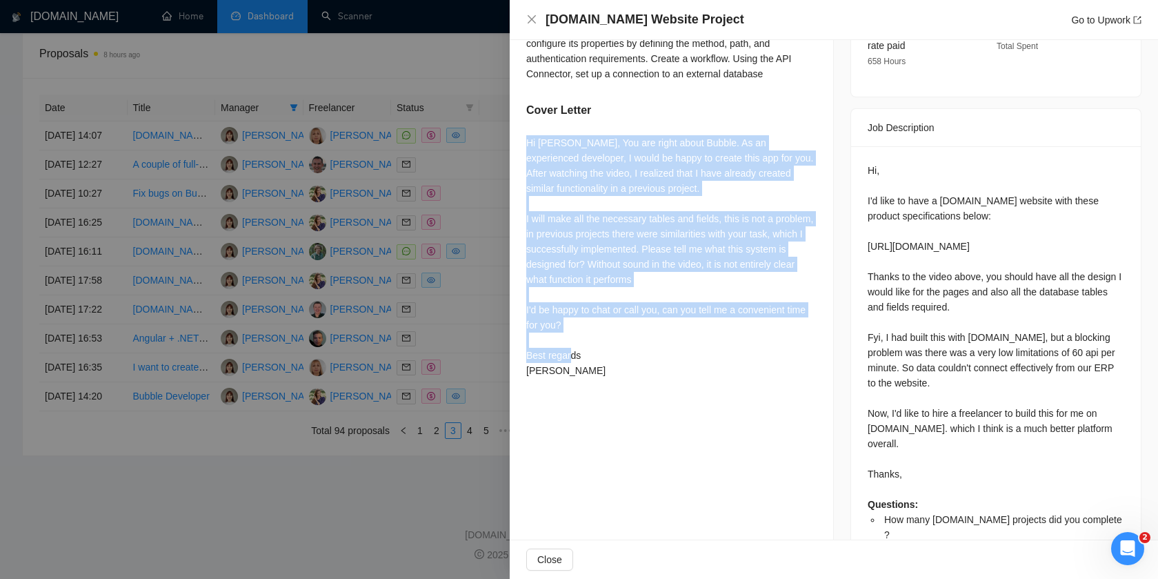
drag, startPoint x: 517, startPoint y: 139, endPoint x: 641, endPoint y: 379, distance: 270.6
click at [641, 379] on div "How many [DOMAIN_NAME] projects did you complete ? I've done 12 projects, 2 mor…" at bounding box center [672, 127] width 324 height 546
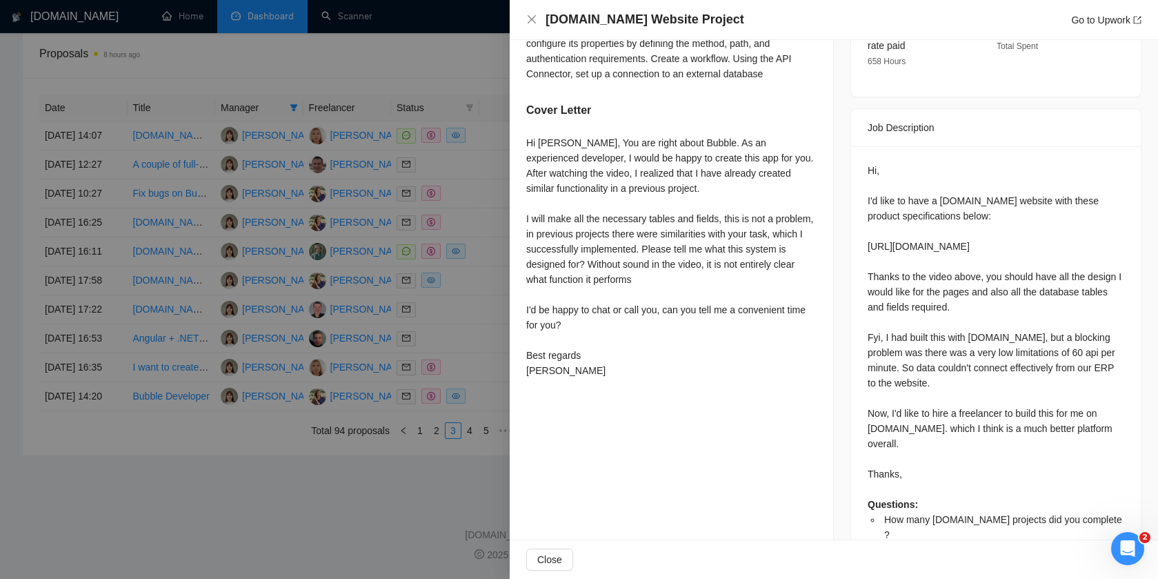
click at [924, 310] on div "Hi, I'd like to have a [DOMAIN_NAME] website with these product specifications …" at bounding box center [996, 383] width 257 height 440
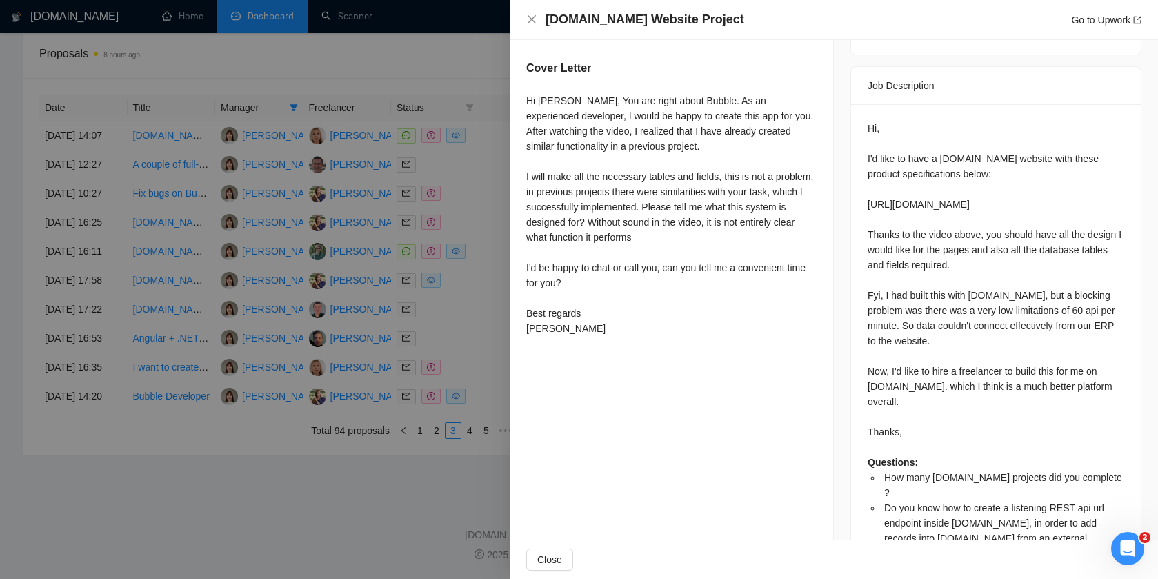
scroll to position [533, 0]
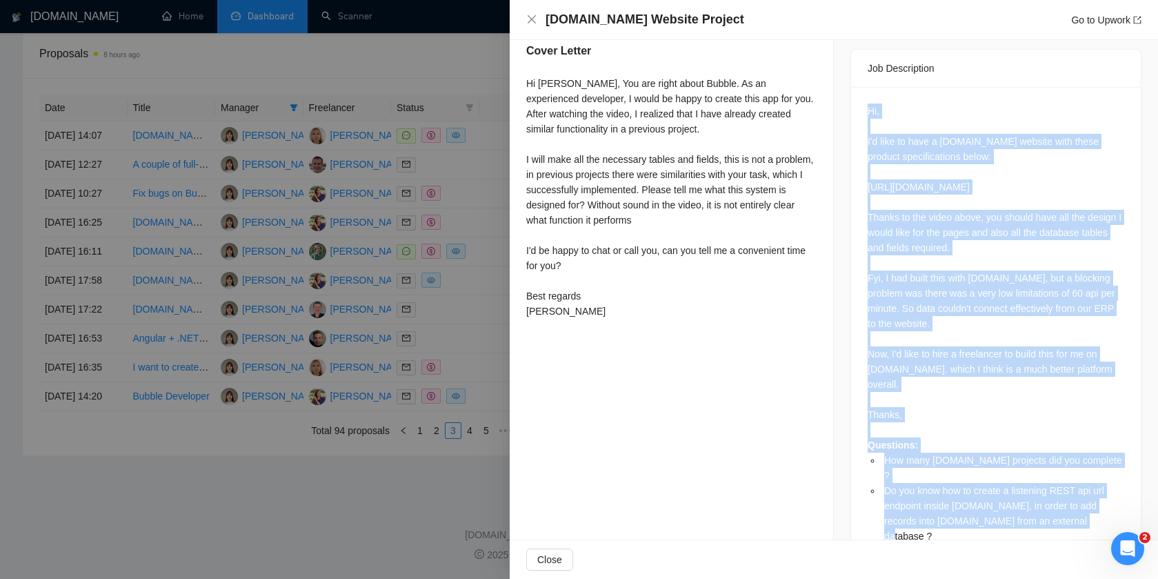
drag, startPoint x: 864, startPoint y: 87, endPoint x: 1090, endPoint y: 498, distance: 469.0
click at [1090, 498] on div "Hi, I'd like to have a [DOMAIN_NAME] website with these product specifications …" at bounding box center [996, 328] width 290 height 483
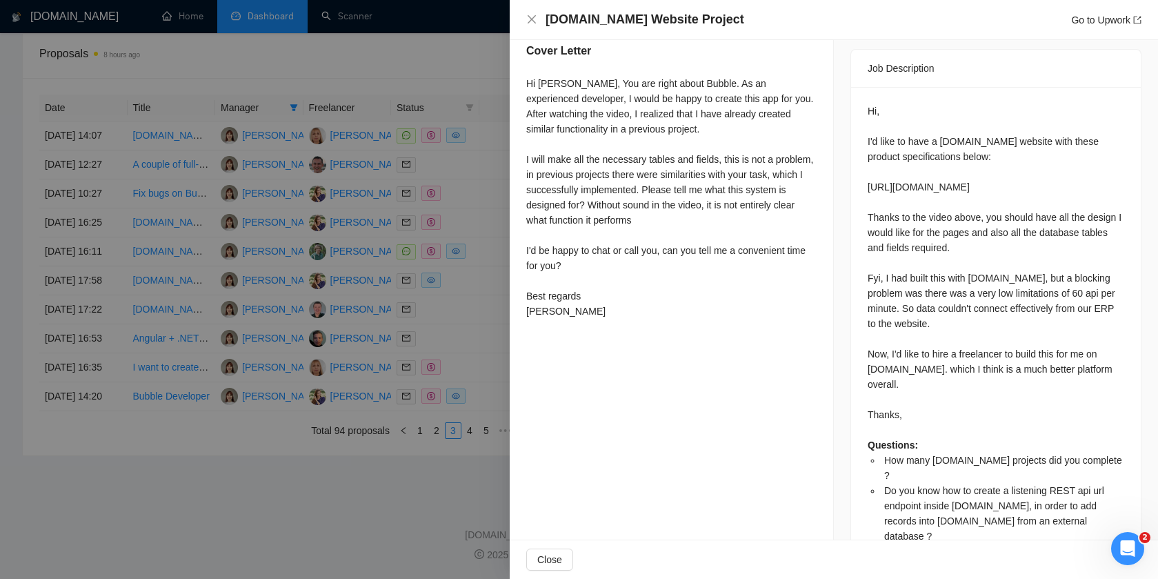
click at [455, 294] on div at bounding box center [579, 289] width 1158 height 579
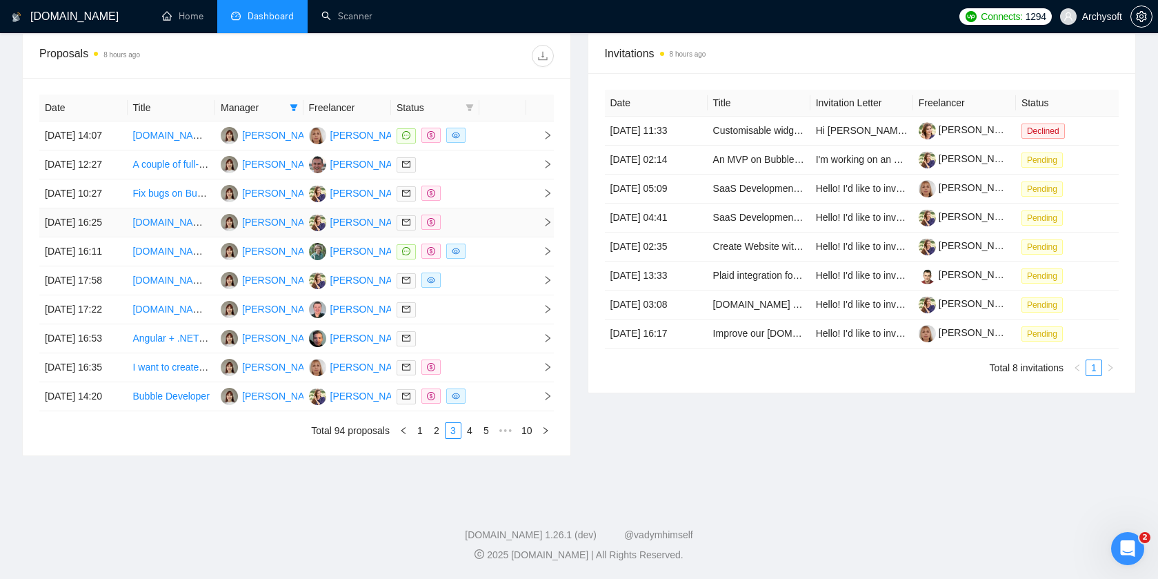
scroll to position [537, 0]
click at [493, 266] on td at bounding box center [502, 251] width 47 height 29
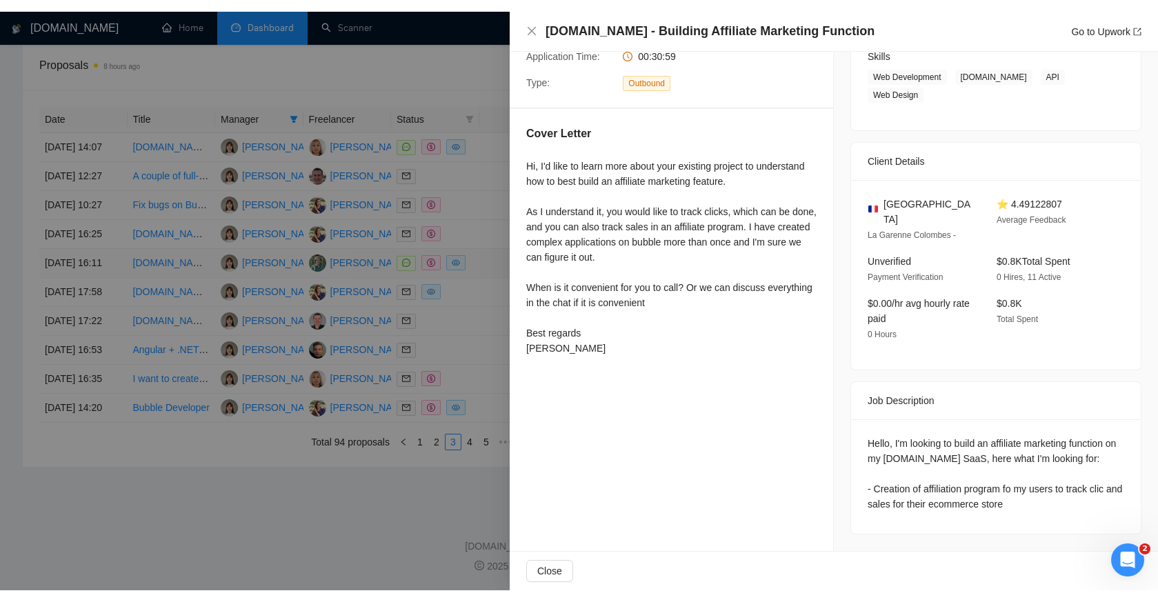
scroll to position [213, 0]
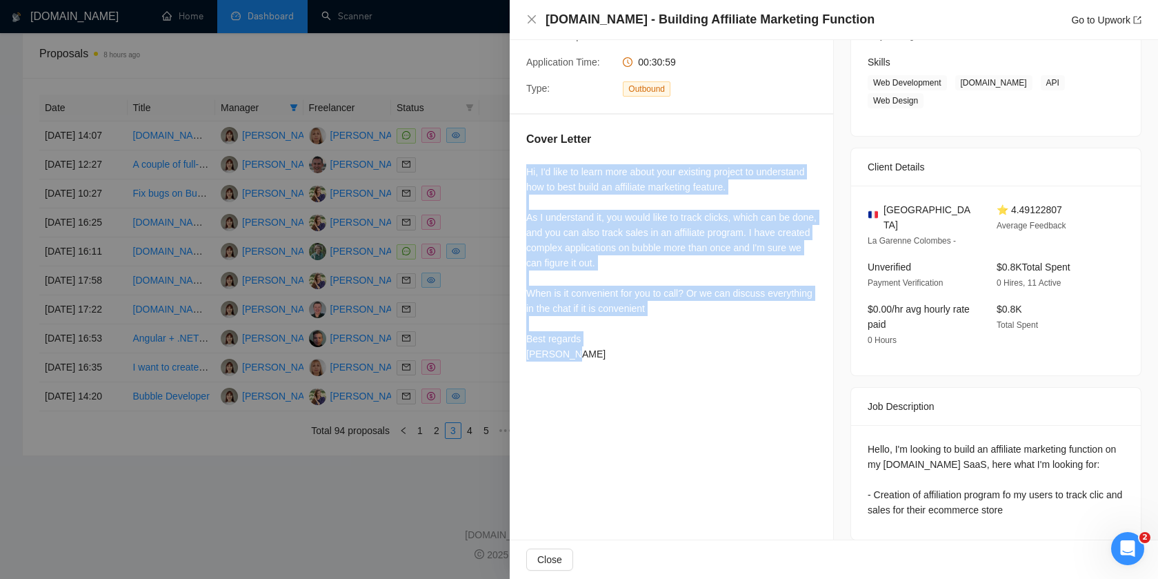
drag, startPoint x: 523, startPoint y: 168, endPoint x: 797, endPoint y: 399, distance: 358.9
click at [797, 399] on div "Proposal Details Date: [DATE] 16:11 Status: Chat Boosted Viewed Manager: [PERSO…" at bounding box center [672, 192] width 324 height 730
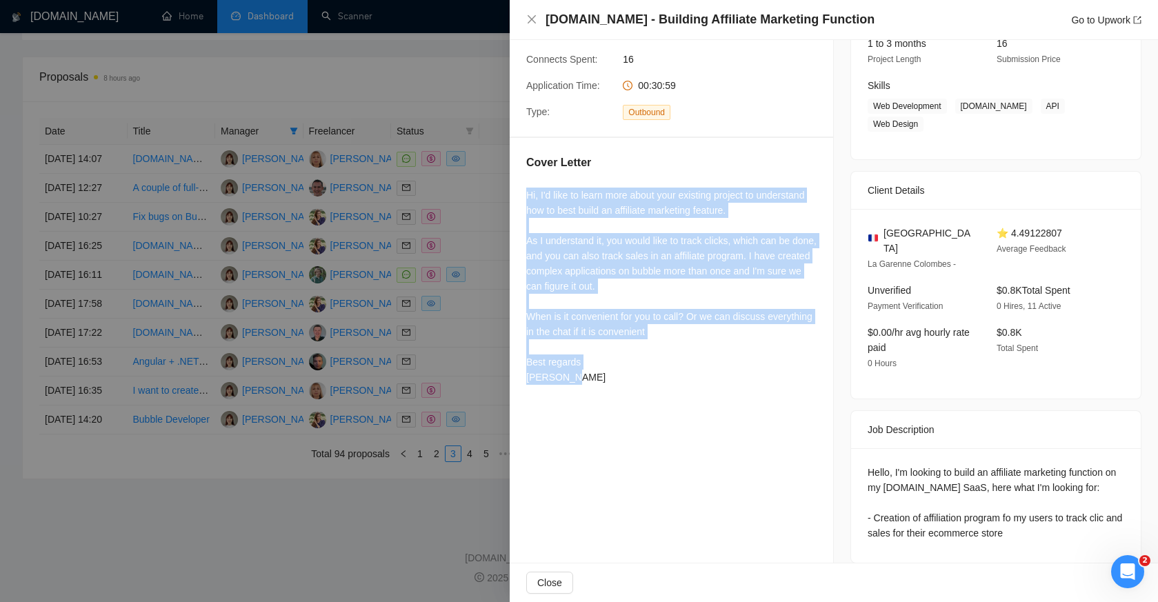
scroll to position [637, 0]
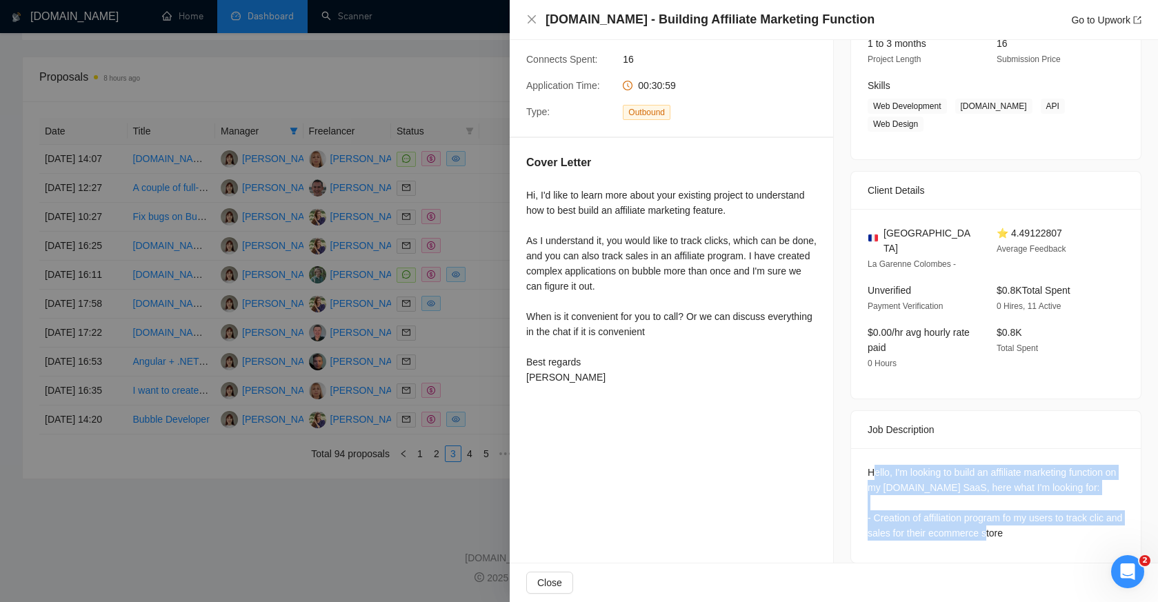
drag, startPoint x: 871, startPoint y: 459, endPoint x: 1103, endPoint y: 561, distance: 253.3
click at [1103, 561] on div "Job Posting Details Overview [DATE] 15:40 Published $100 Fixed Rate Intermediat…" at bounding box center [996, 215] width 324 height 730
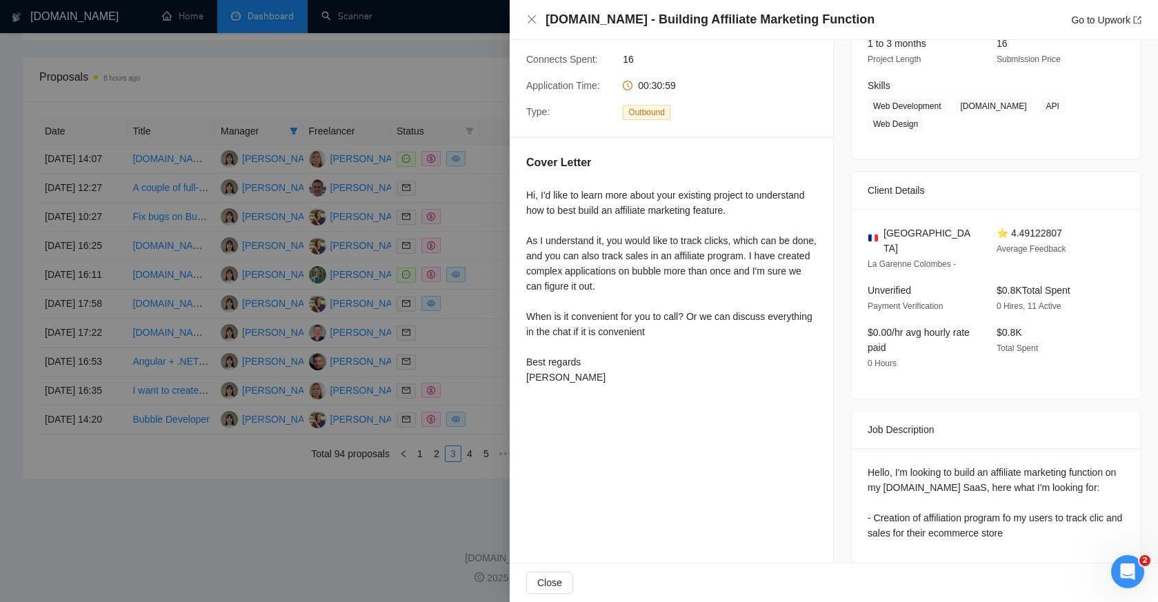
click at [1035, 509] on div "Hello, I'm looking to build an affiliate marketing function on my [DOMAIN_NAME]…" at bounding box center [996, 503] width 257 height 76
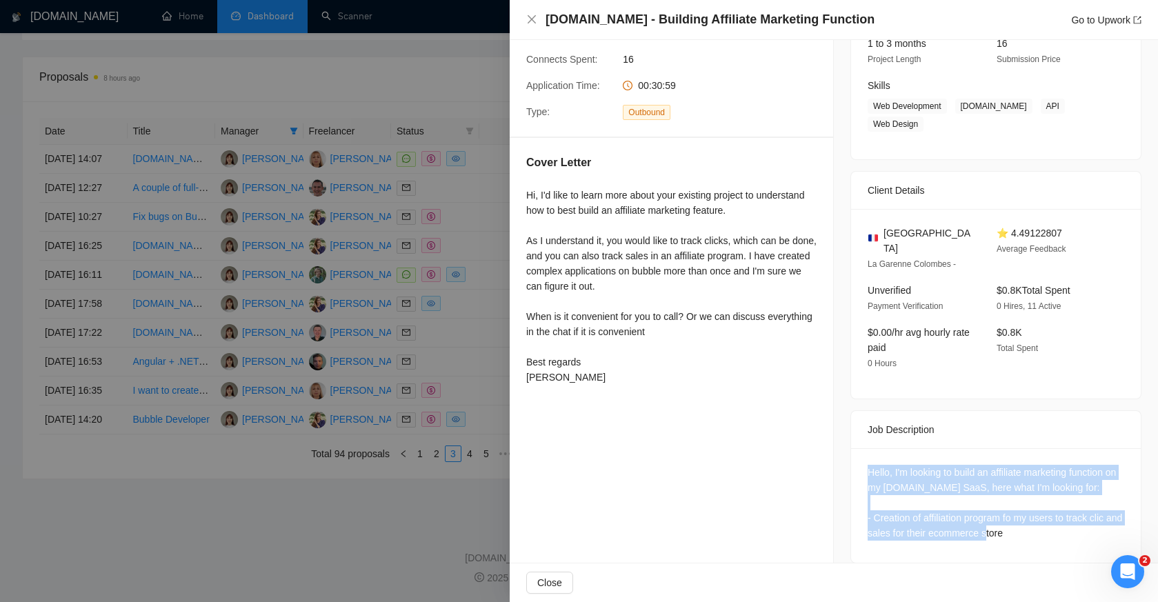
drag, startPoint x: 1044, startPoint y: 519, endPoint x: 860, endPoint y: 455, distance: 194.2
click at [860, 455] on div "Hello, I'm looking to build an affiliate marketing function on my [DOMAIN_NAME]…" at bounding box center [996, 505] width 290 height 115
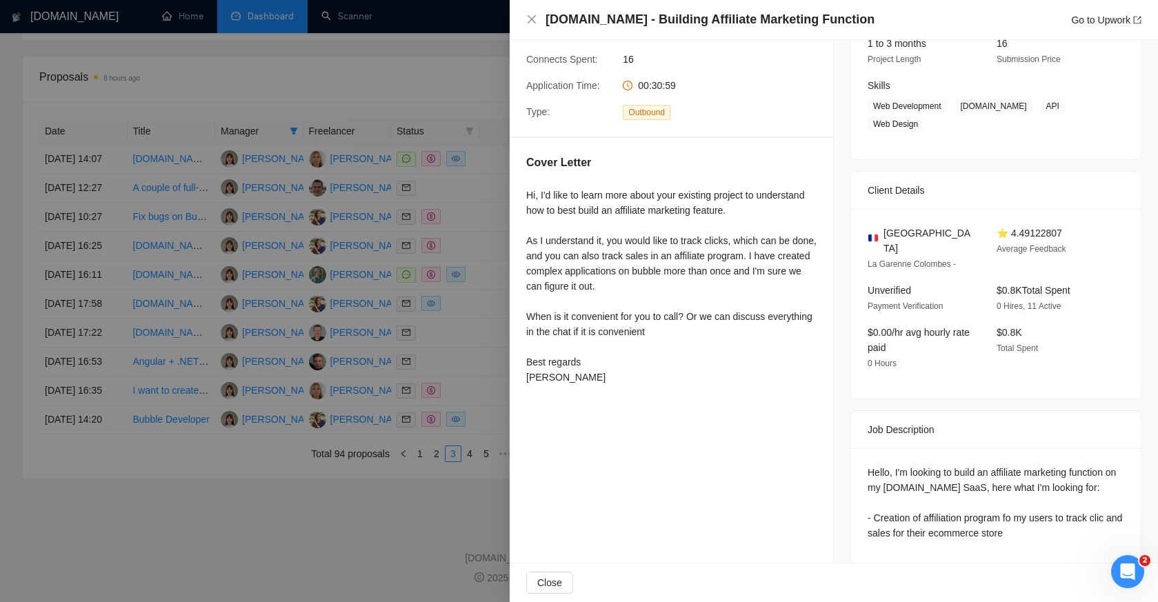
click at [404, 295] on div at bounding box center [579, 301] width 1158 height 602
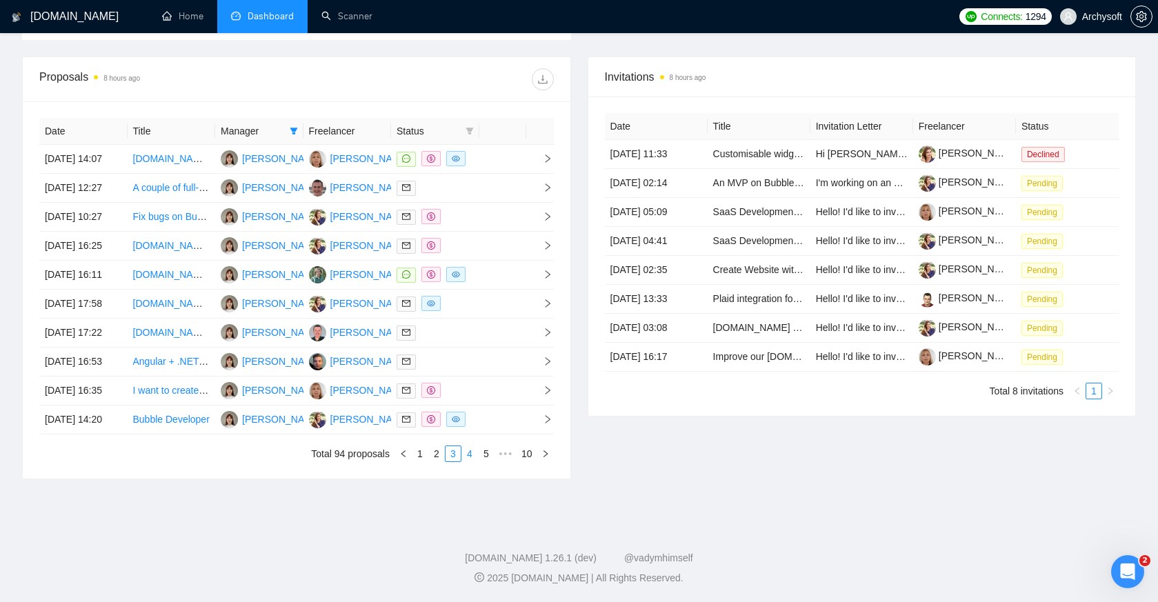
click at [470, 452] on link "4" at bounding box center [469, 453] width 15 height 15
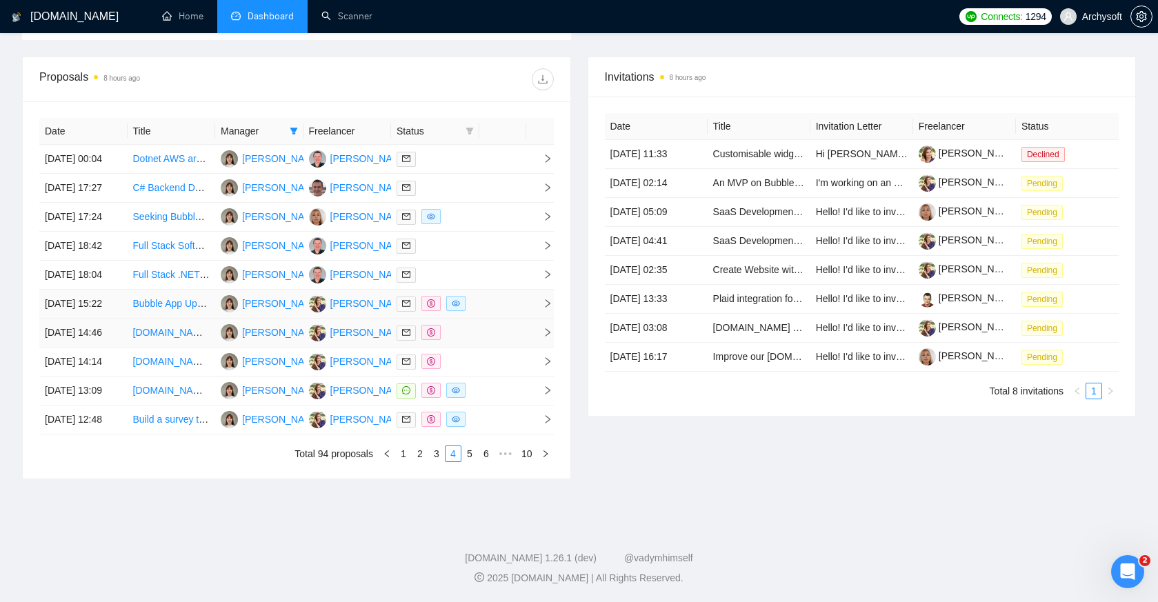
scroll to position [603, 0]
click at [491, 406] on td at bounding box center [502, 391] width 47 height 29
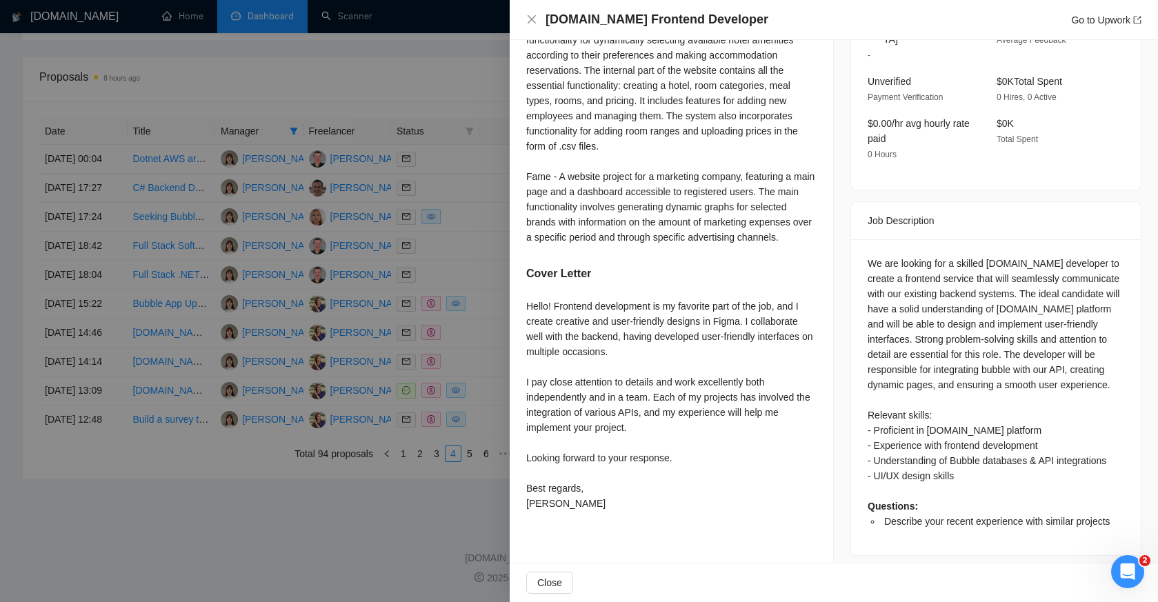
scroll to position [634, 0]
click at [407, 326] on div at bounding box center [579, 301] width 1158 height 602
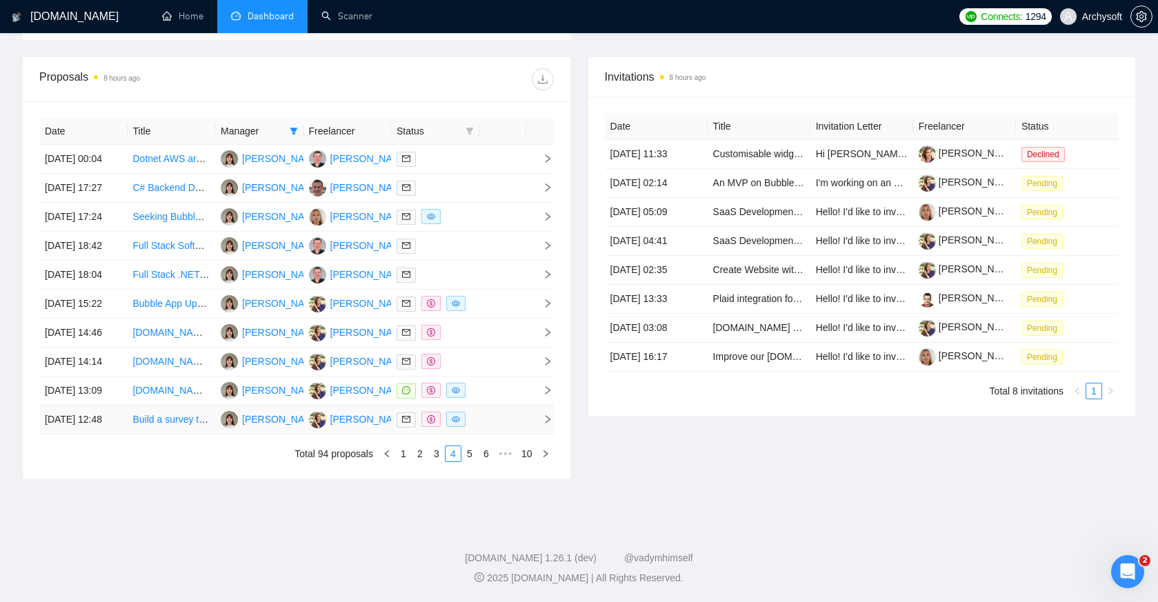
click at [488, 424] on td at bounding box center [502, 420] width 47 height 29
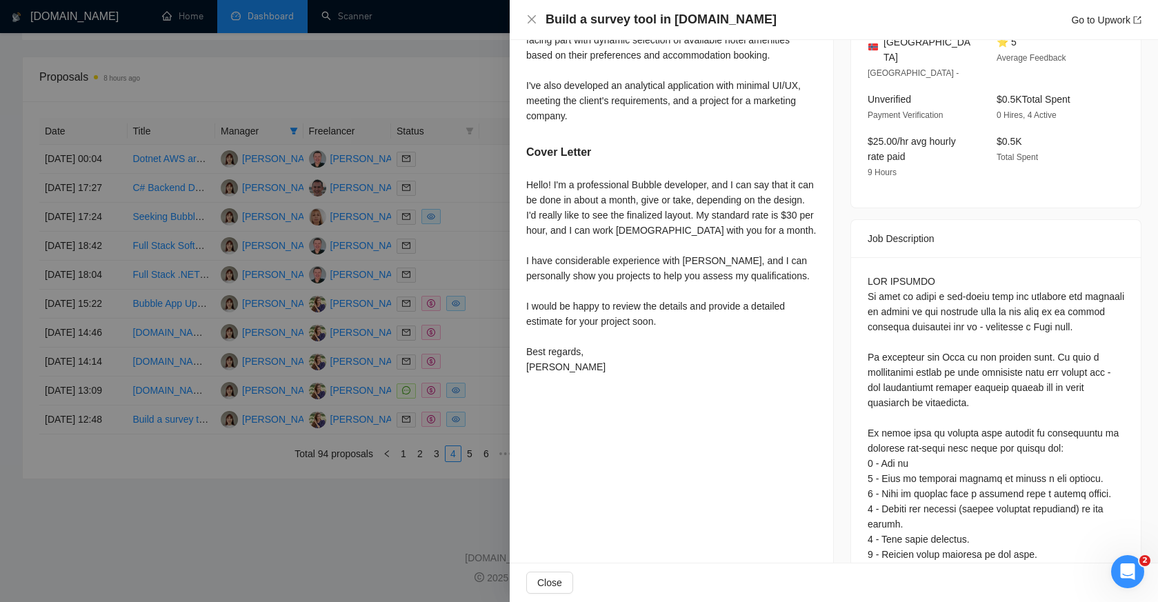
click at [477, 415] on div at bounding box center [579, 301] width 1158 height 602
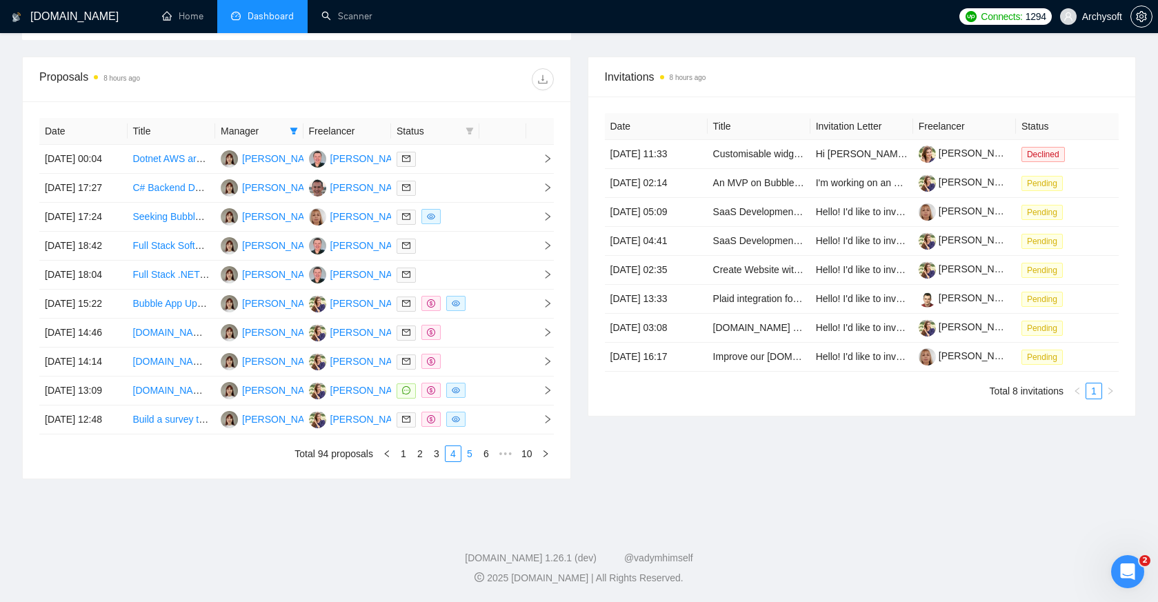
click at [474, 457] on link "5" at bounding box center [469, 453] width 15 height 15
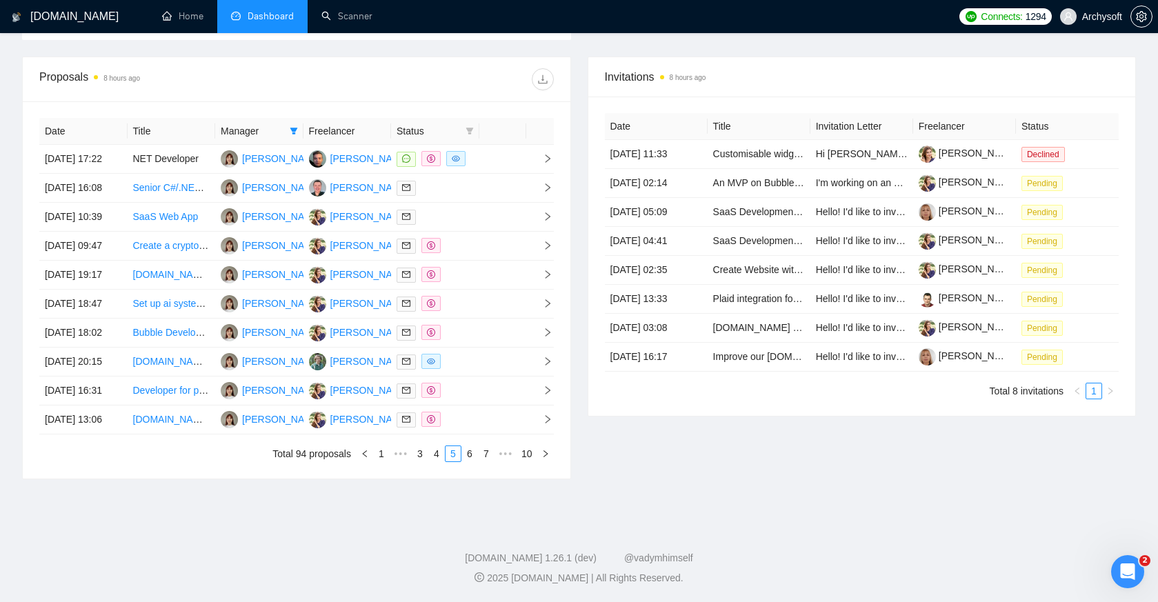
scroll to position [563, 0]
click at [495, 145] on td at bounding box center [502, 159] width 47 height 29
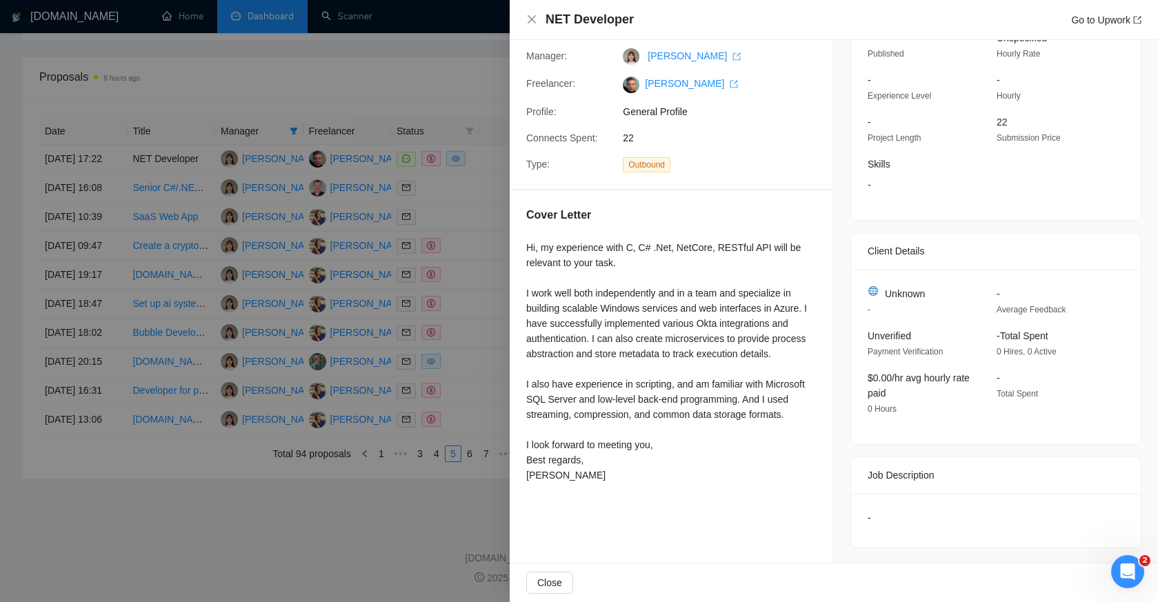
scroll to position [571, 0]
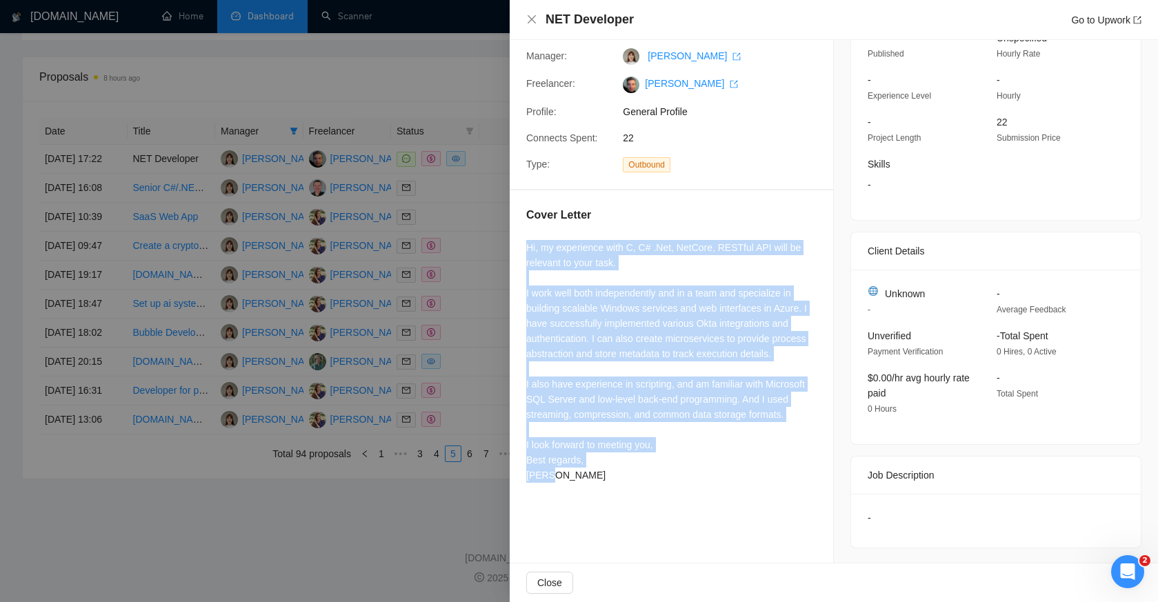
drag, startPoint x: 573, startPoint y: 490, endPoint x: 523, endPoint y: 249, distance: 246.0
click at [523, 249] on div "Cover Letter Hi, my experience with C, C# .Net, NetCore, RESTful API will be re…" at bounding box center [672, 347] width 324 height 315
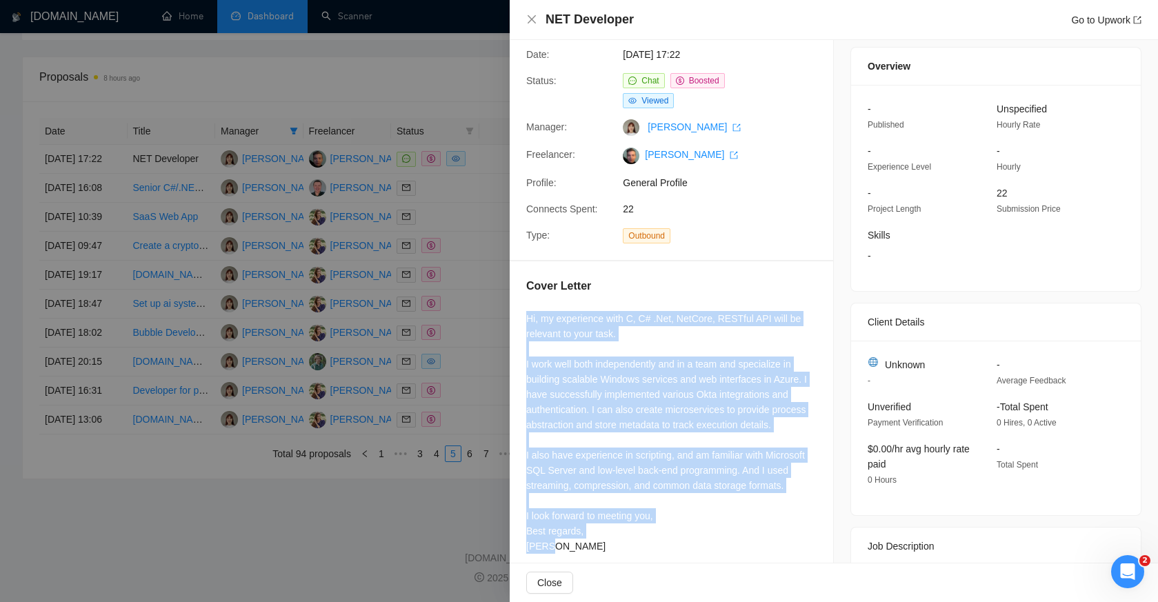
scroll to position [0, 0]
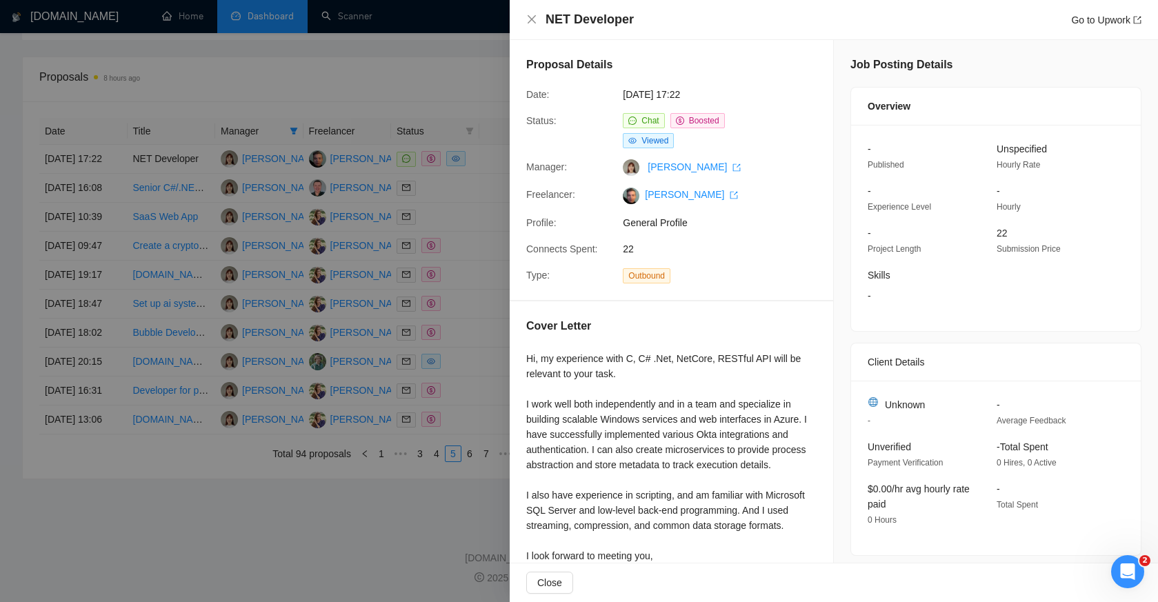
click at [405, 206] on div at bounding box center [579, 301] width 1158 height 602
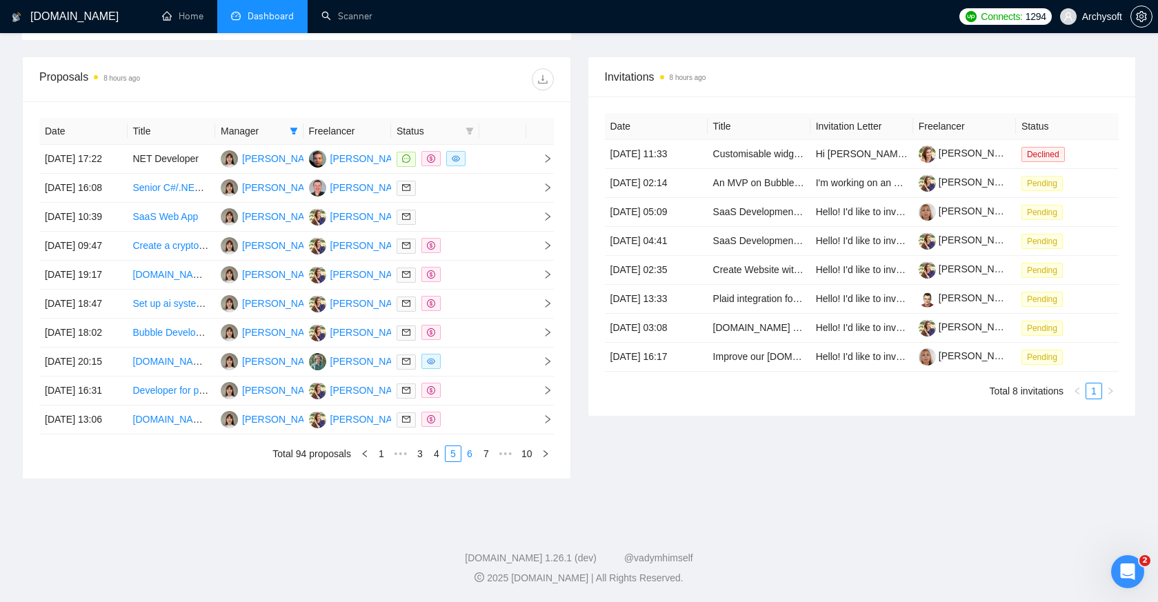
click at [473, 462] on link "6" at bounding box center [469, 453] width 15 height 15
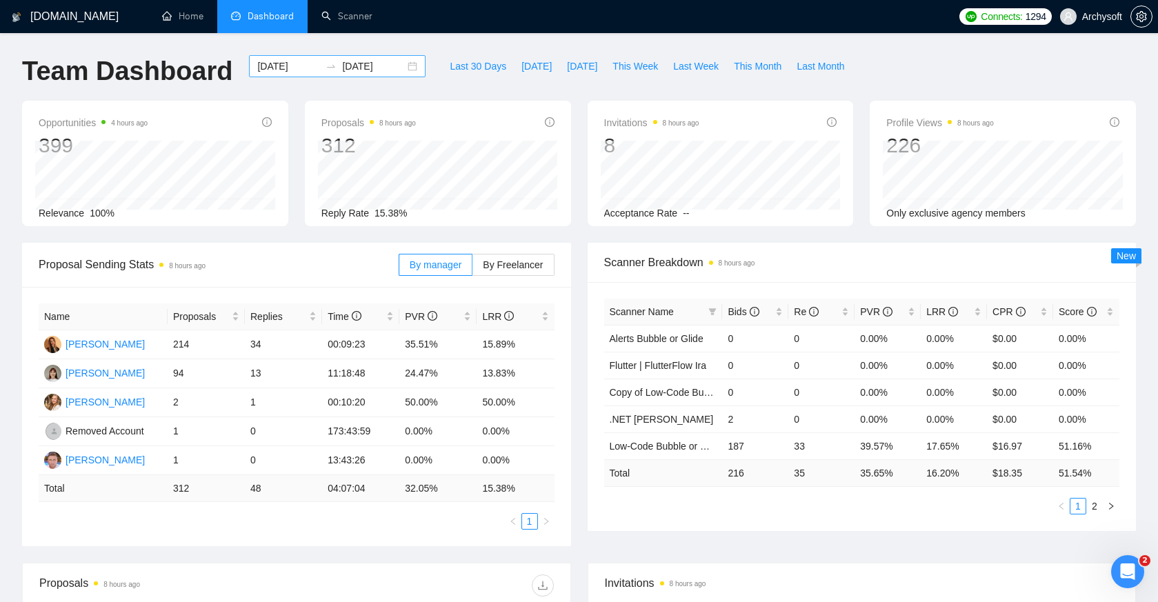
click at [405, 68] on div "[DATE] [DATE]" at bounding box center [337, 66] width 177 height 22
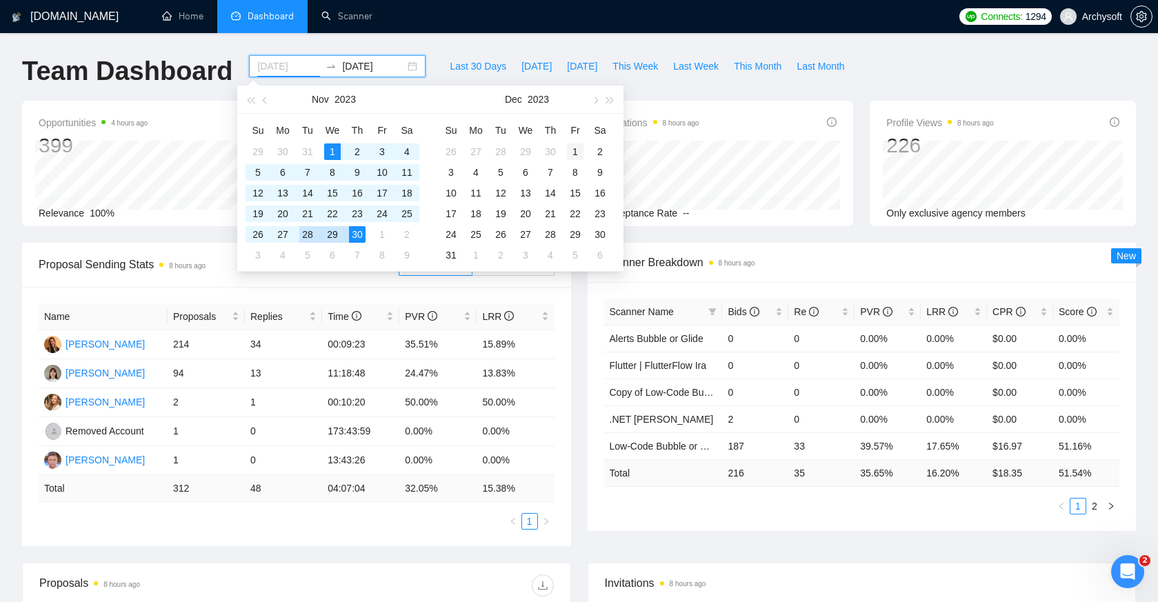
type input "[DATE]"
click at [575, 150] on div "1" at bounding box center [575, 151] width 17 height 17
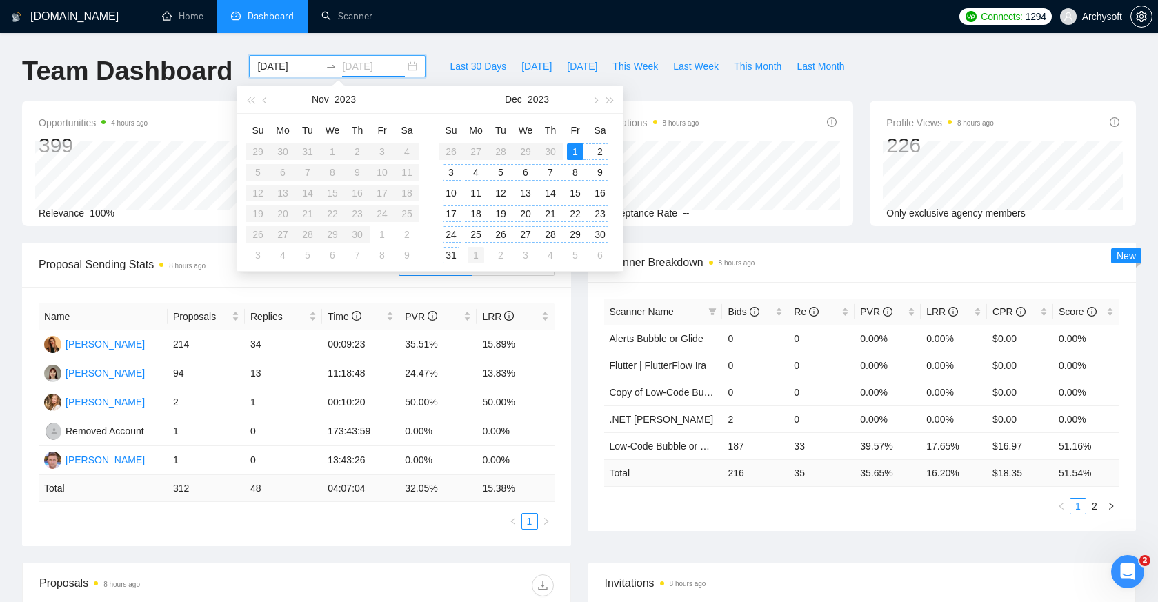
type input "[DATE]"
click at [453, 250] on div "31" at bounding box center [451, 255] width 17 height 17
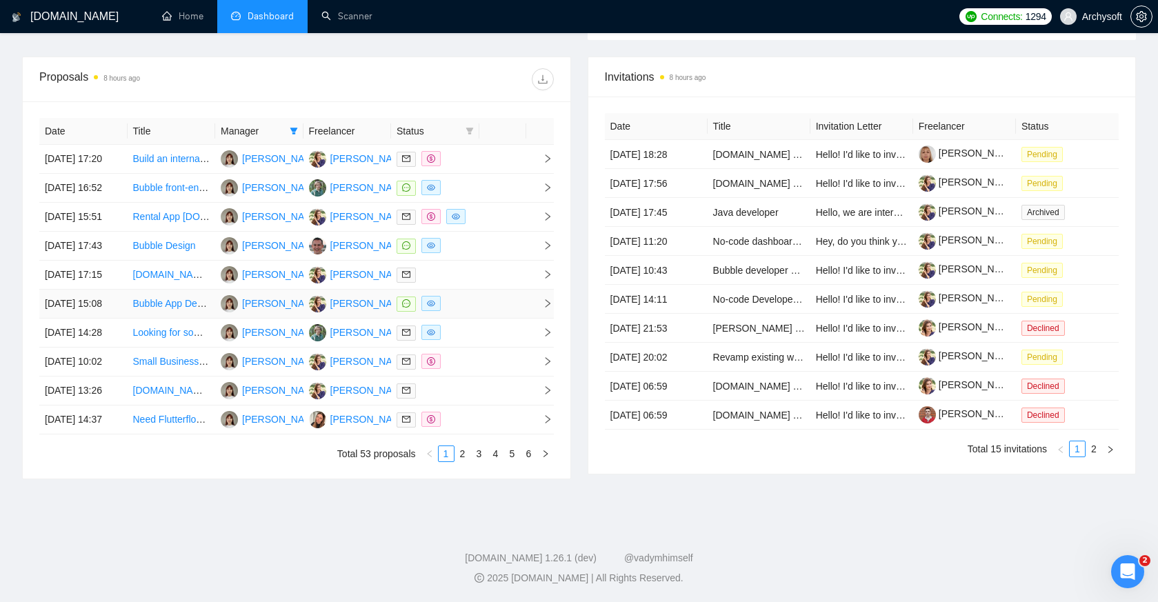
scroll to position [514, 0]
click at [490, 232] on td at bounding box center [502, 217] width 47 height 29
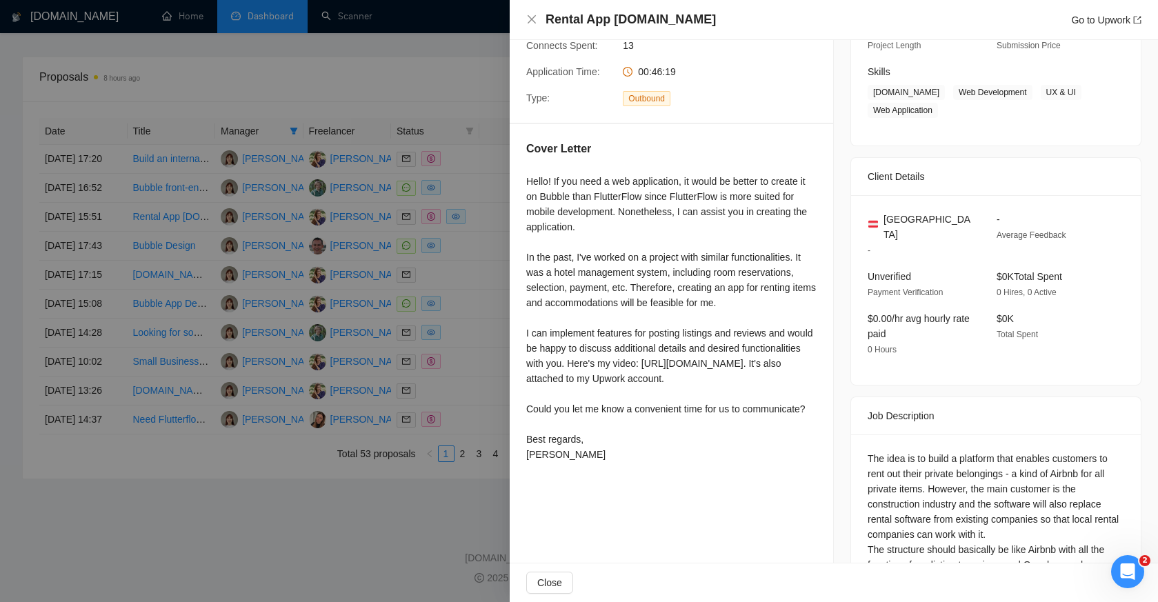
scroll to position [207, 0]
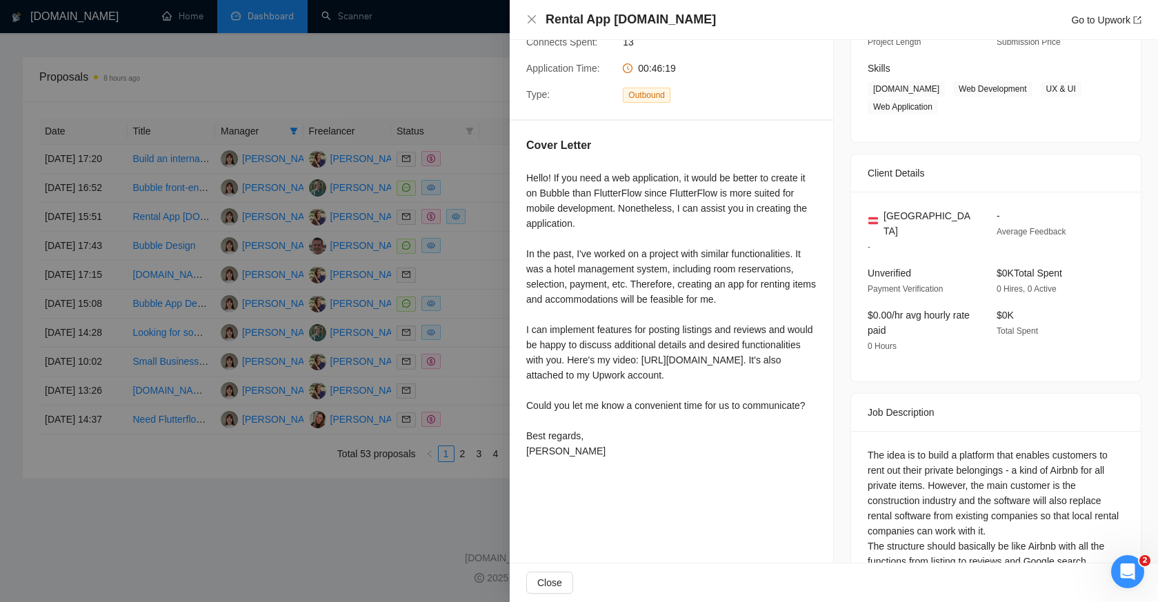
drag, startPoint x: 524, startPoint y: 172, endPoint x: 638, endPoint y: 482, distance: 330.0
click at [638, 481] on div "Cover Letter Hello! If you need a web application, it would be better to create…" at bounding box center [672, 301] width 324 height 360
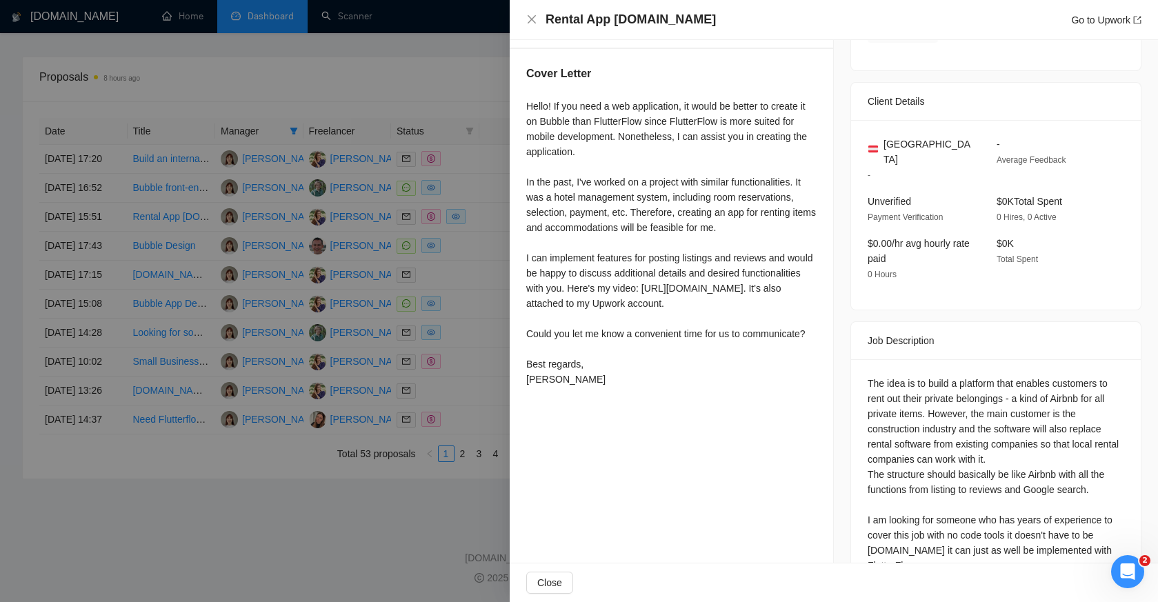
scroll to position [289, 0]
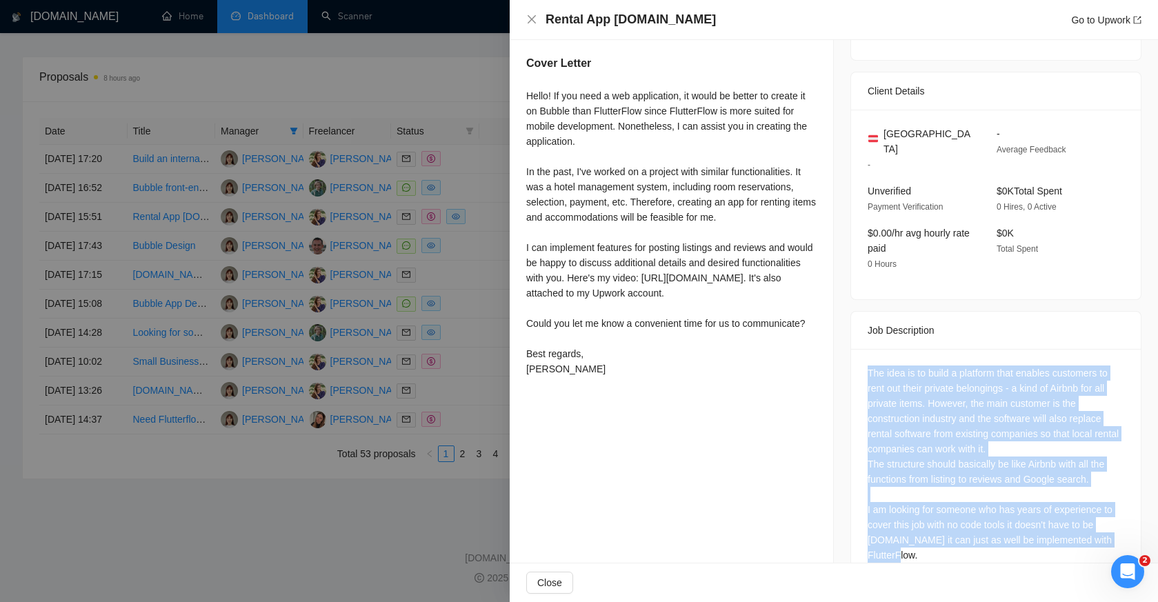
drag, startPoint x: 944, startPoint y: 535, endPoint x: 861, endPoint y: 355, distance: 198.5
click at [861, 355] on div "The idea is to build a platform that enables customers to rent out their privat…" at bounding box center [996, 489] width 290 height 281
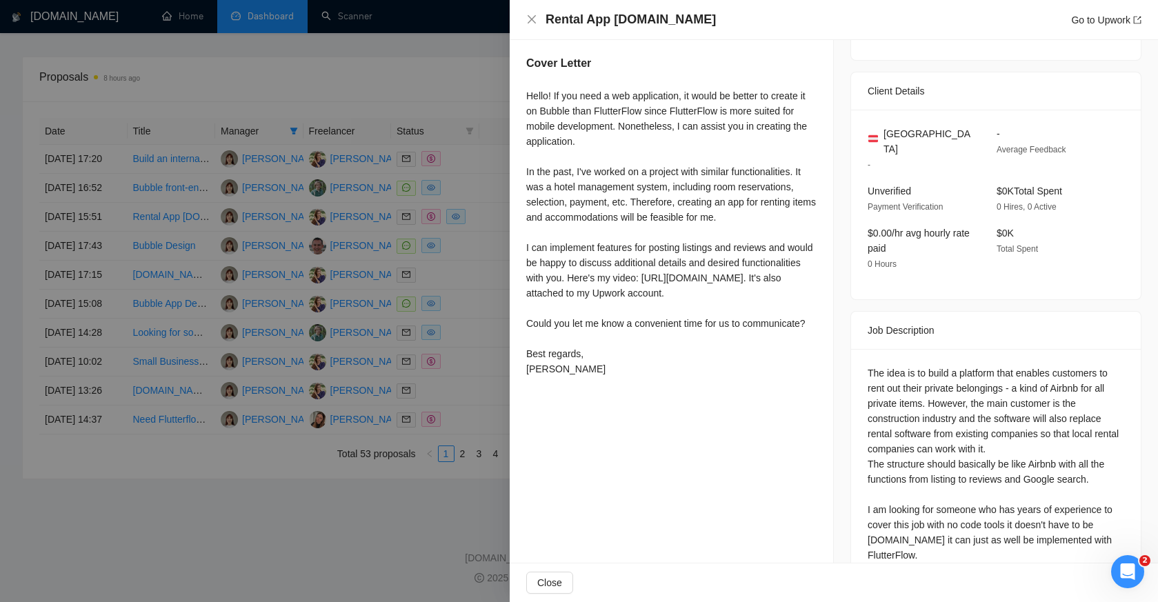
click at [477, 363] on div at bounding box center [579, 301] width 1158 height 602
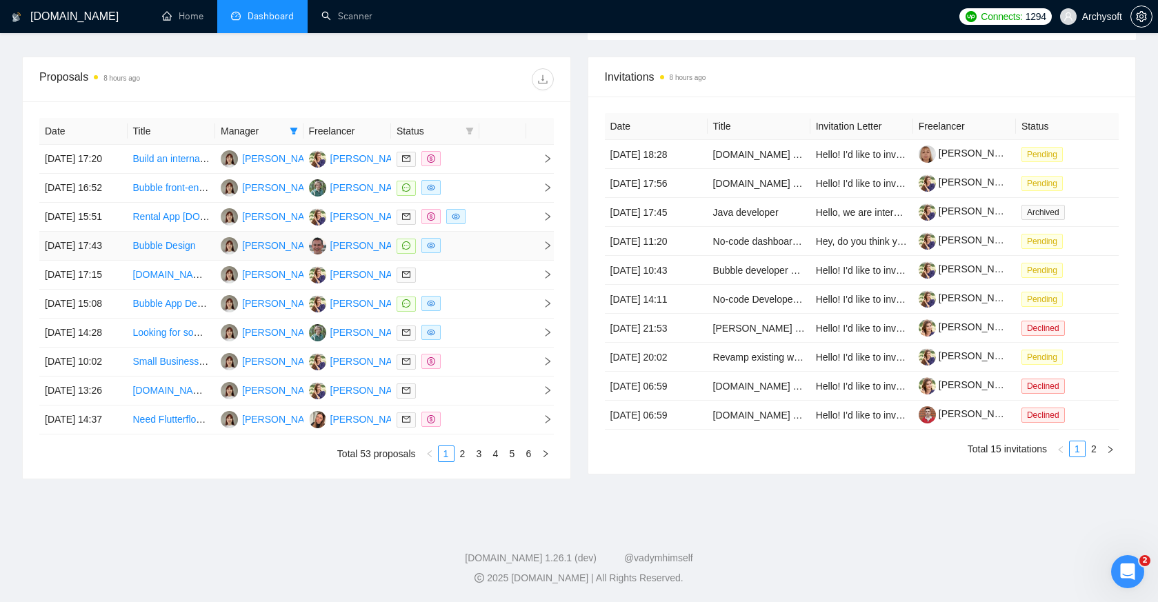
click at [485, 261] on td at bounding box center [502, 246] width 47 height 29
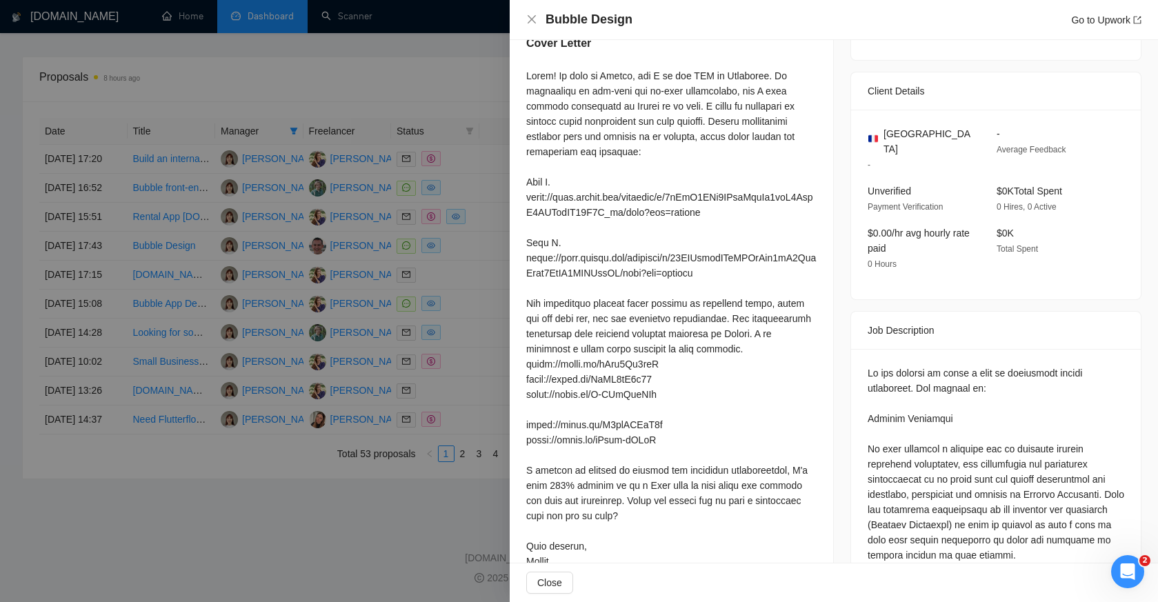
scroll to position [278, 0]
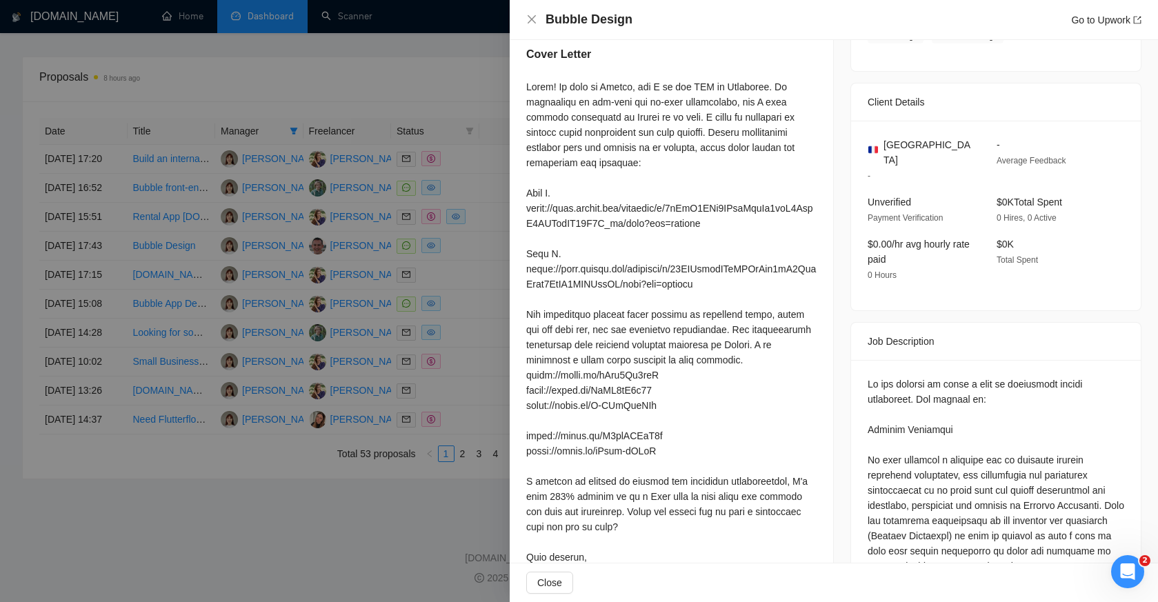
click at [415, 356] on div at bounding box center [579, 301] width 1158 height 602
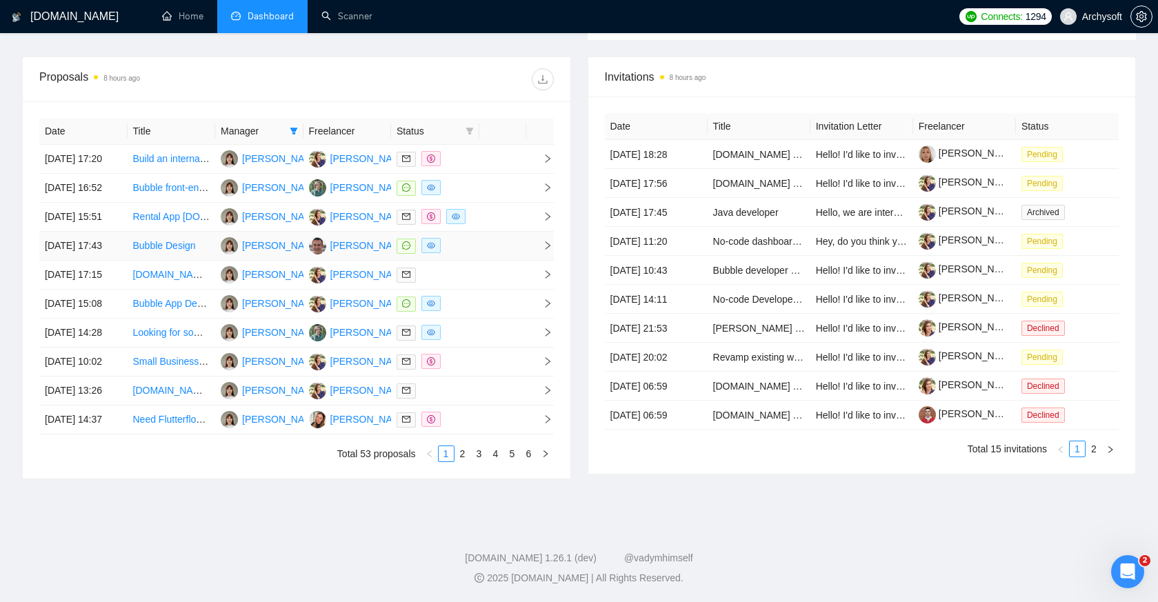
scroll to position [533, 0]
click at [484, 319] on td at bounding box center [502, 304] width 47 height 29
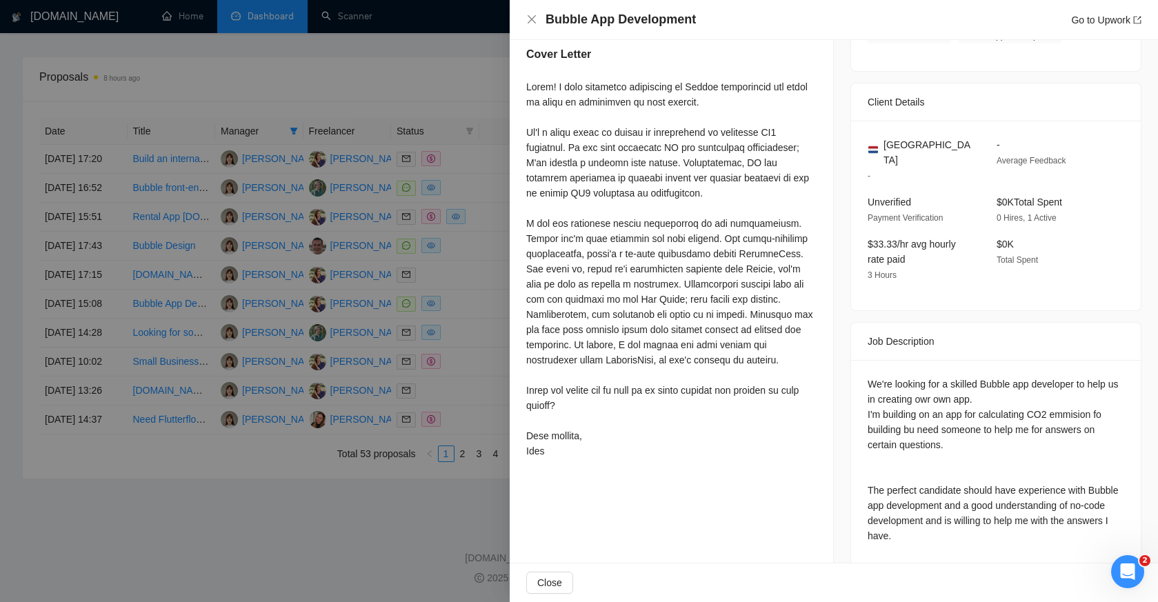
click at [439, 297] on div at bounding box center [579, 301] width 1158 height 602
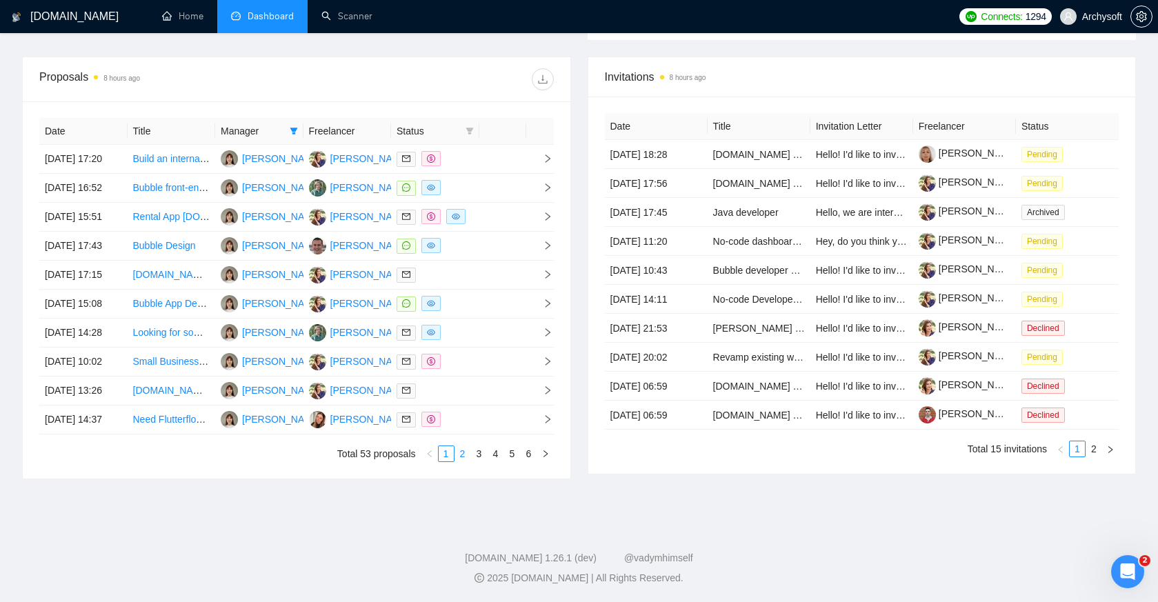
click at [466, 462] on link "2" at bounding box center [462, 453] width 15 height 15
click at [500, 290] on td at bounding box center [502, 275] width 47 height 29
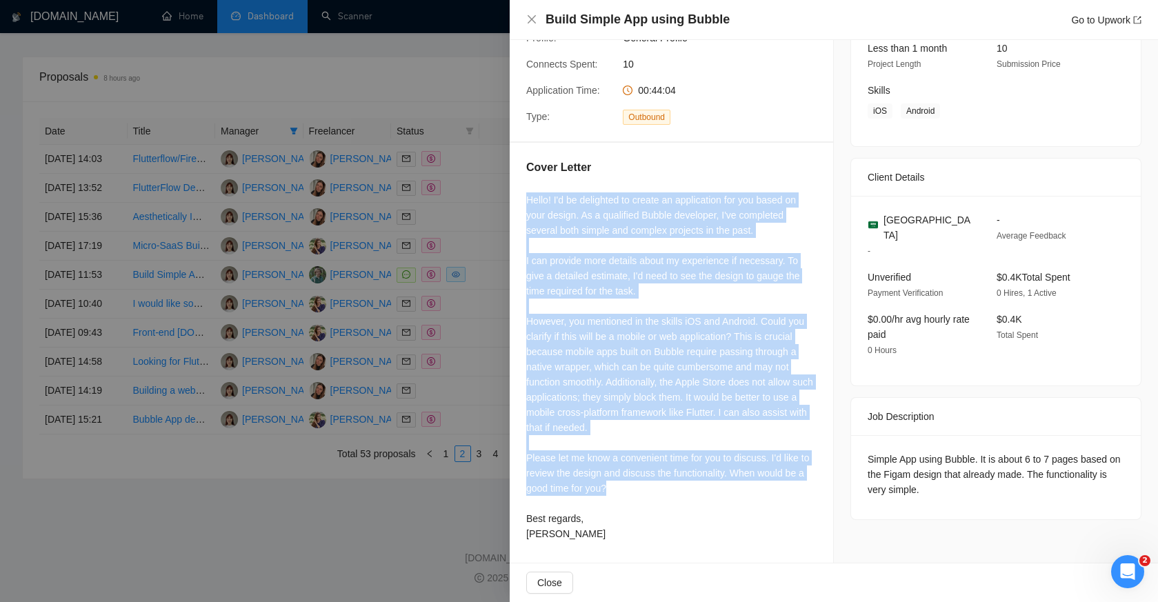
drag, startPoint x: 523, startPoint y: 199, endPoint x: 659, endPoint y: 485, distance: 316.9
click at [659, 485] on div "Cover Letter Hello! I'd be delighted to create an application for you based on …" at bounding box center [672, 353] width 324 height 421
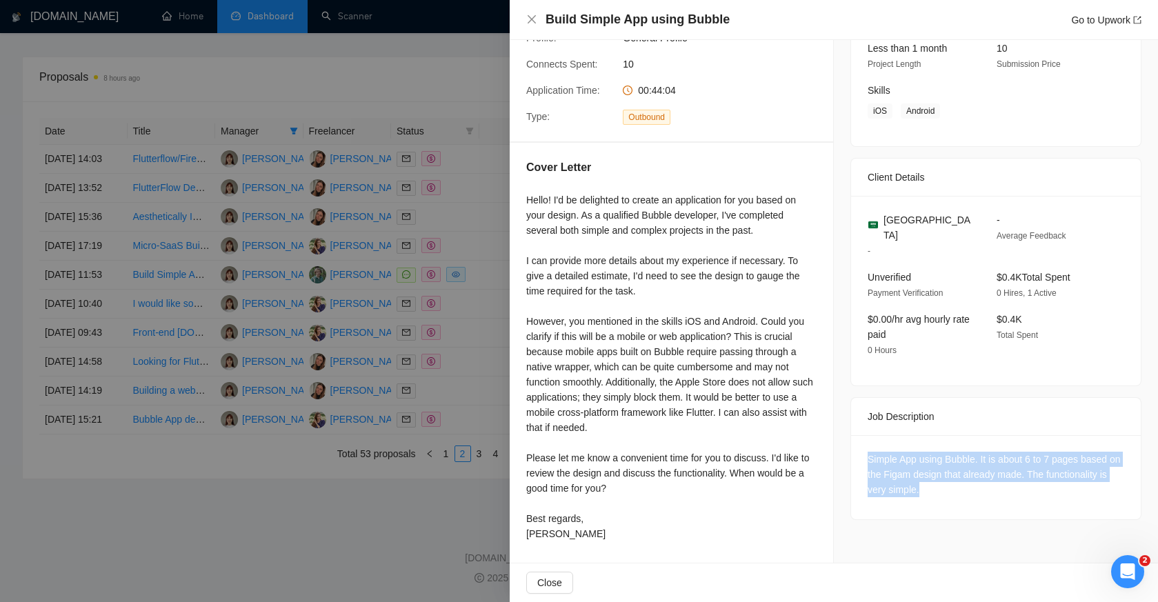
drag, startPoint x: 869, startPoint y: 438, endPoint x: 964, endPoint y: 484, distance: 105.8
click at [964, 485] on div "Simple App using Bubble. It is about 6 to 7 pages based on the Figam design tha…" at bounding box center [996, 477] width 290 height 84
click at [477, 277] on div at bounding box center [579, 301] width 1158 height 602
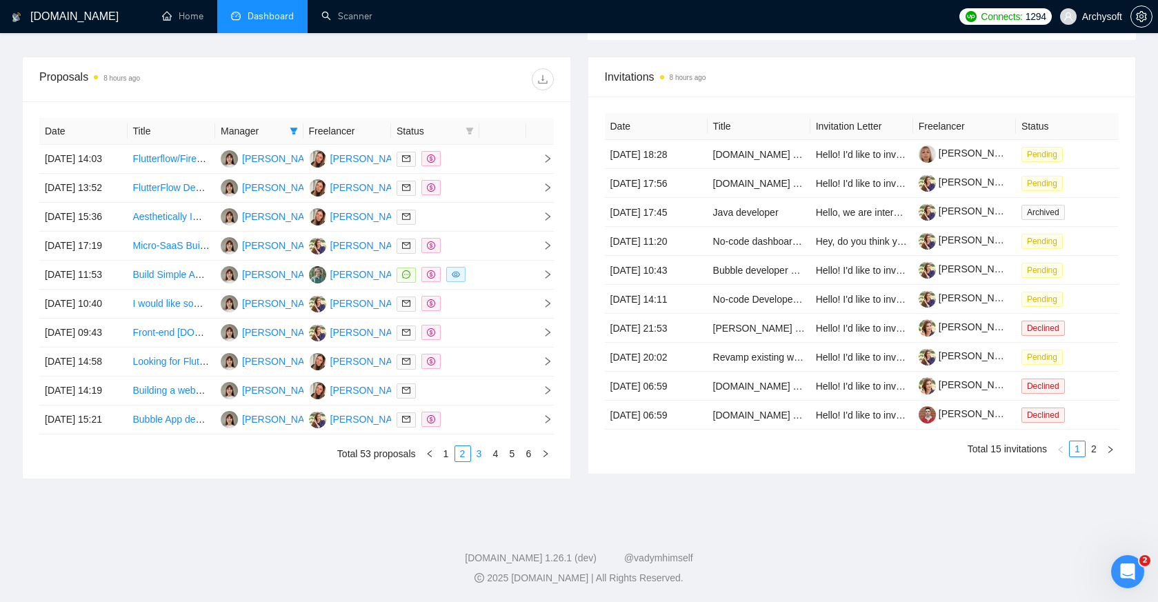
click at [478, 462] on link "3" at bounding box center [479, 453] width 15 height 15
click at [498, 462] on link "4" at bounding box center [495, 453] width 15 height 15
click at [498, 248] on td at bounding box center [502, 246] width 47 height 29
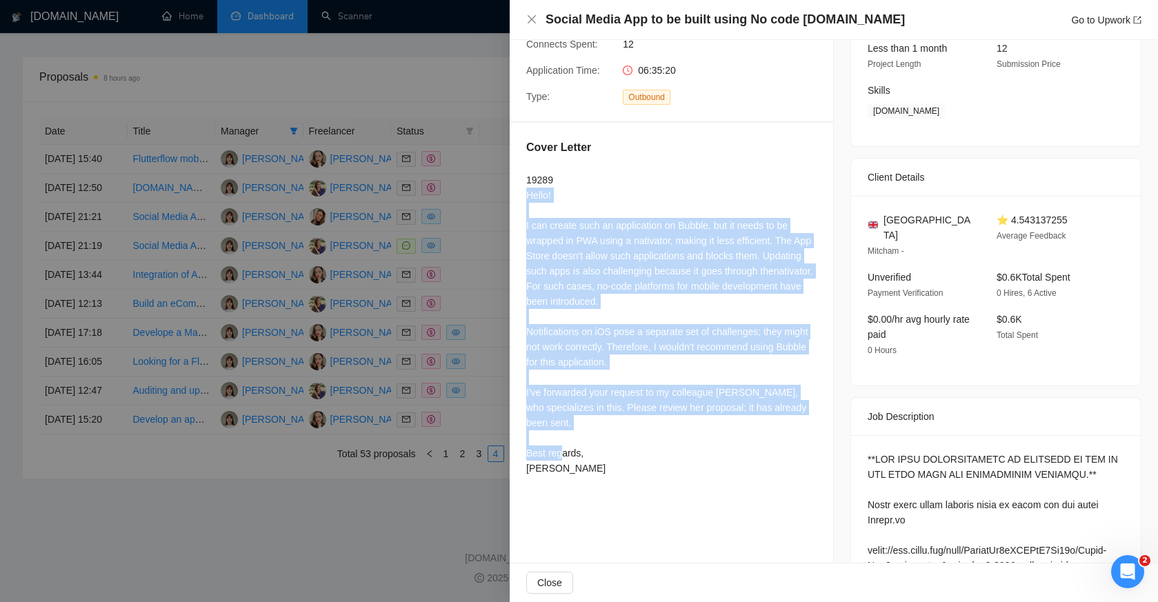
drag, startPoint x: 526, startPoint y: 191, endPoint x: 667, endPoint y: 519, distance: 356.9
click at [667, 519] on div "Proposal Details Date: [DATE] 21:19 Status: Chat Viewed Manager: [PERSON_NAME] …" at bounding box center [672, 423] width 324 height 1137
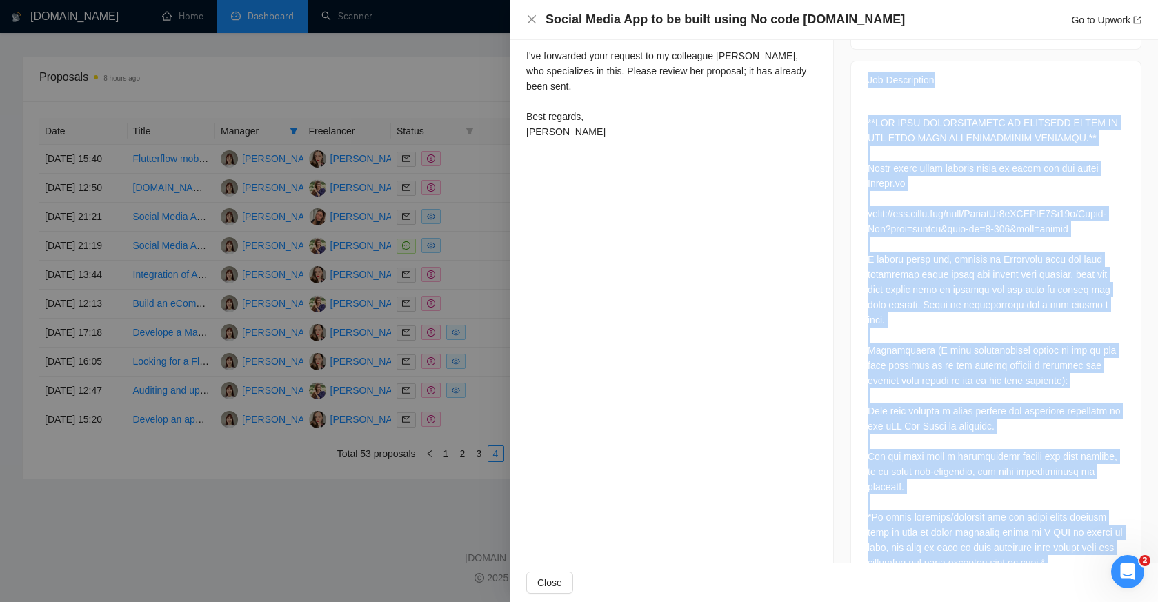
scroll to position [497, 0]
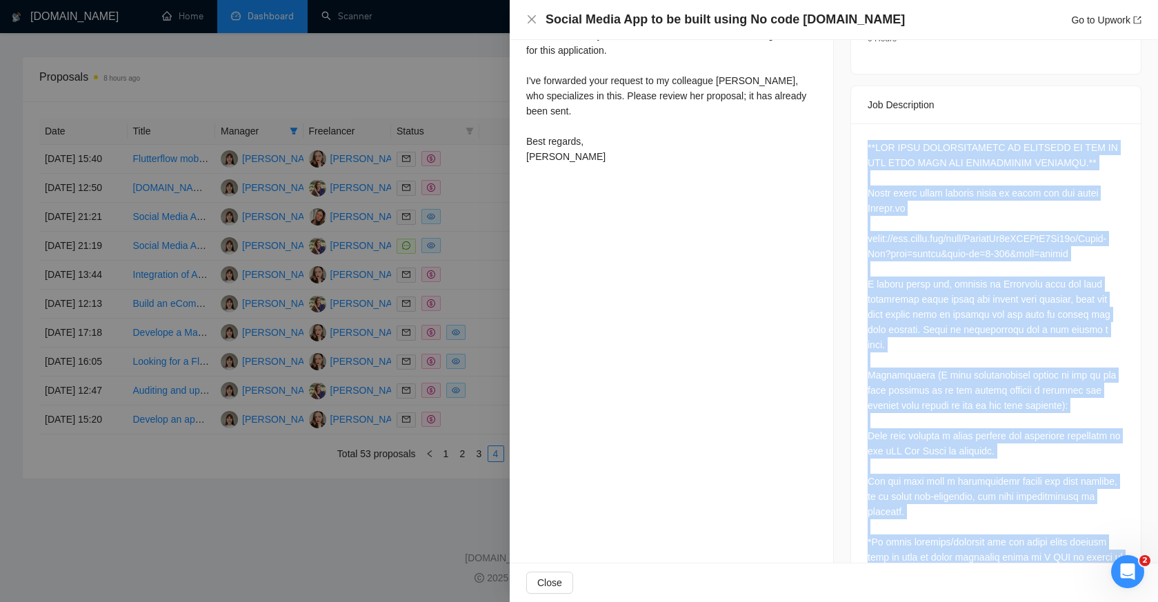
drag, startPoint x: 1079, startPoint y: 526, endPoint x: 857, endPoint y: 111, distance: 470.4
click at [857, 123] on div at bounding box center [996, 392] width 290 height 539
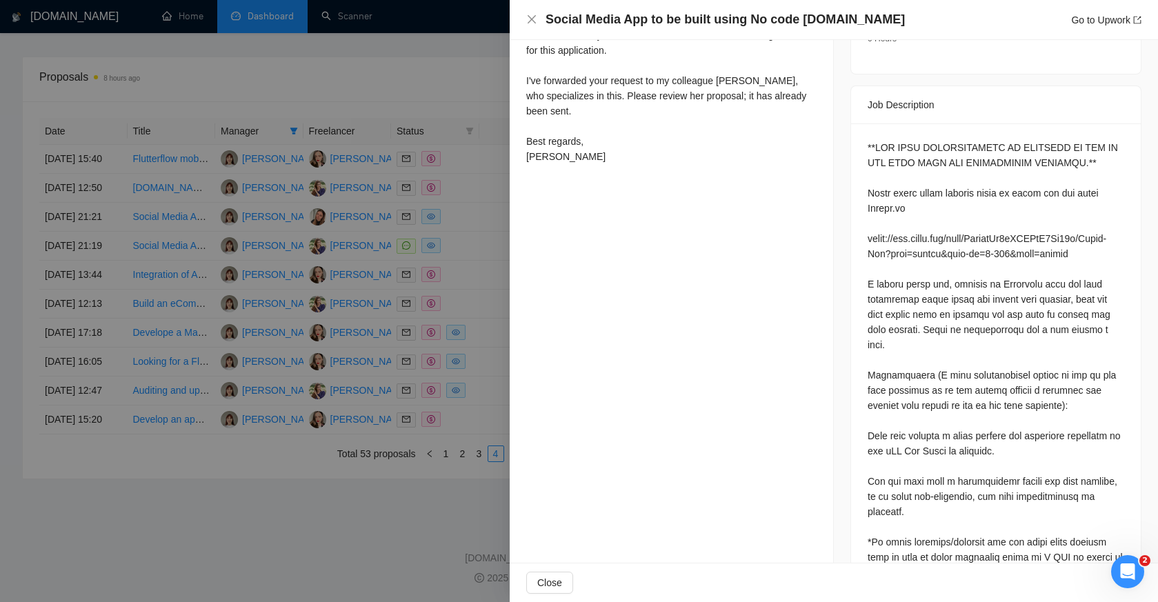
click at [457, 335] on div at bounding box center [579, 301] width 1158 height 602
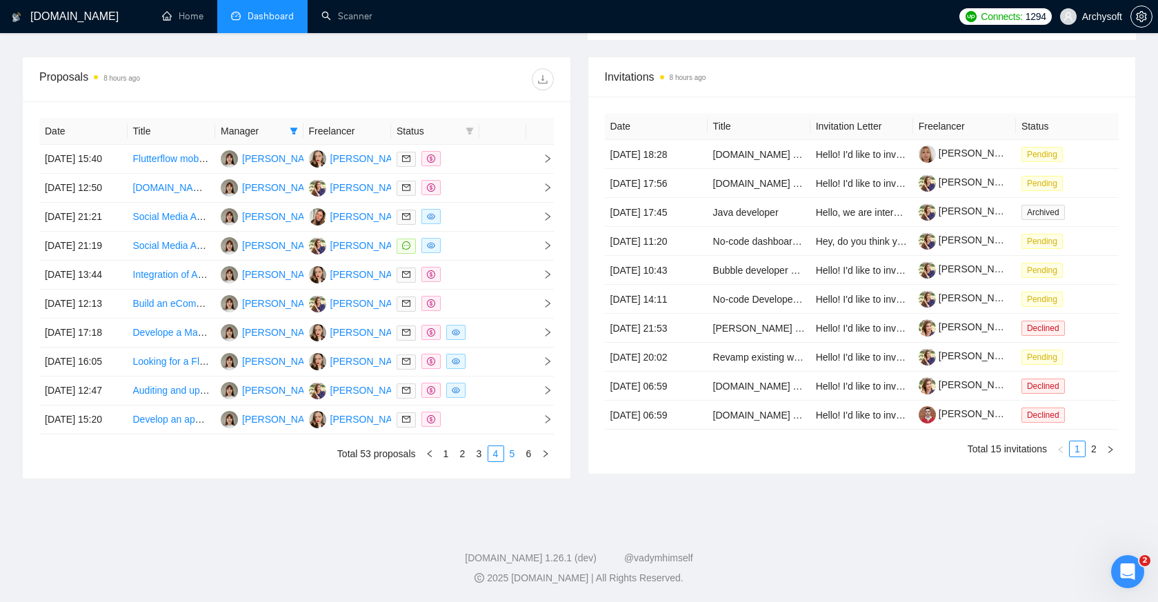
click at [512, 462] on link "5" at bounding box center [512, 453] width 15 height 15
click at [497, 406] on td at bounding box center [502, 391] width 47 height 29
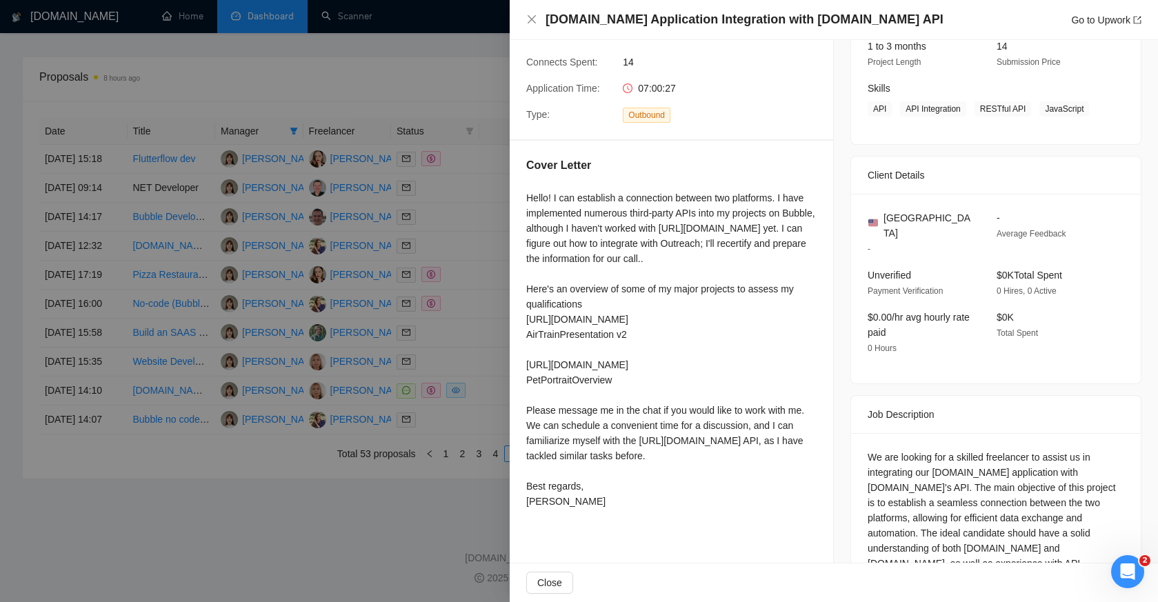
scroll to position [219, 0]
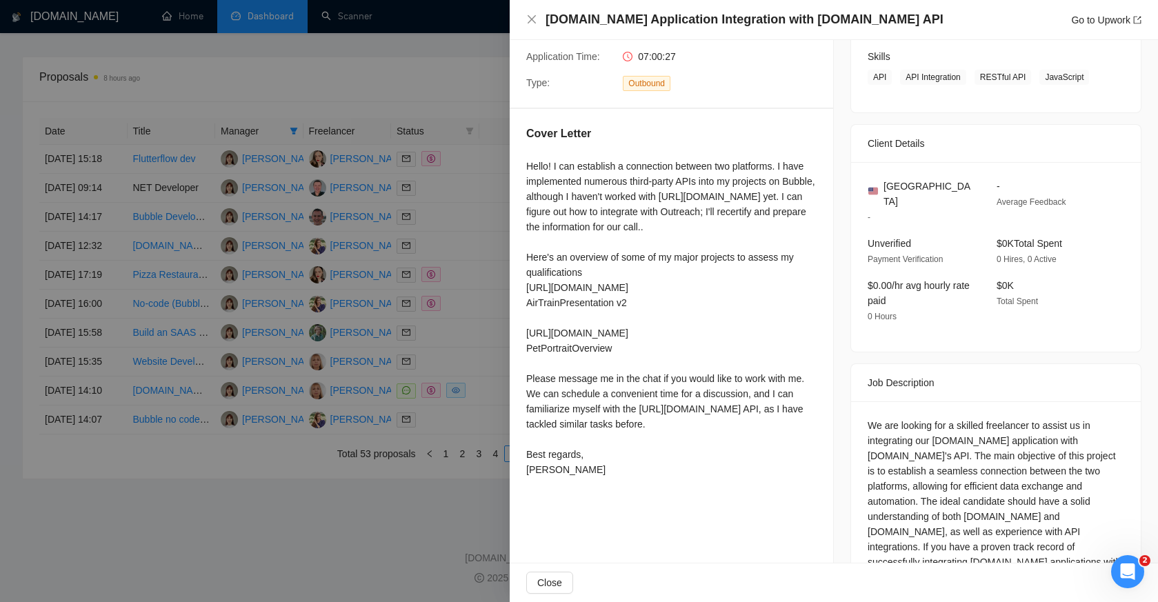
drag, startPoint x: 526, startPoint y: 161, endPoint x: 658, endPoint y: 531, distance: 393.4
click at [658, 531] on div "Proposal Details Date: [DATE] 14:10 Status: Chat Boosted Viewed Manager: [PERSO…" at bounding box center [672, 321] width 324 height 1000
click at [837, 433] on div "Job Posting Details Overview [DATE] 07:09 Published $15 - $34 Hourly Rate Inter…" at bounding box center [996, 321] width 324 height 1000
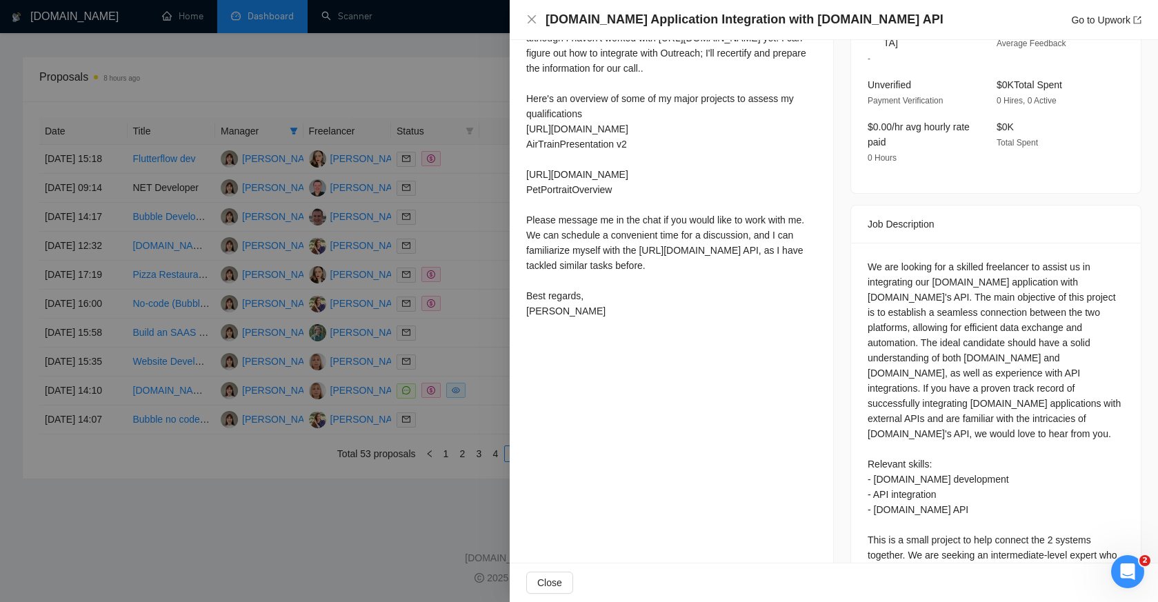
scroll to position [460, 0]
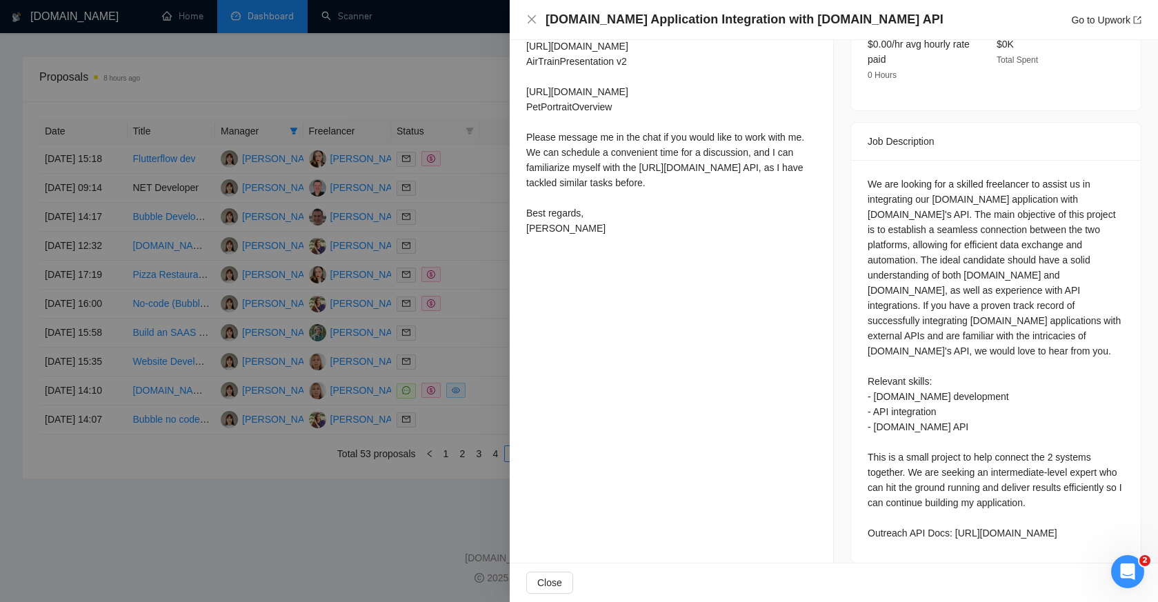
drag, startPoint x: 862, startPoint y: 161, endPoint x: 1142, endPoint y: 513, distance: 450.1
click at [1142, 513] on div "Job Posting Details Overview [DATE] 07:09 Published $15 - $34 Hourly Rate Inter…" at bounding box center [996, 80] width 324 height 1000
click at [498, 232] on div at bounding box center [579, 301] width 1158 height 602
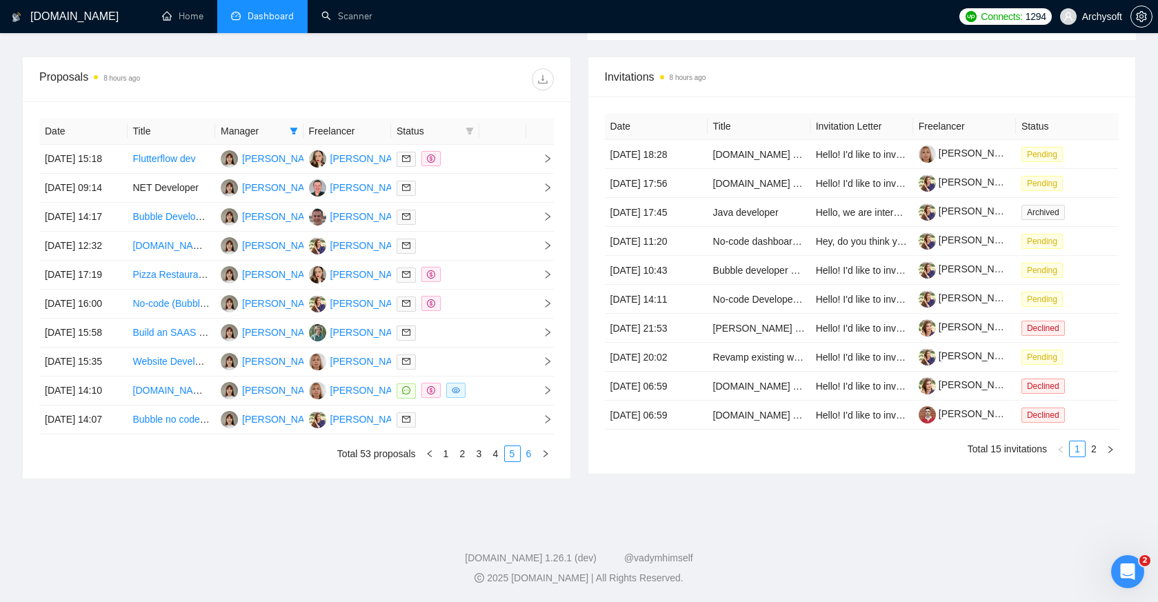
click at [534, 462] on link "6" at bounding box center [529, 453] width 15 height 15
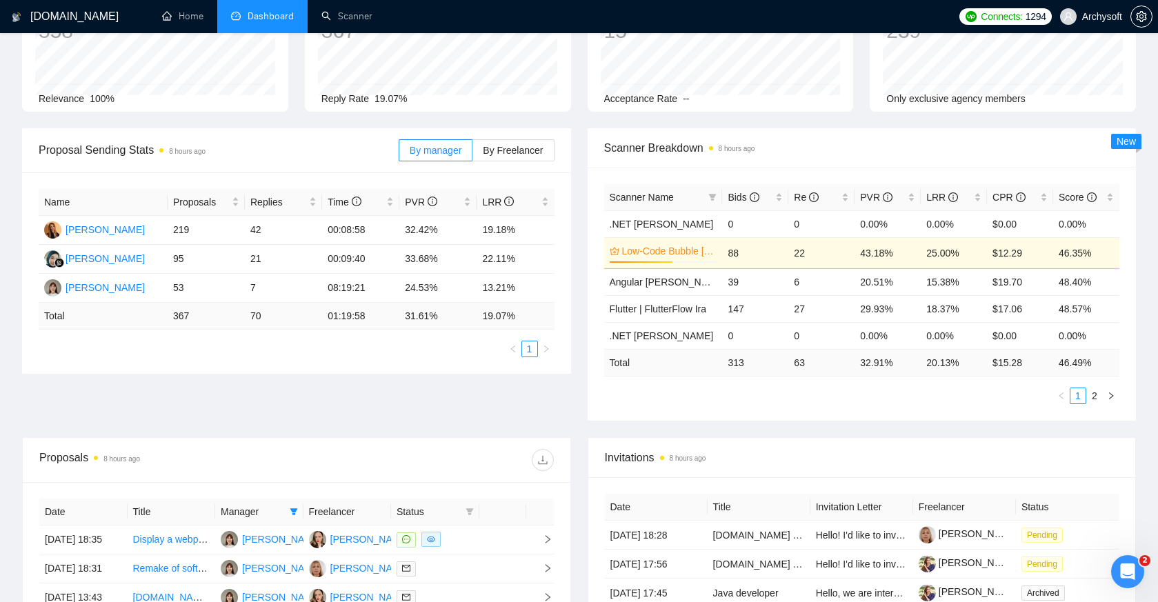
scroll to position [0, 0]
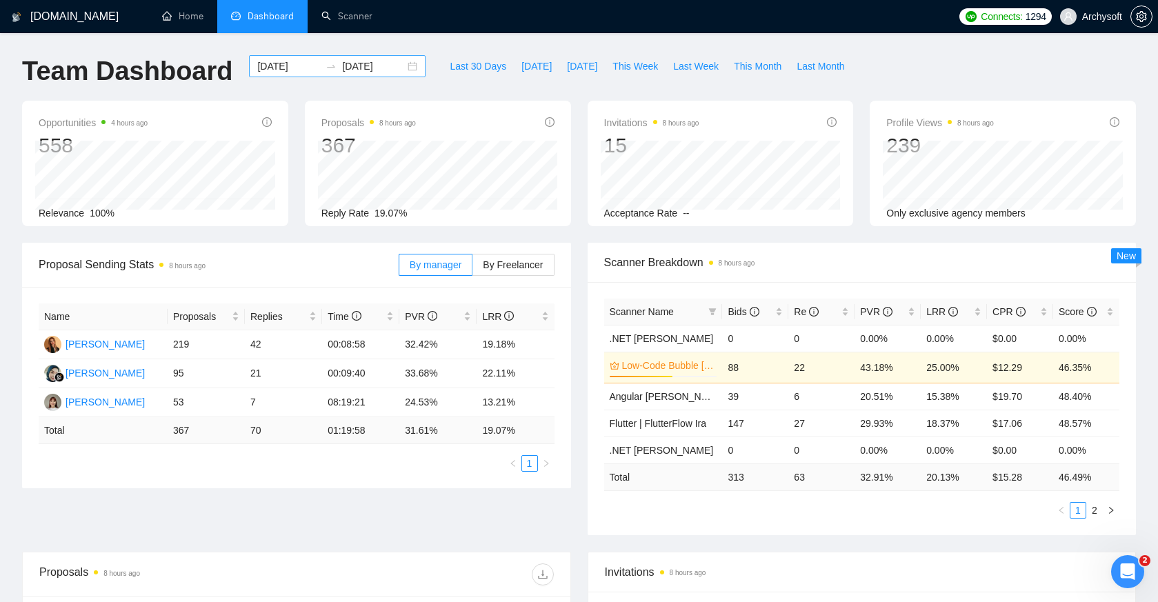
click at [400, 63] on div "[DATE] [DATE]" at bounding box center [337, 66] width 177 height 22
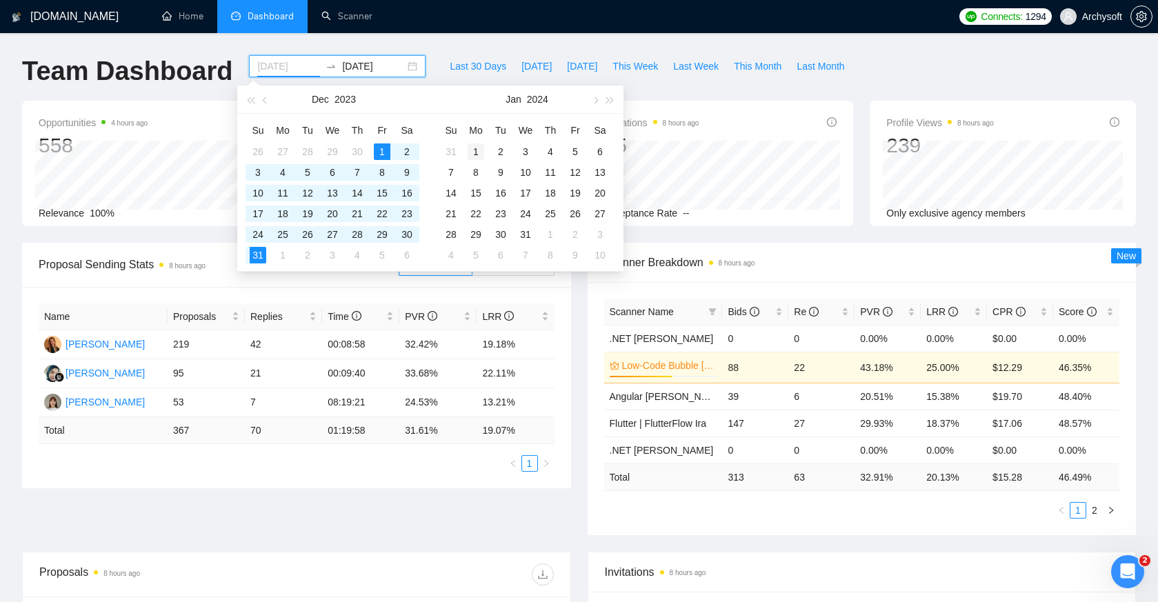
type input "[DATE]"
click at [480, 152] on div "1" at bounding box center [476, 151] width 17 height 17
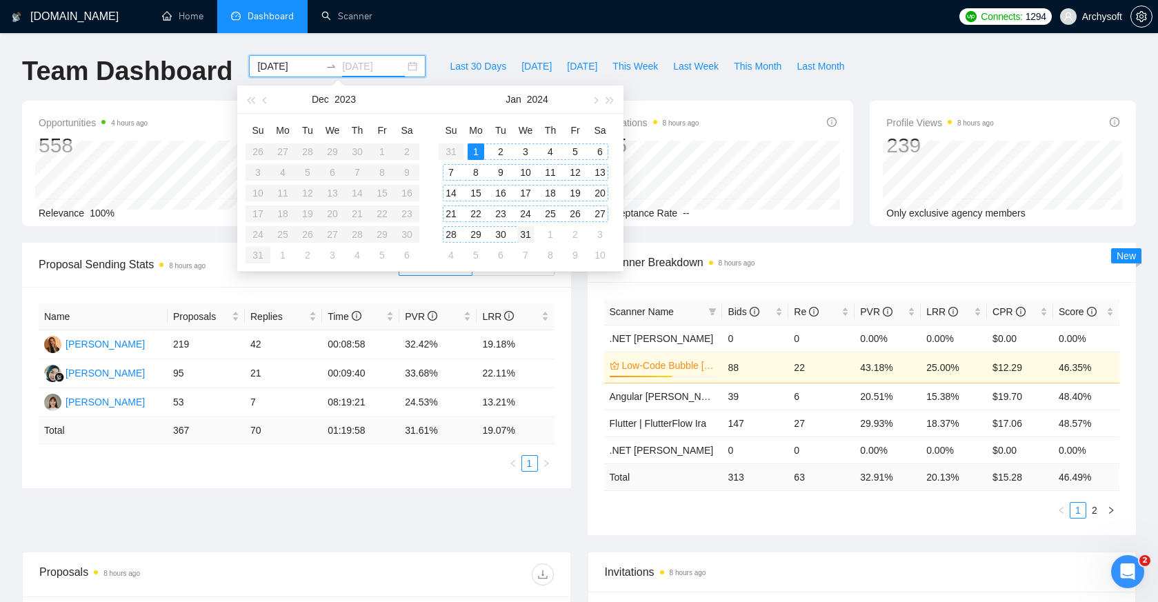
type input "[DATE]"
click at [527, 232] on div "31" at bounding box center [525, 234] width 17 height 17
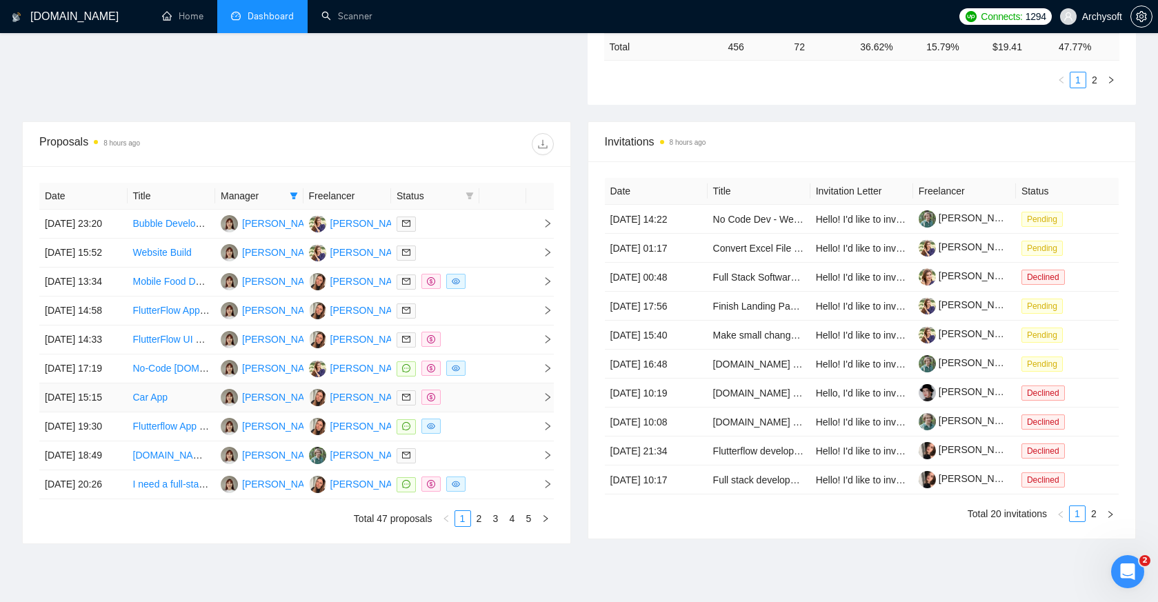
scroll to position [440, 0]
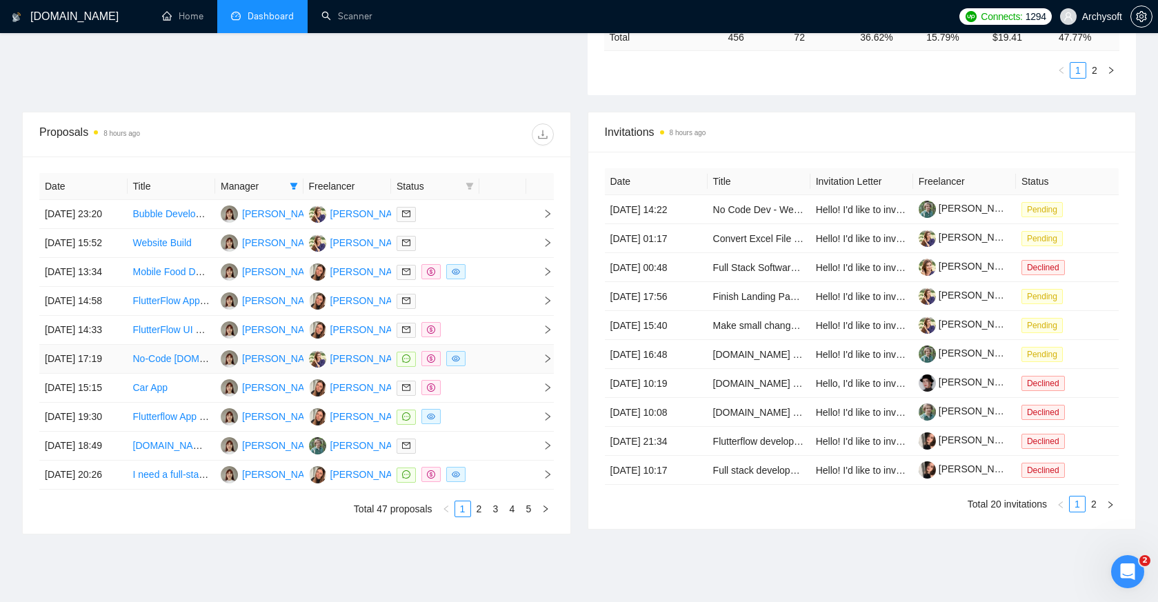
click at [503, 374] on td at bounding box center [502, 359] width 47 height 29
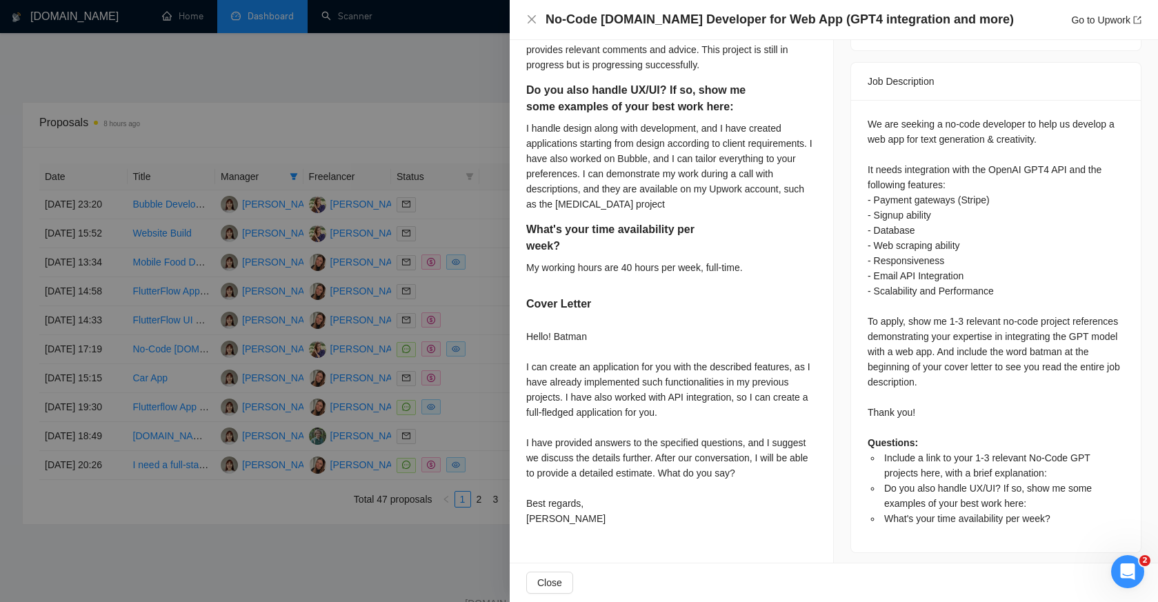
scroll to position [450, 0]
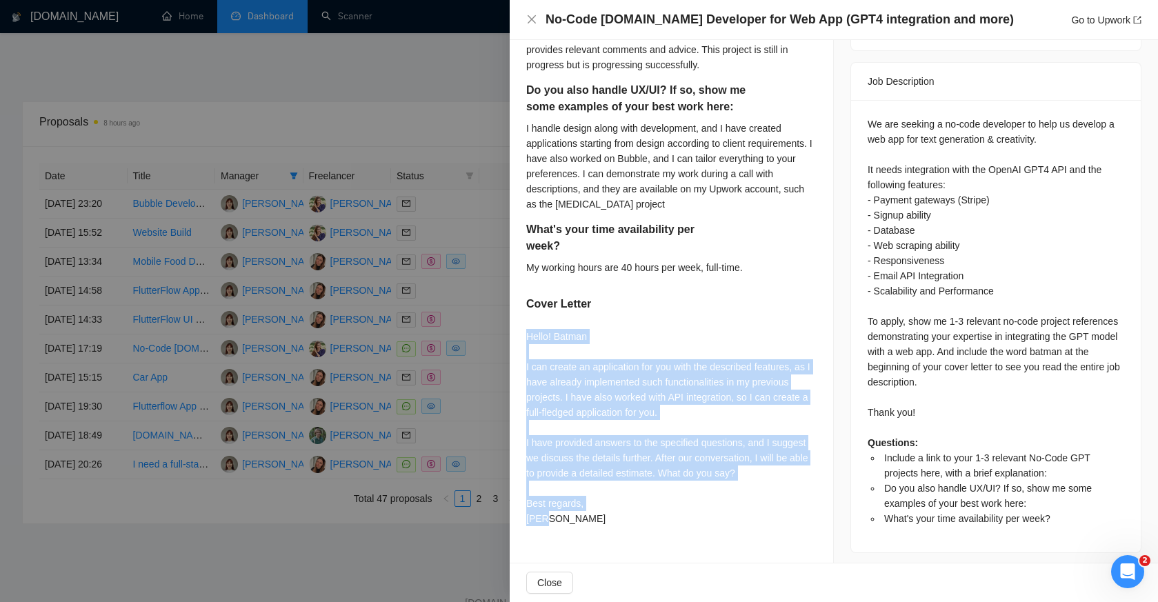
drag, startPoint x: 523, startPoint y: 346, endPoint x: 656, endPoint y: 528, distance: 225.6
click at [656, 528] on div "Include a link to your 1-3 relevant No-Code GPT projects here, with a brief exp…" at bounding box center [672, 169] width 324 height 759
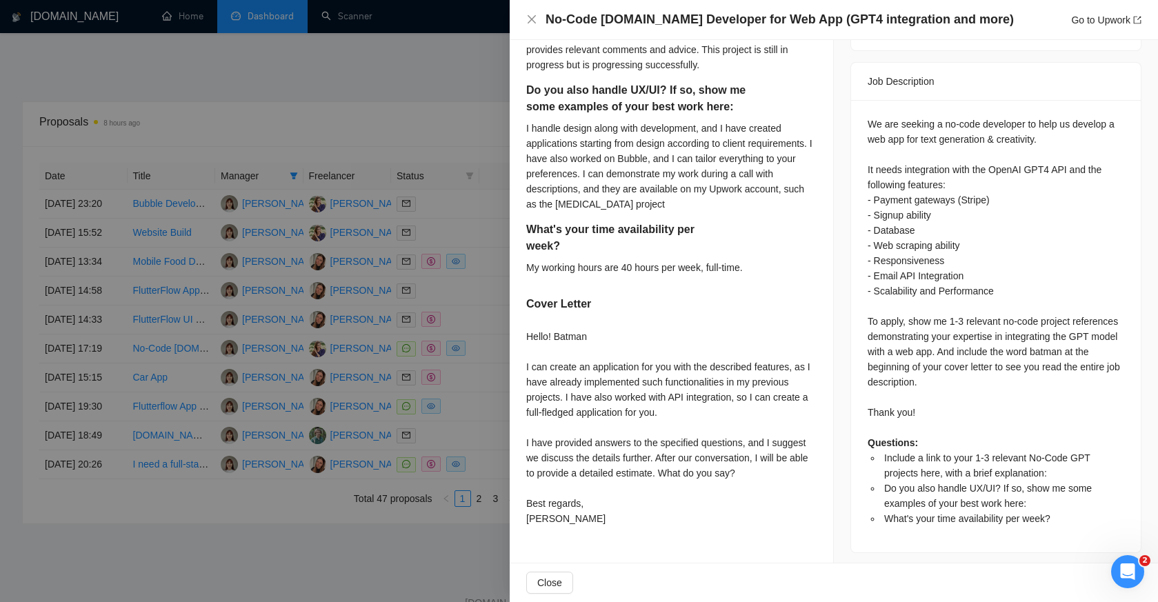
click at [1059, 511] on li "What's your time availability per week?" at bounding box center [1003, 518] width 243 height 15
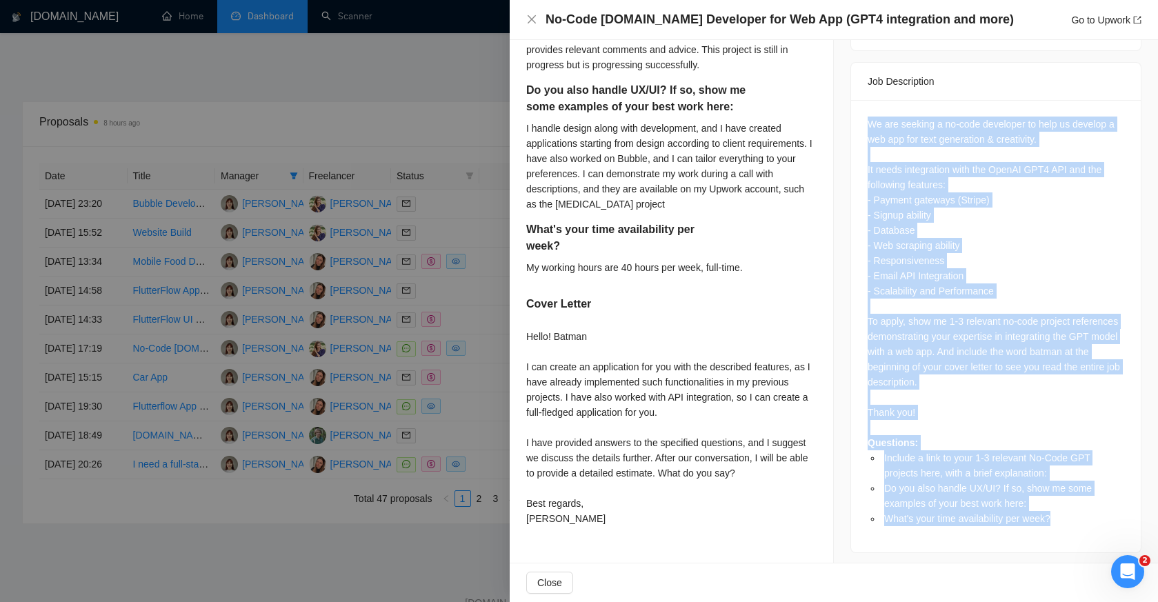
drag, startPoint x: 1070, startPoint y: 500, endPoint x: 849, endPoint y: 93, distance: 463.0
click at [849, 93] on div "Job Posting Details Overview [DATE] 10:51 Published Unspecified Hourly Rate Int…" at bounding box center [996, 36] width 324 height 1068
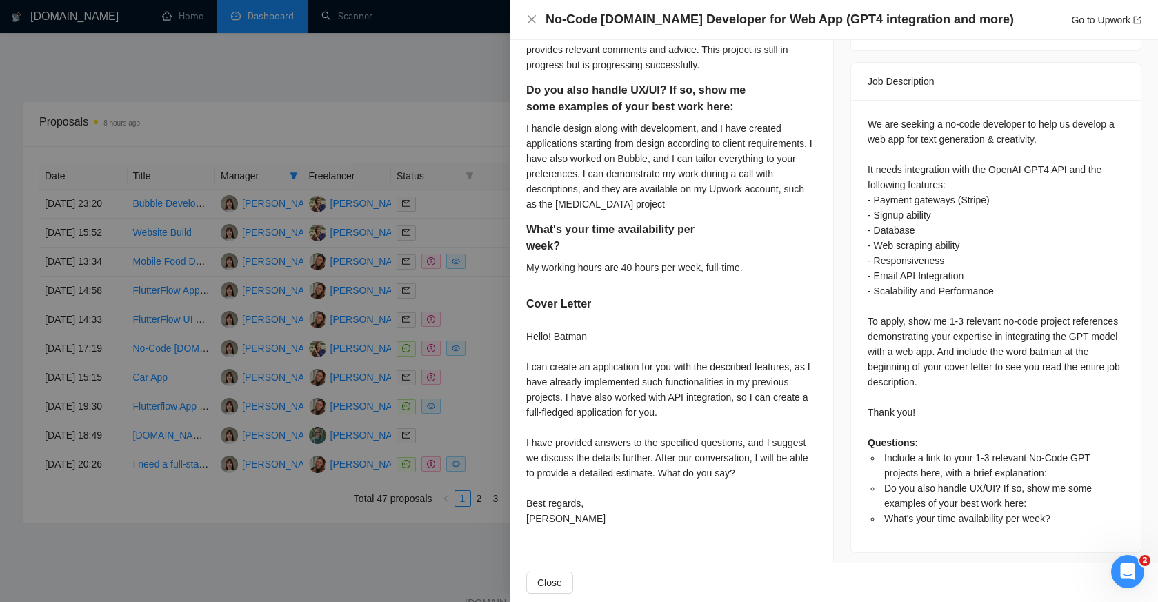
click at [403, 187] on div at bounding box center [579, 301] width 1158 height 602
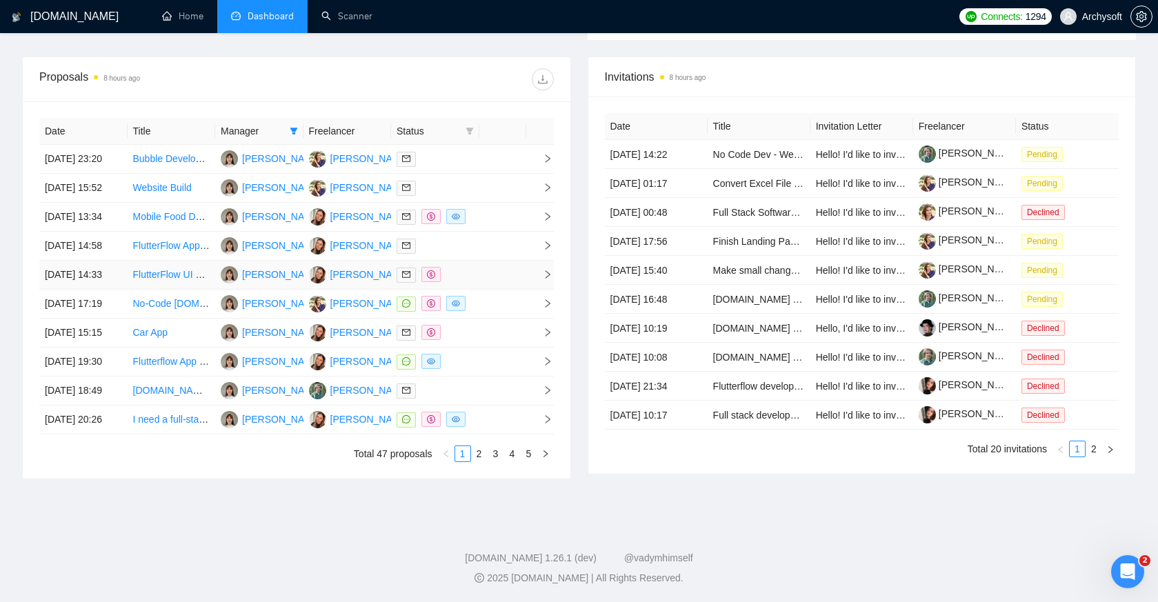
scroll to position [579, 0]
click at [502, 435] on td at bounding box center [502, 420] width 47 height 29
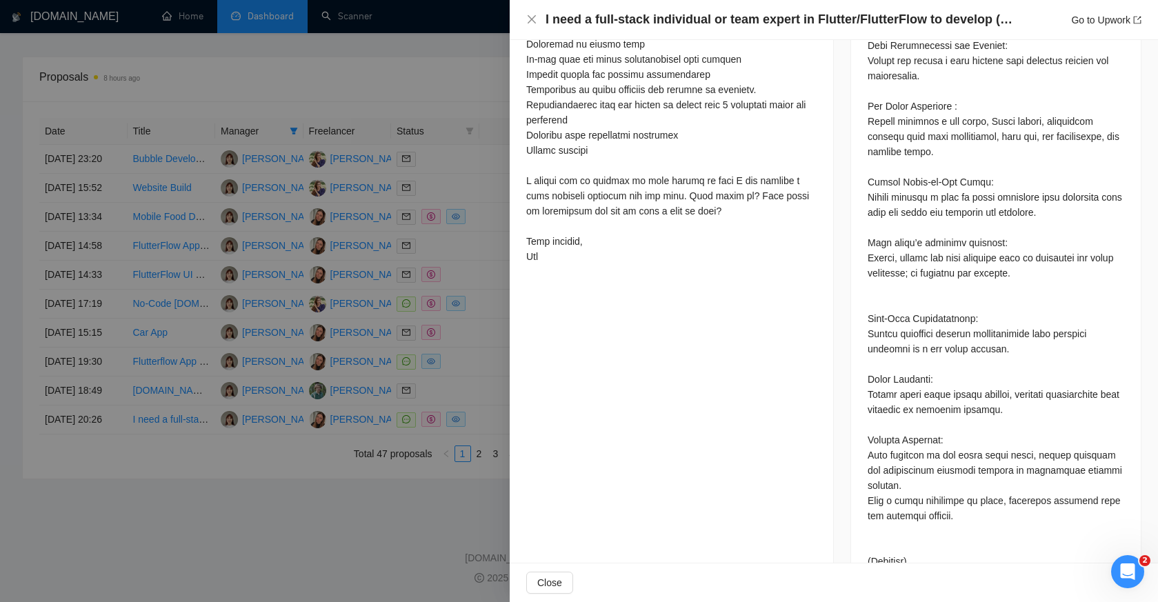
scroll to position [931, 0]
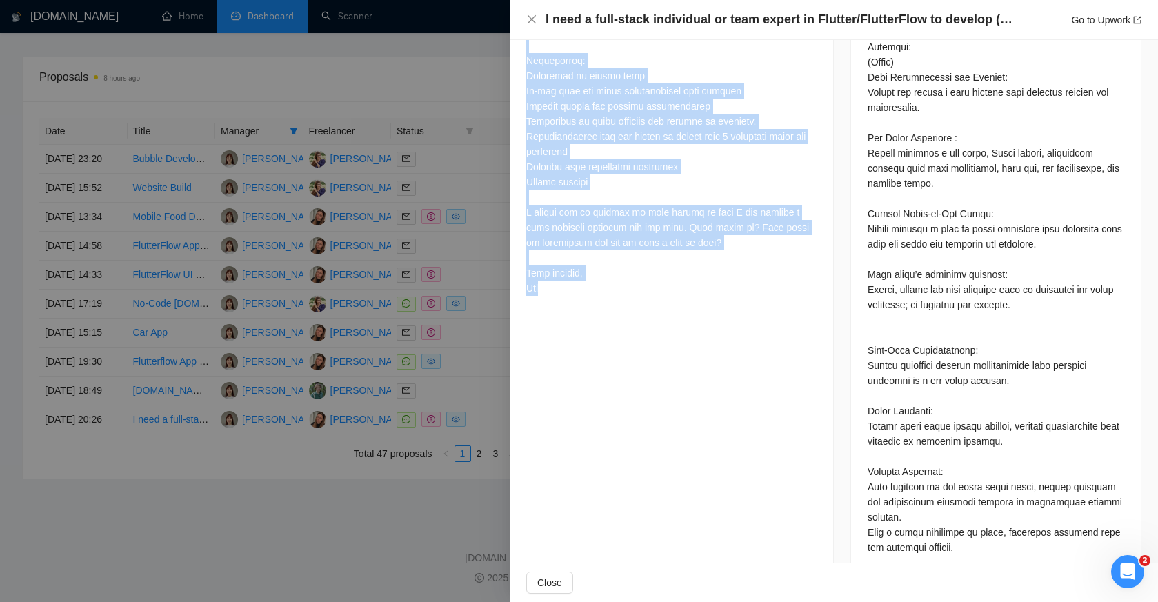
drag, startPoint x: 528, startPoint y: 157, endPoint x: 649, endPoint y: 300, distance: 188.0
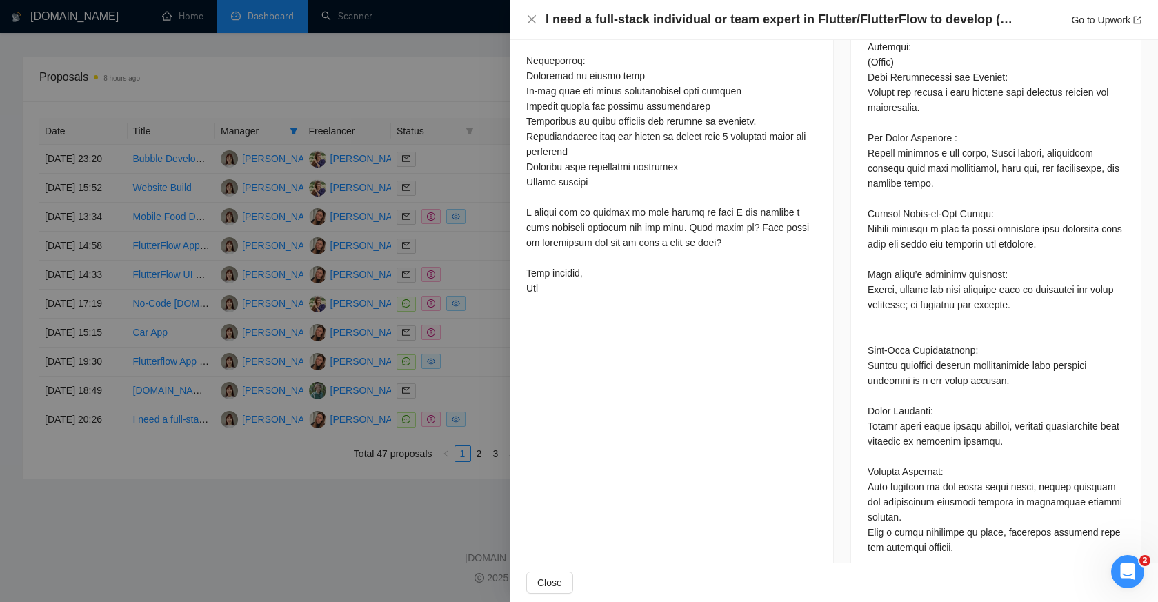
click at [452, 362] on div at bounding box center [579, 301] width 1158 height 602
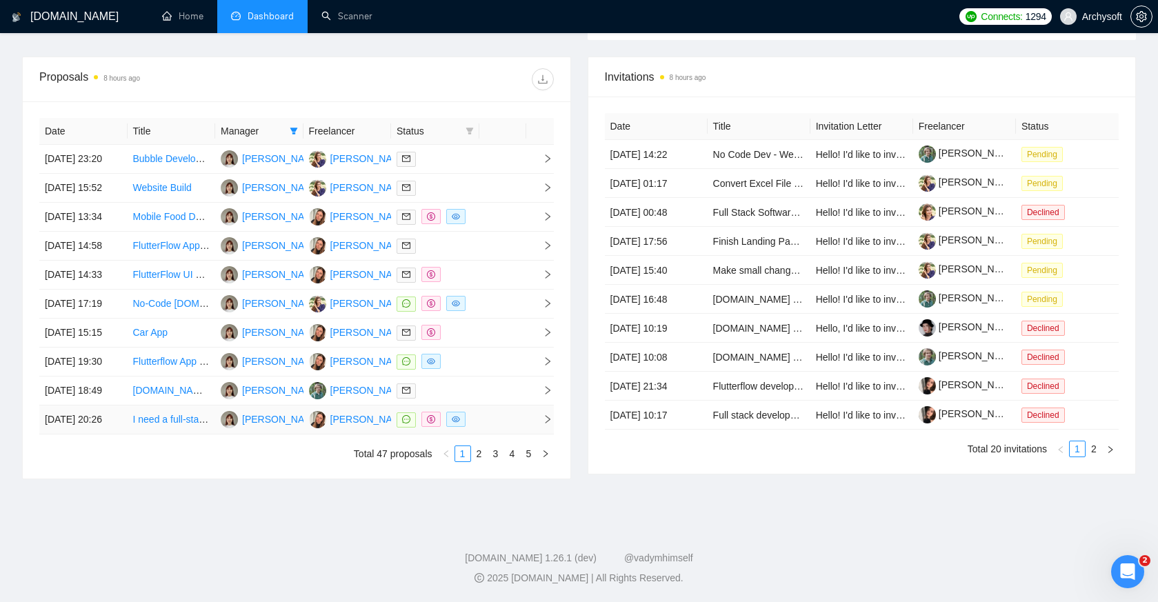
click at [495, 435] on td at bounding box center [502, 420] width 47 height 29
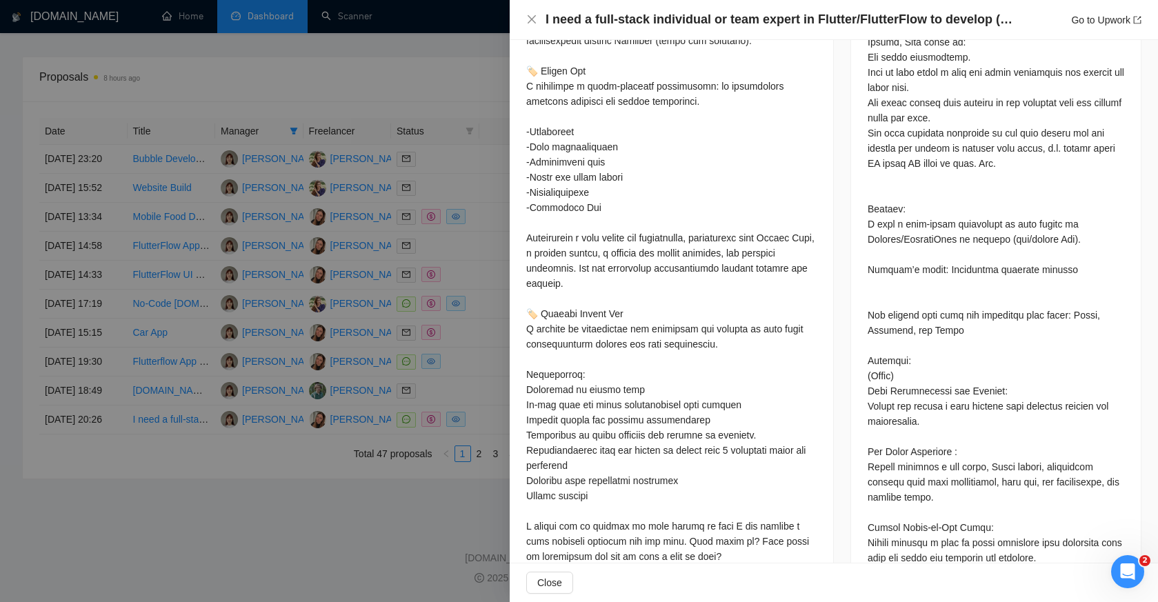
scroll to position [545, 0]
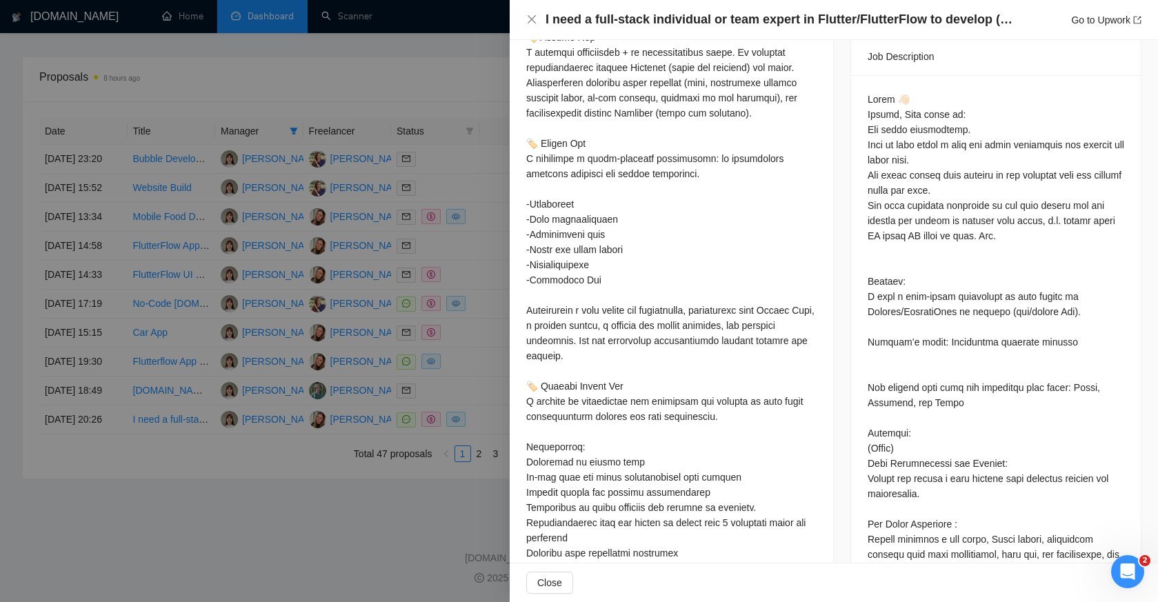
click at [446, 390] on div at bounding box center [579, 301] width 1158 height 602
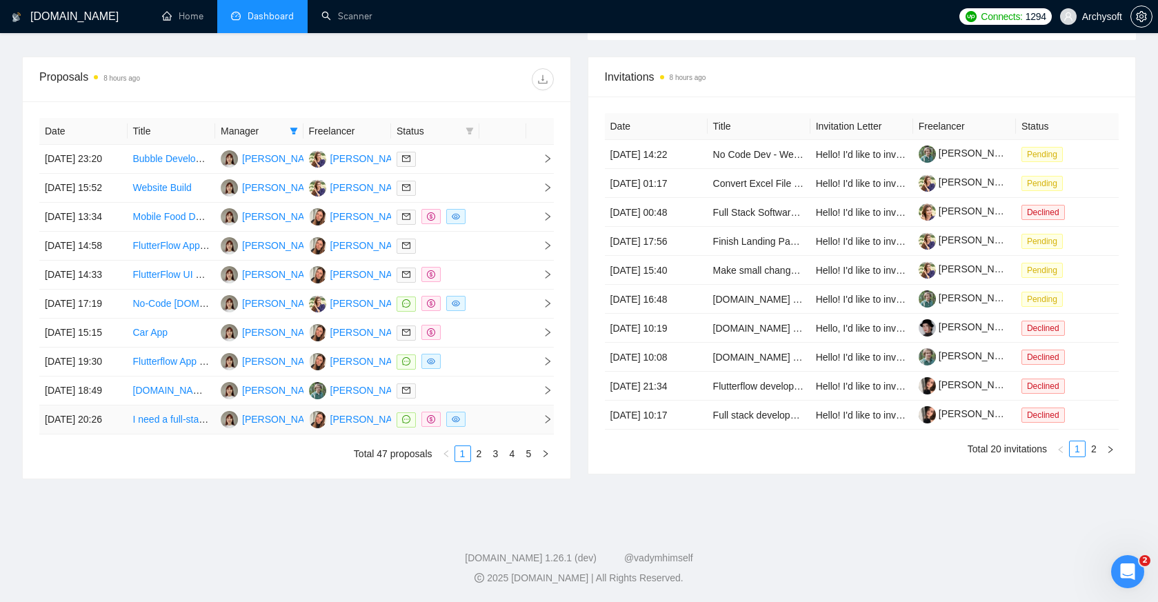
click at [492, 435] on td at bounding box center [502, 420] width 47 height 29
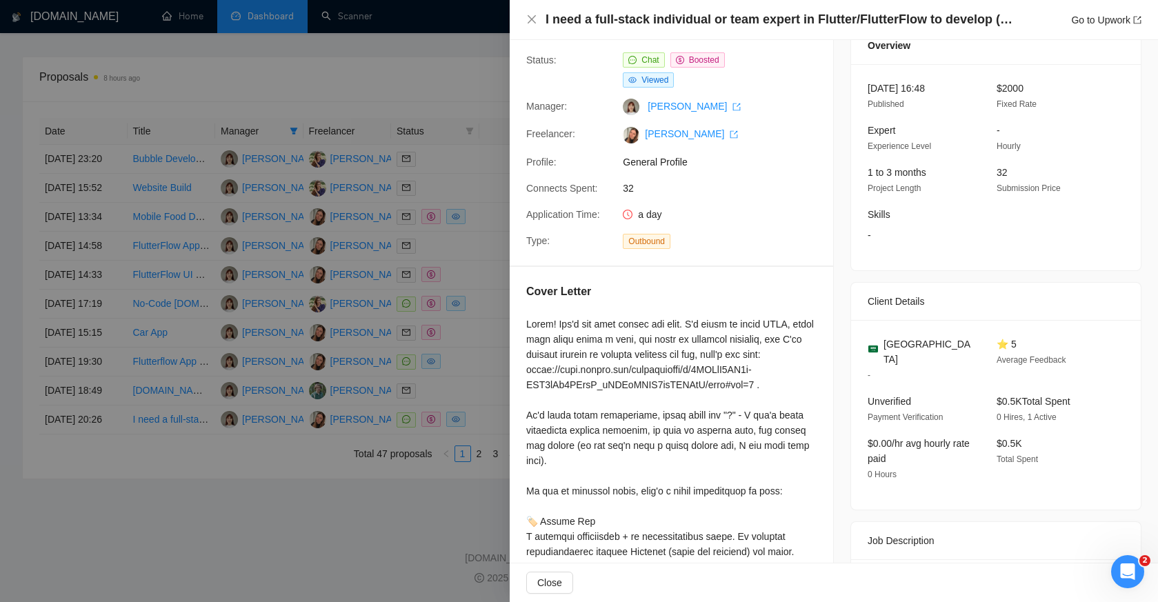
scroll to position [104, 0]
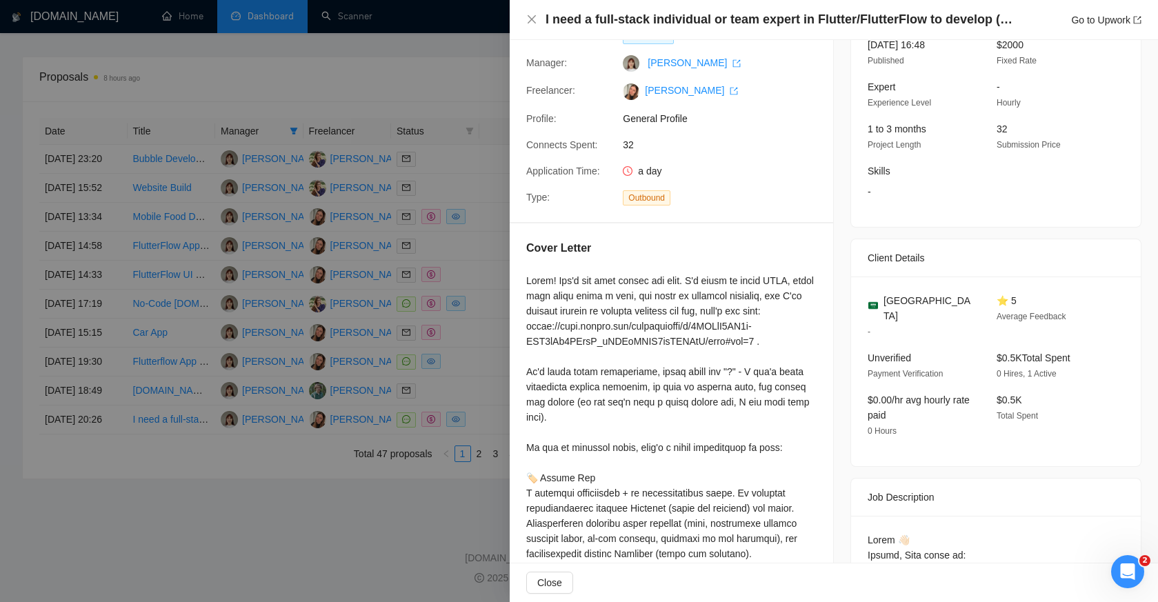
click at [438, 370] on div at bounding box center [579, 301] width 1158 height 602
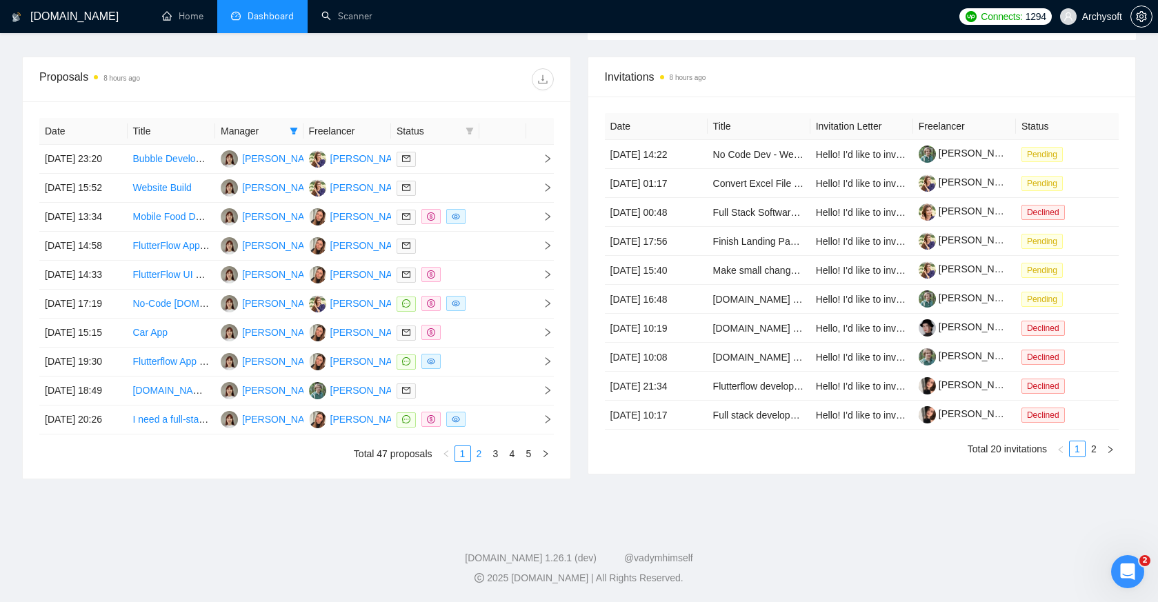
click at [480, 462] on link "2" at bounding box center [479, 453] width 15 height 15
click at [495, 290] on td at bounding box center [502, 275] width 47 height 29
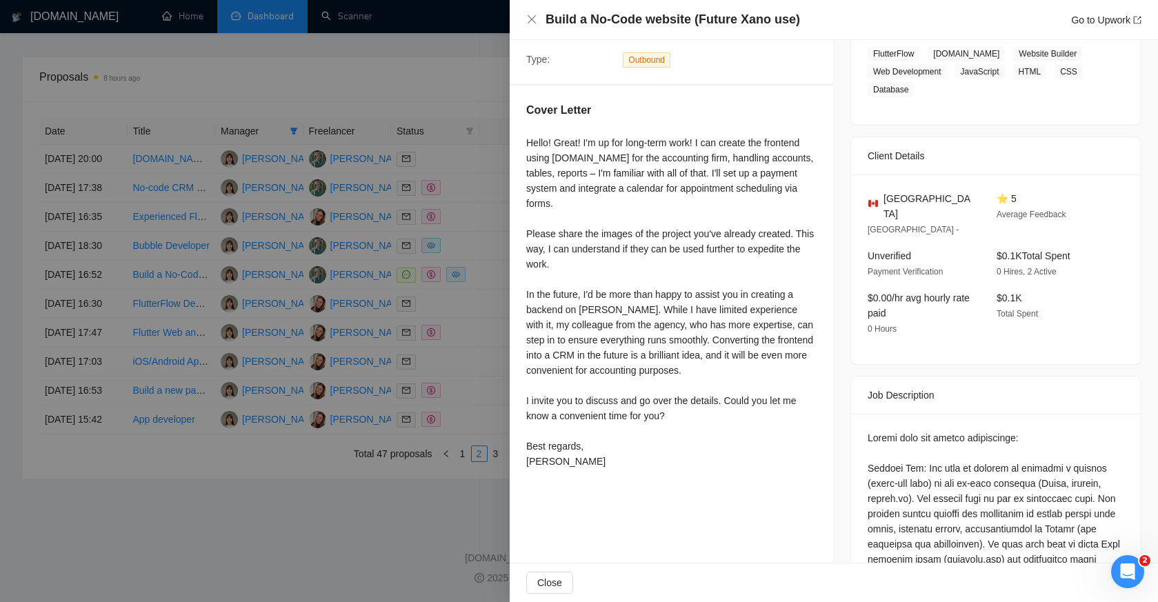
scroll to position [263, 0]
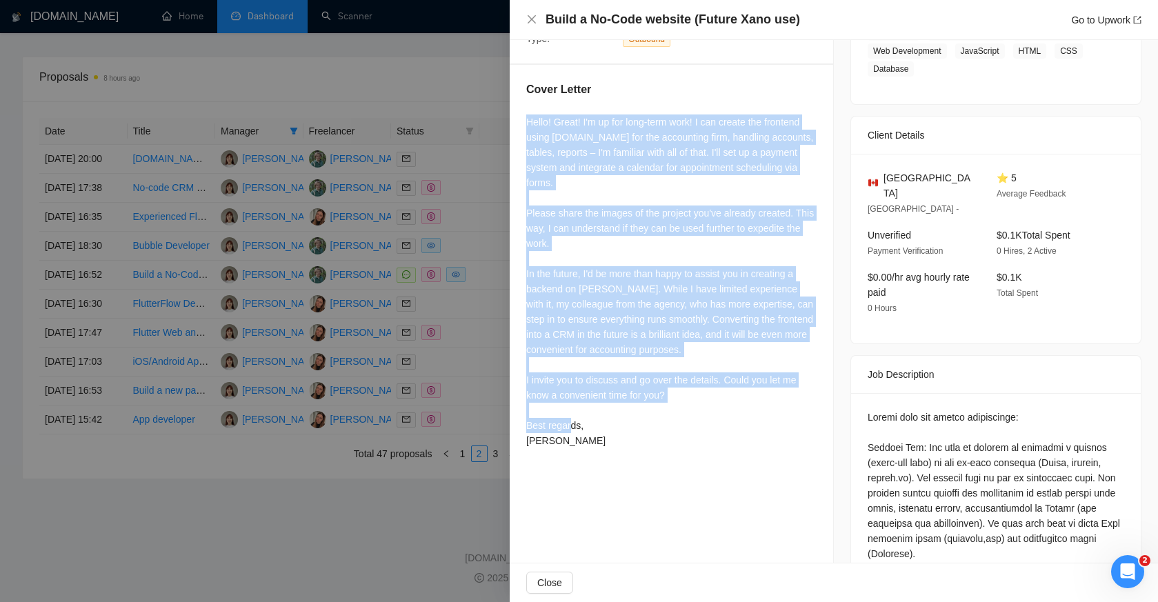
drag, startPoint x: 524, startPoint y: 115, endPoint x: 677, endPoint y: 460, distance: 377.1
click at [677, 460] on div "Cover Letter Hello! Great! I'm up for long-term work! I can create the frontend…" at bounding box center [672, 268] width 324 height 406
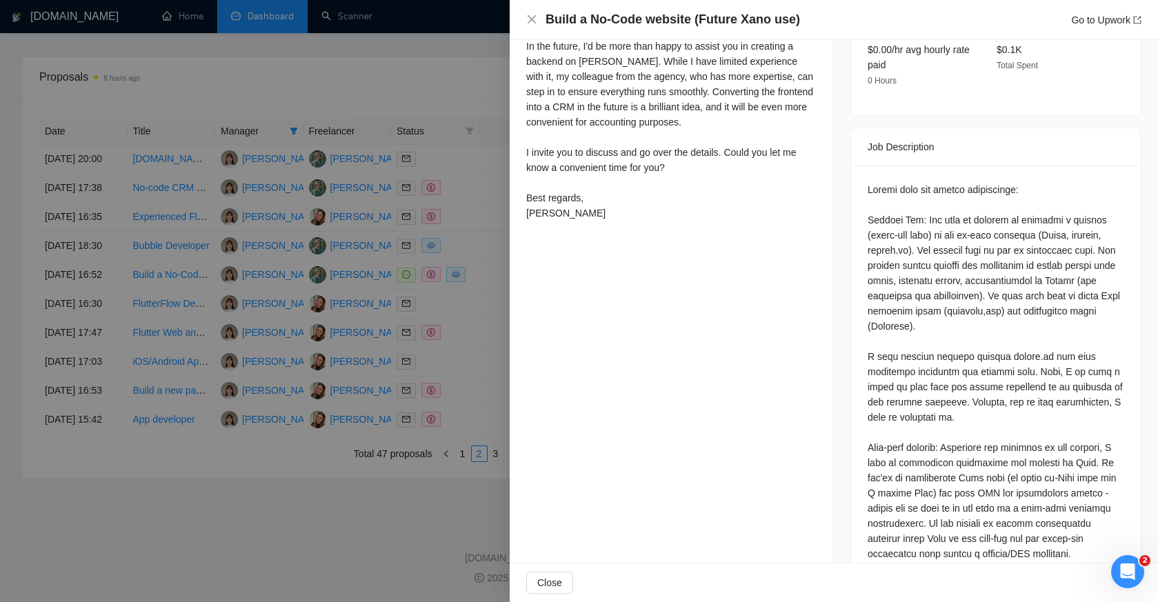
scroll to position [572, 0]
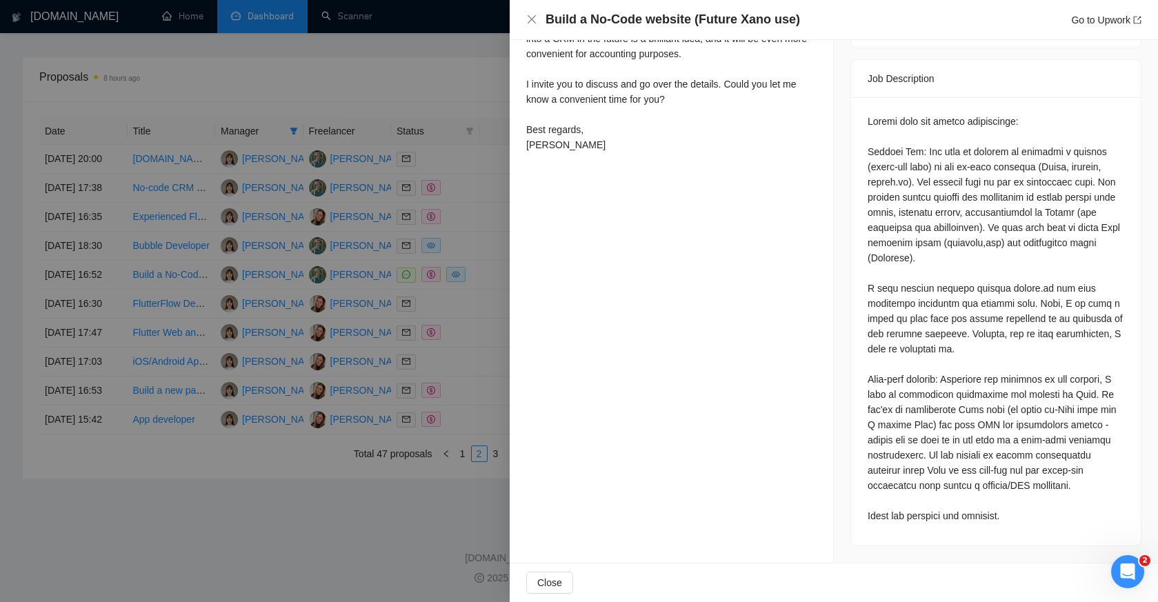
drag, startPoint x: 1062, startPoint y: 513, endPoint x: 861, endPoint y: 90, distance: 468.4
click at [861, 97] on div at bounding box center [996, 321] width 290 height 448
click at [442, 448] on div at bounding box center [579, 301] width 1158 height 602
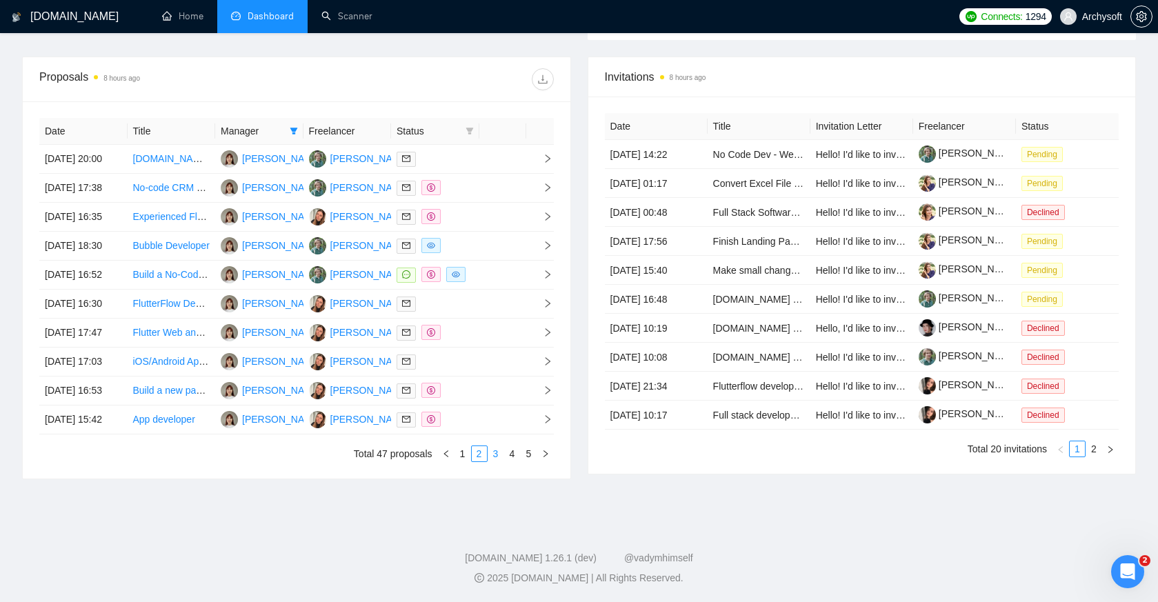
click at [493, 462] on link "3" at bounding box center [495, 453] width 15 height 15
click at [515, 479] on div "Date Title Manager Freelancer Status [DATE] 14:10 No code Developer wanted for …" at bounding box center [297, 289] width 548 height 377
click at [515, 462] on link "4" at bounding box center [512, 453] width 15 height 15
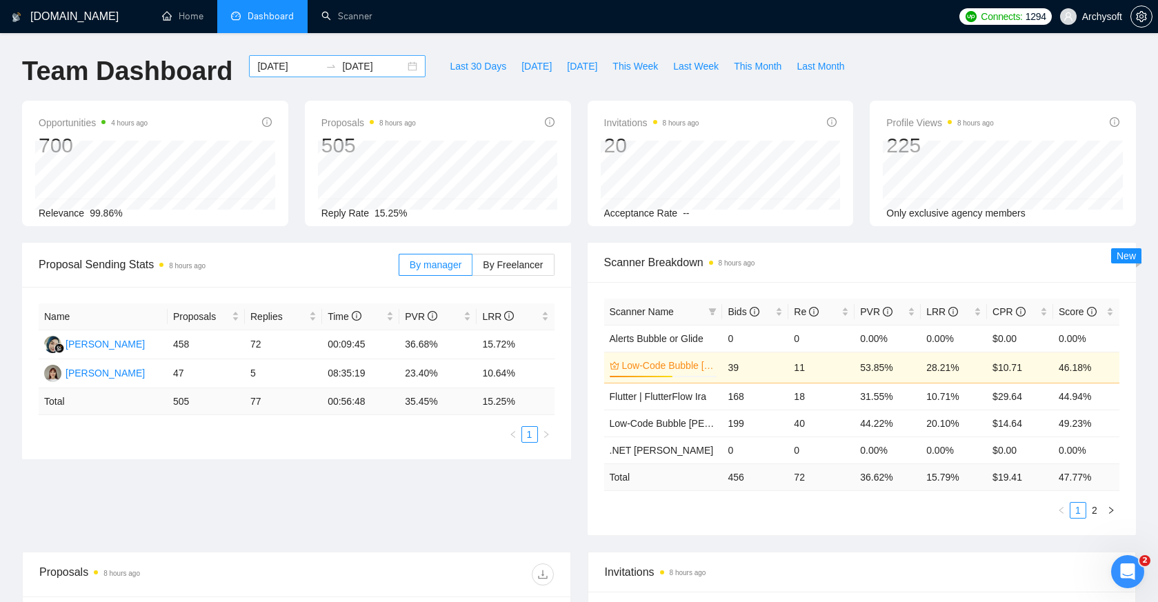
click at [401, 74] on div "[DATE] [DATE]" at bounding box center [337, 66] width 177 height 22
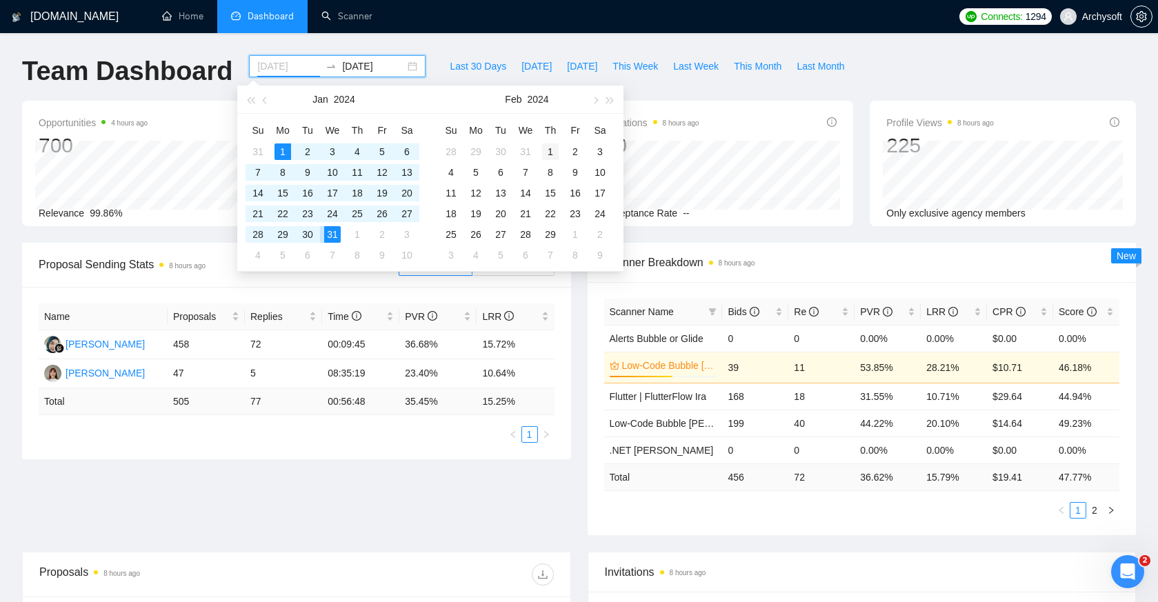
type input "[DATE]"
click at [542, 149] on td "1" at bounding box center [550, 151] width 25 height 21
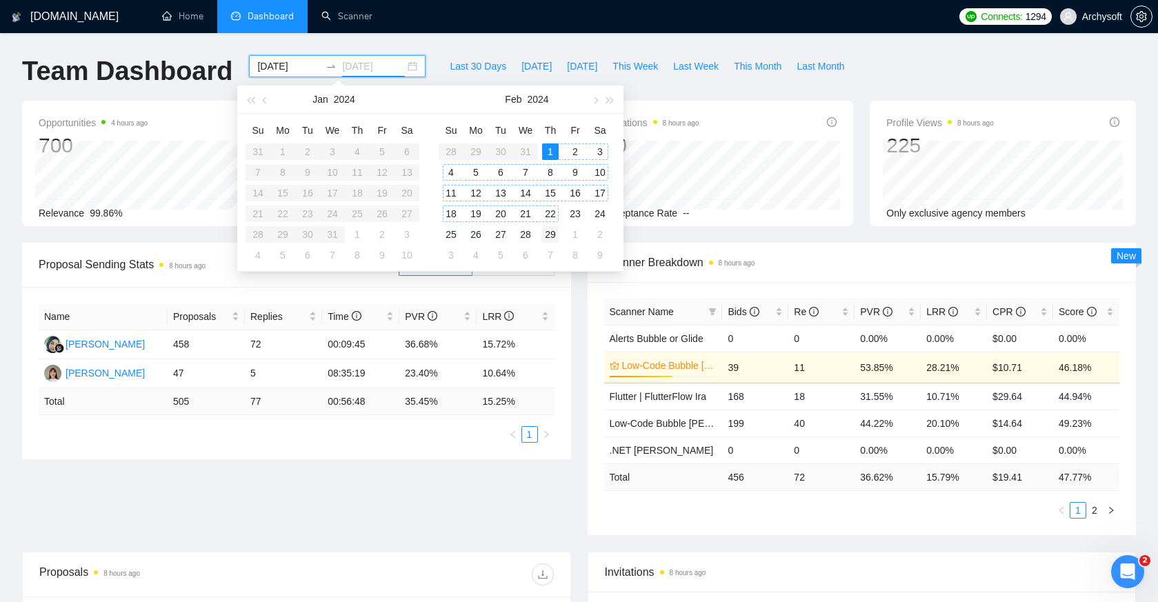
type input "[DATE]"
click at [557, 232] on div "29" at bounding box center [550, 234] width 17 height 17
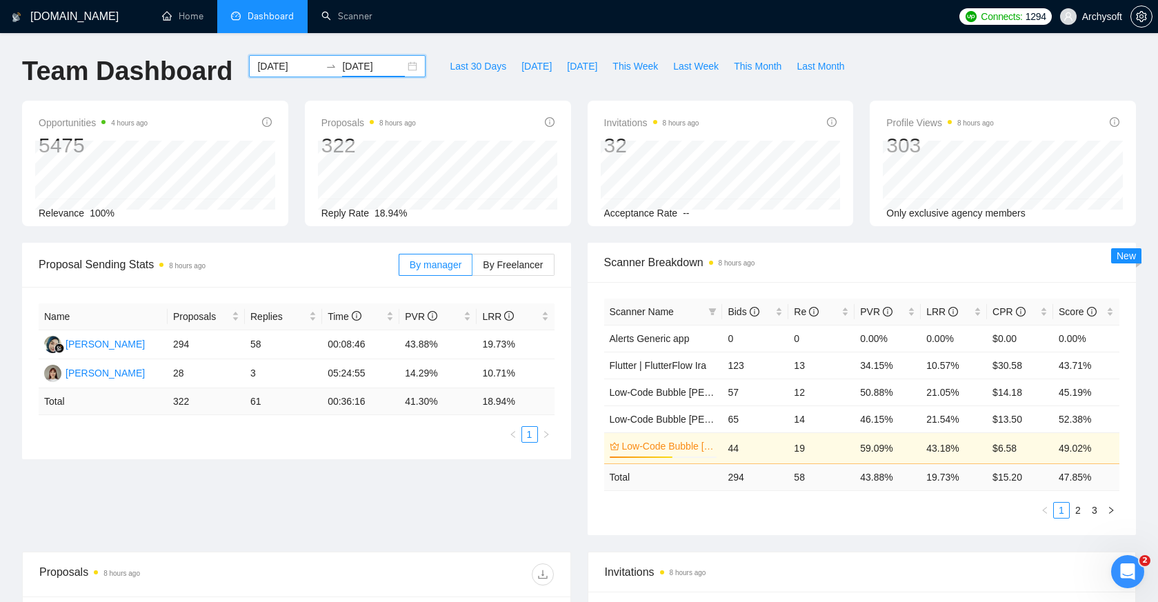
click at [399, 66] on div "[DATE] [DATE]" at bounding box center [337, 66] width 177 height 22
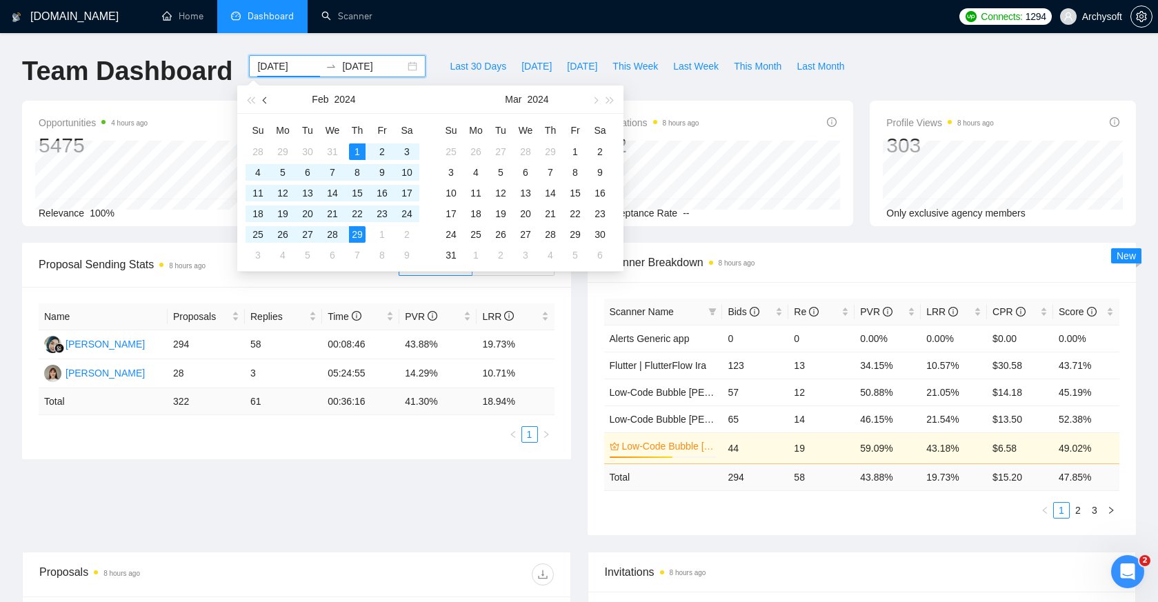
click at [264, 100] on span "button" at bounding box center [266, 100] width 7 height 7
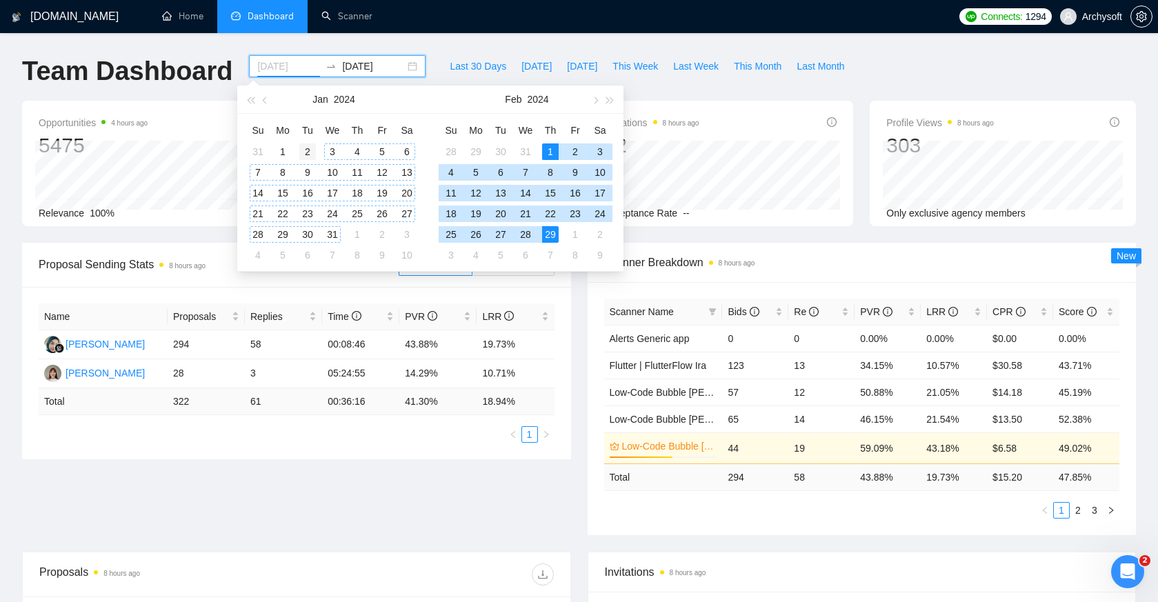
type input "[DATE]"
click at [295, 153] on td "2" at bounding box center [307, 151] width 25 height 21
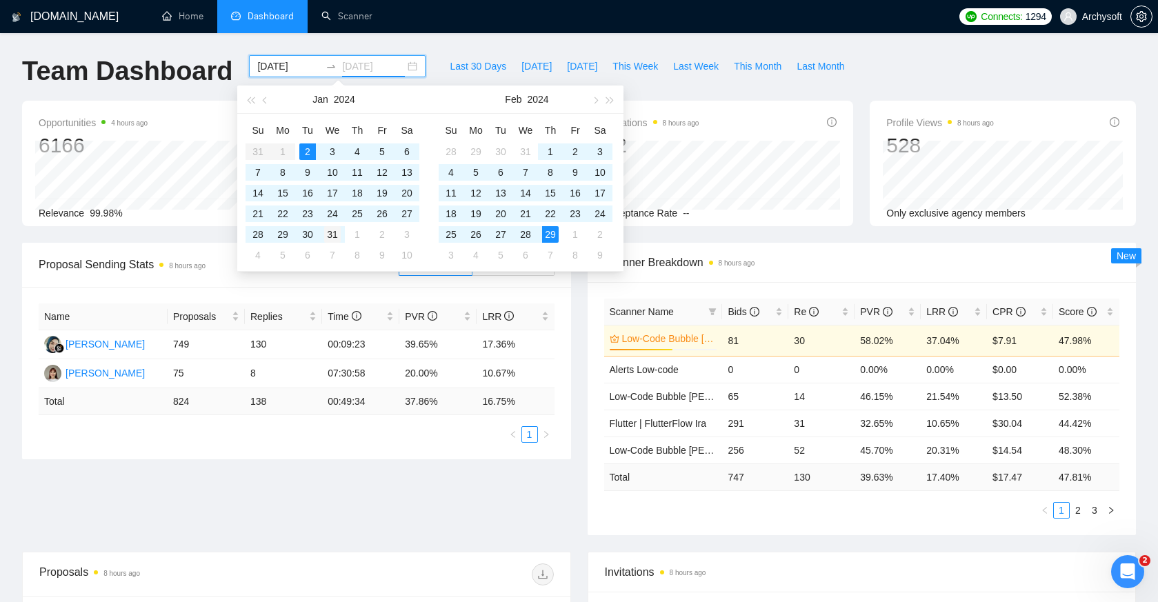
type input "[DATE]"
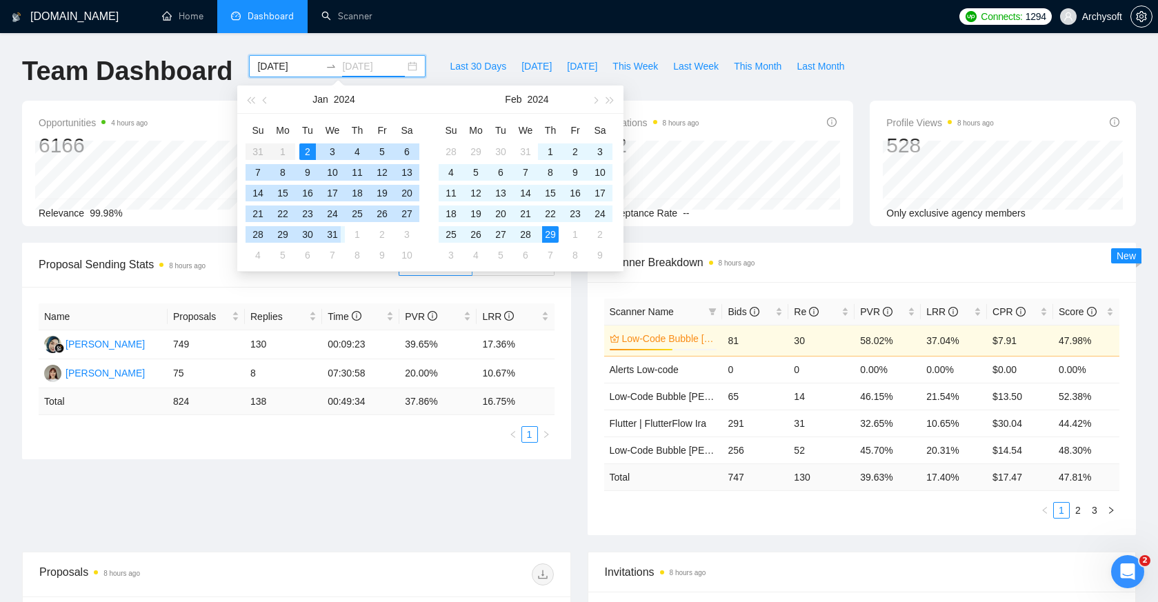
click at [335, 239] on div "31" at bounding box center [332, 234] width 17 height 17
